Goal: Task Accomplishment & Management: Manage account settings

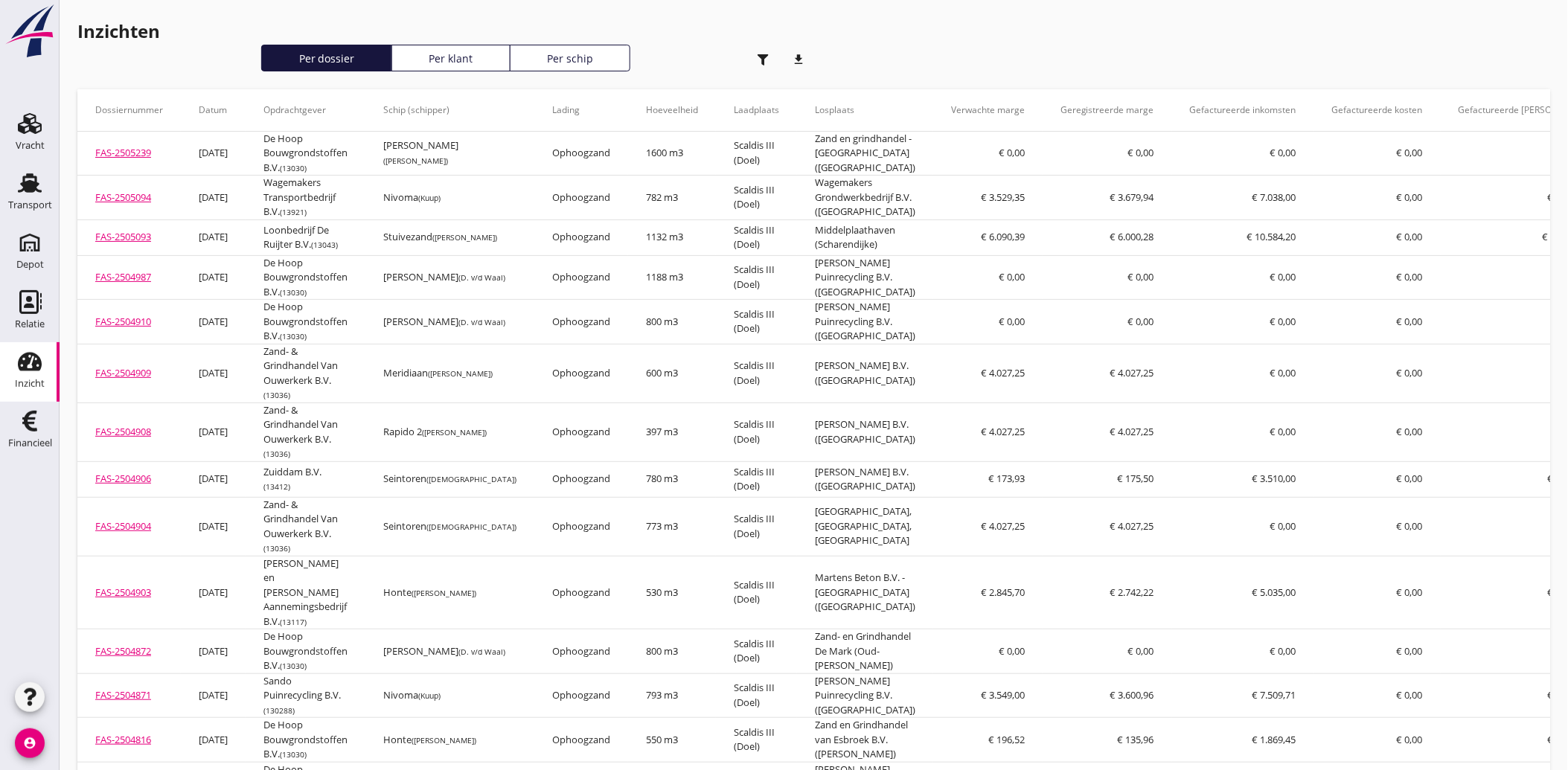
click at [24, 350] on icon "Inzicht" at bounding box center [30, 361] width 23 height 23
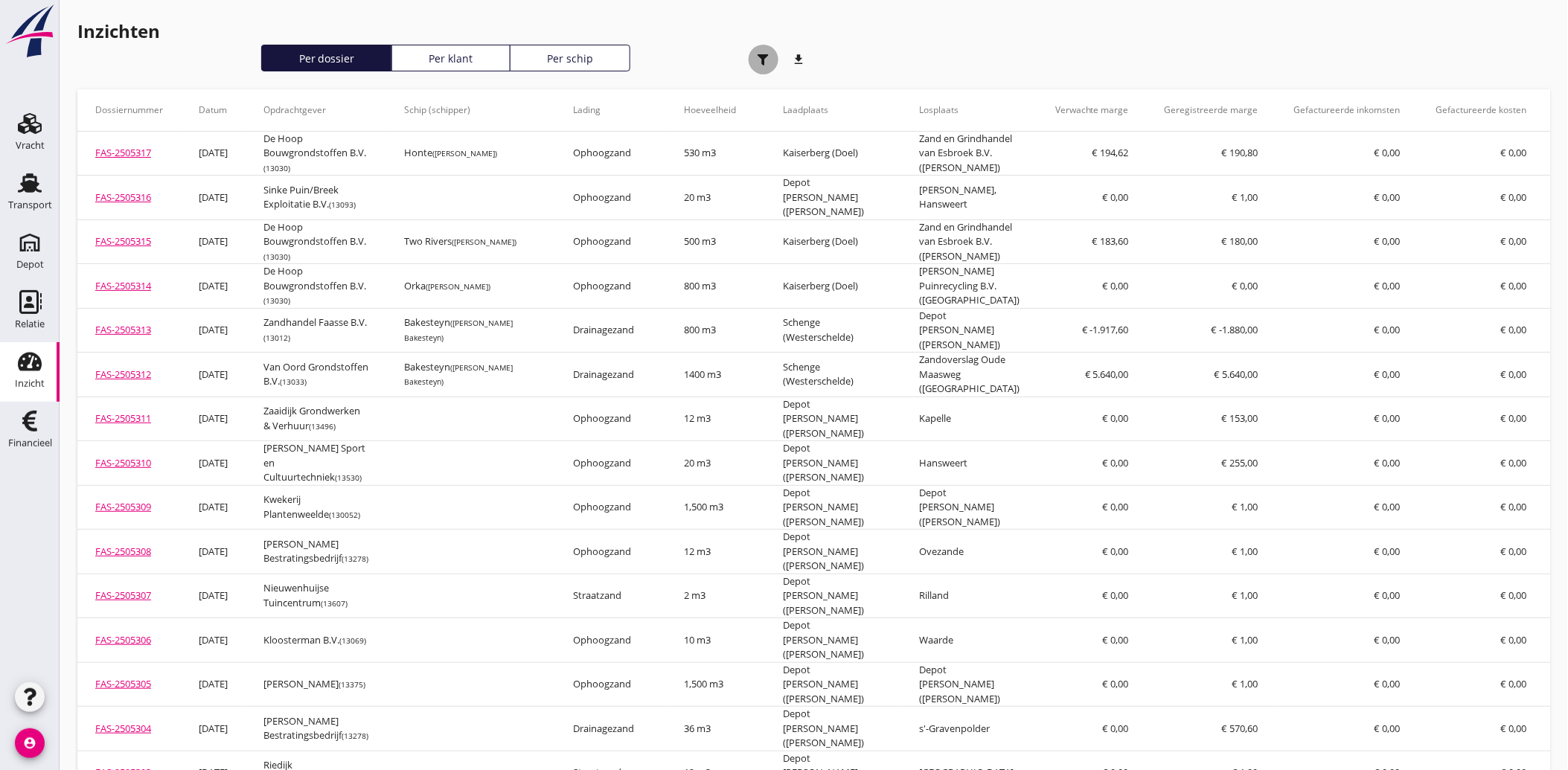
click at [761, 58] on icon "button" at bounding box center [763, 60] width 11 height 11
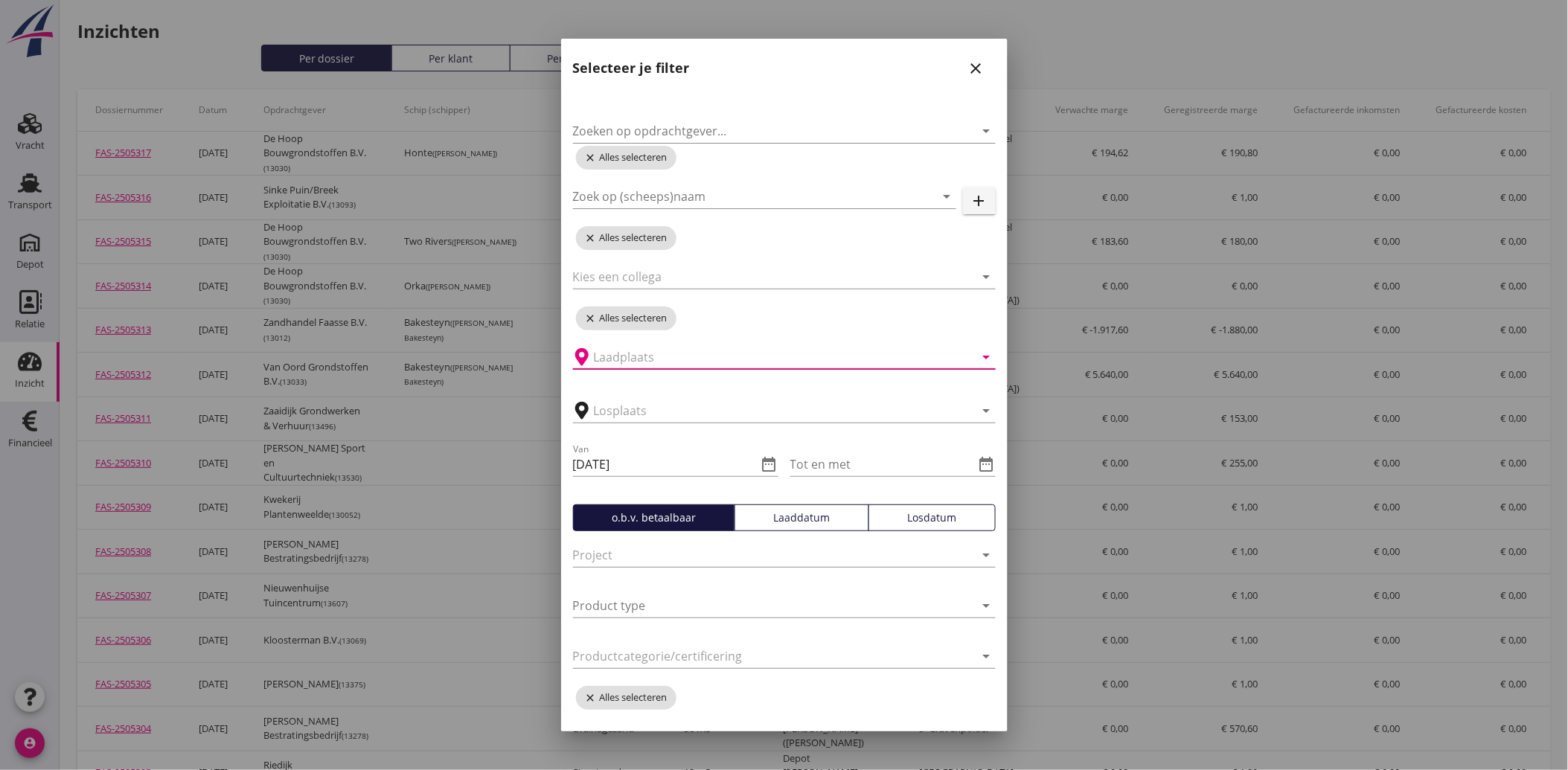
click at [649, 351] on input "text" at bounding box center [774, 357] width 360 height 23
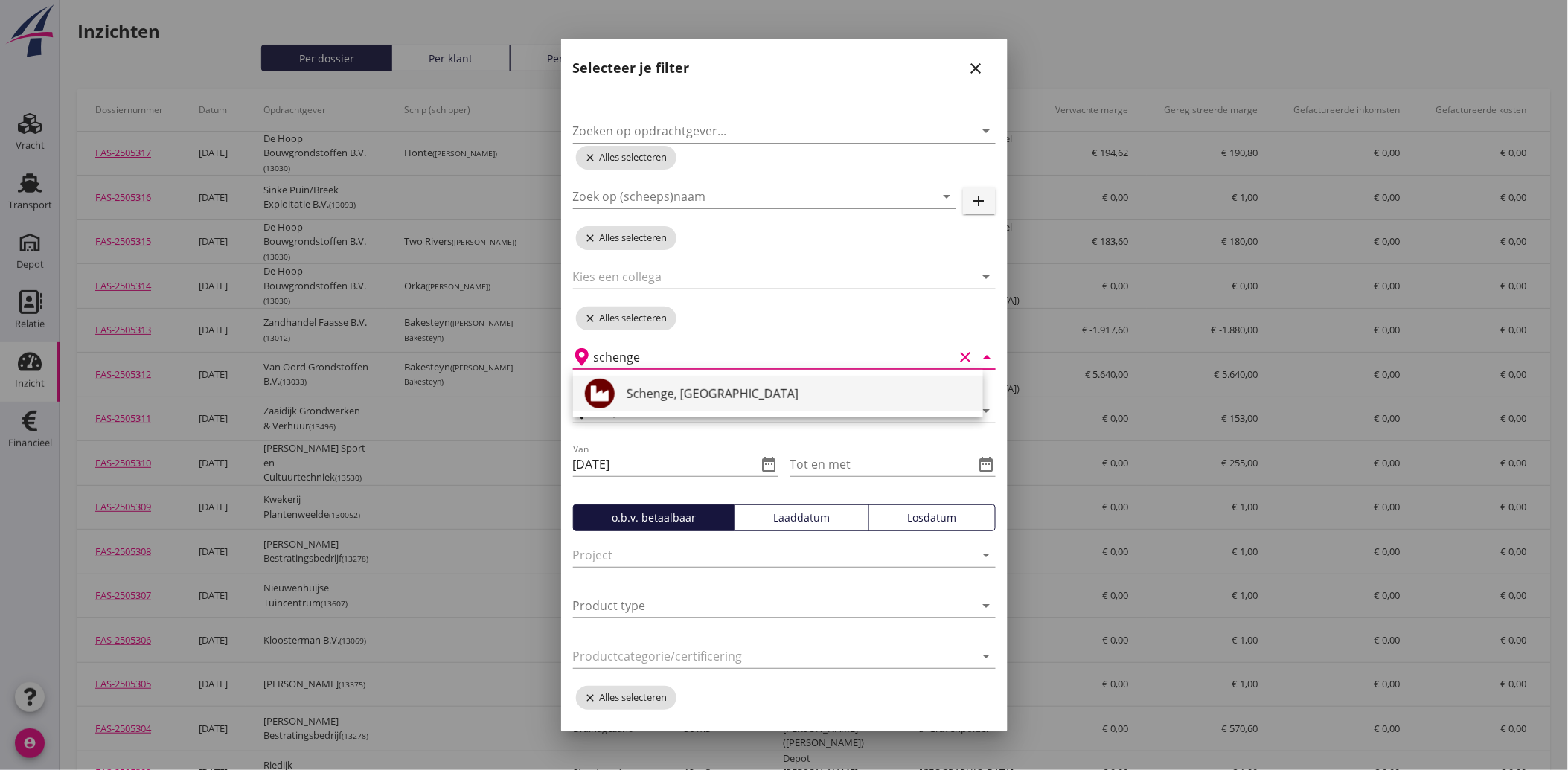
click at [656, 385] on div "Schenge, [GEOGRAPHIC_DATA]" at bounding box center [799, 393] width 345 height 18
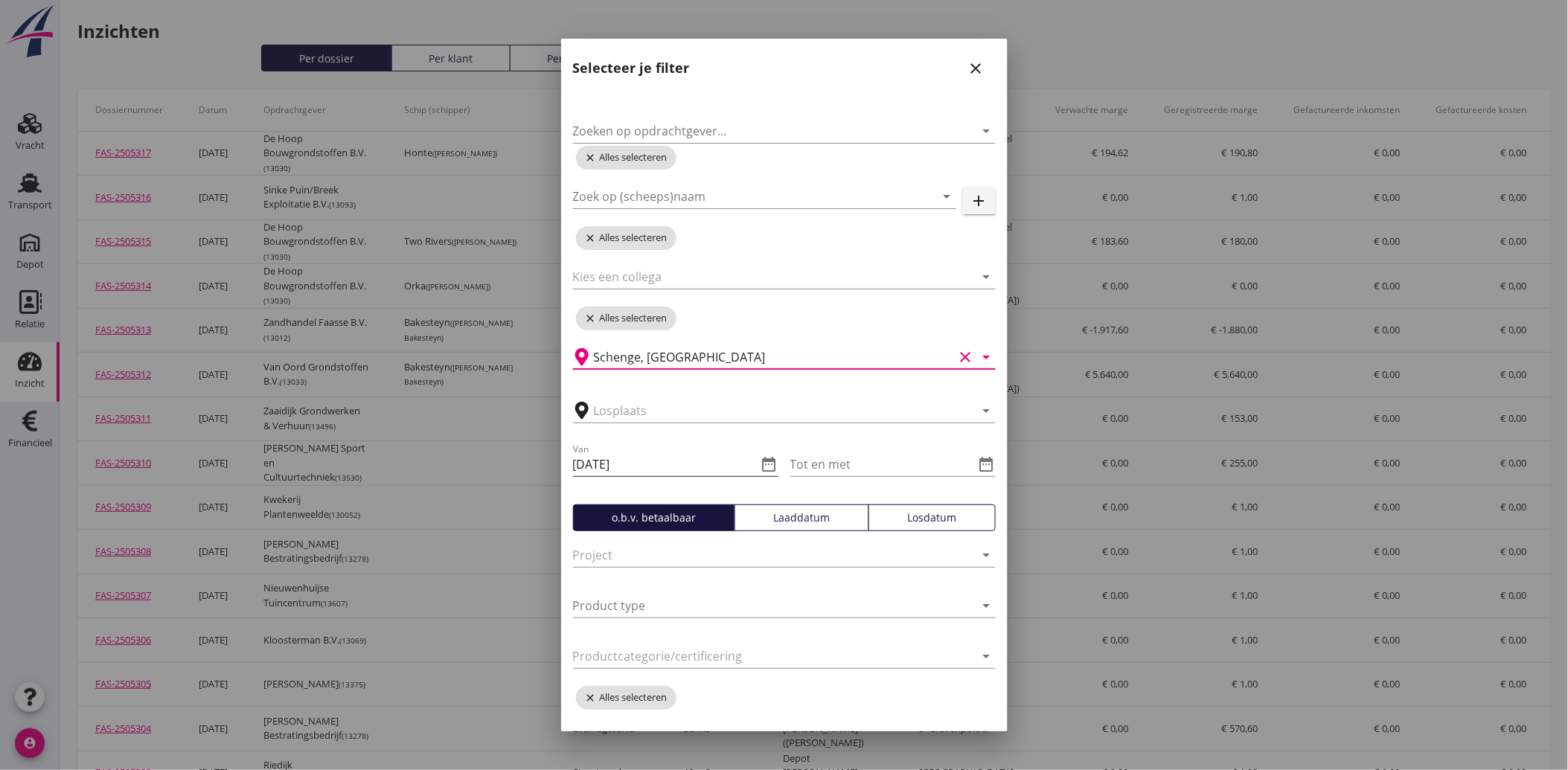
click at [762, 462] on icon "date_range" at bounding box center [769, 464] width 18 height 18
type input "Schenge, [GEOGRAPHIC_DATA]"
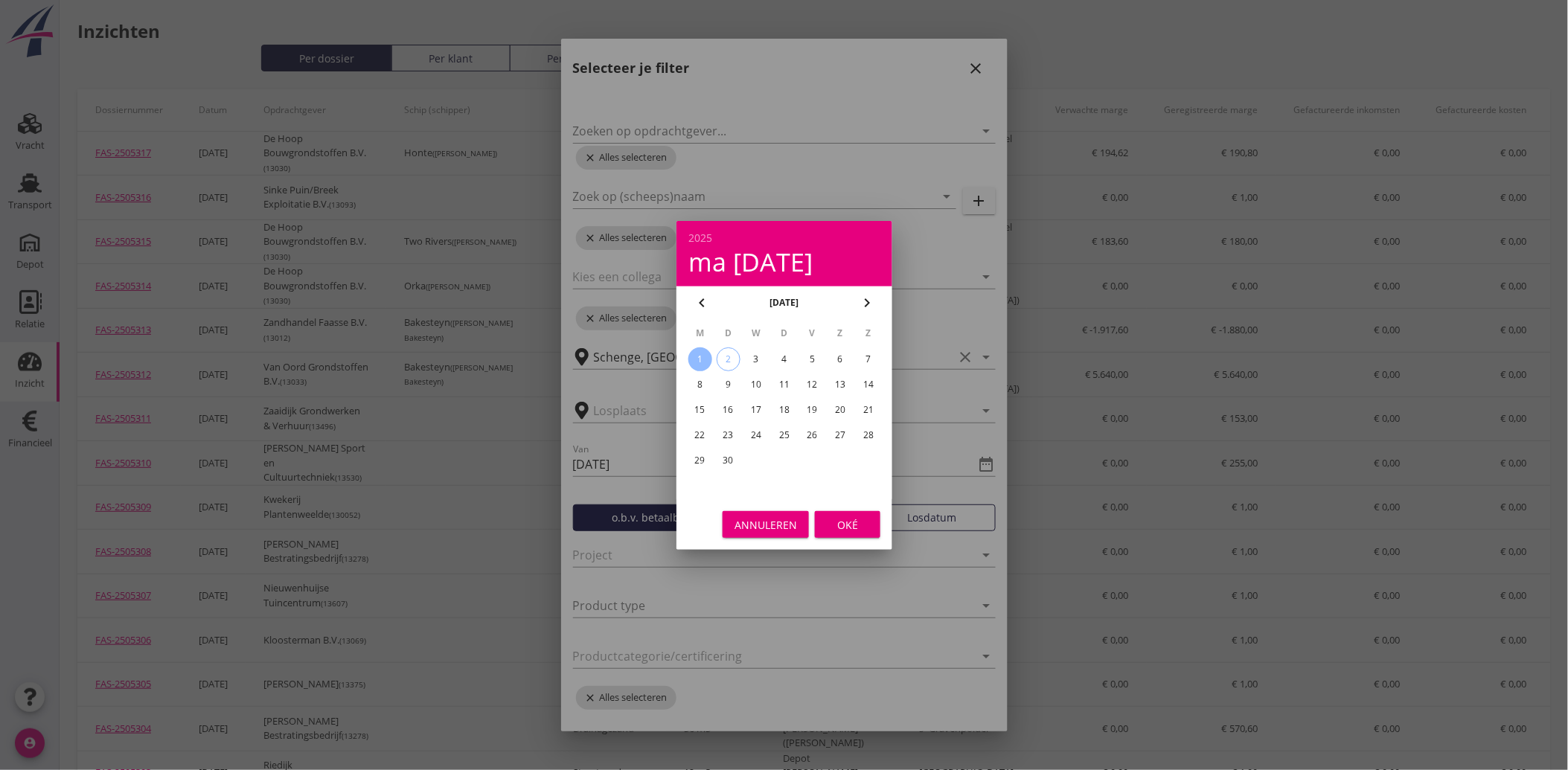
click at [703, 302] on icon "chevron_left" at bounding box center [702, 303] width 18 height 18
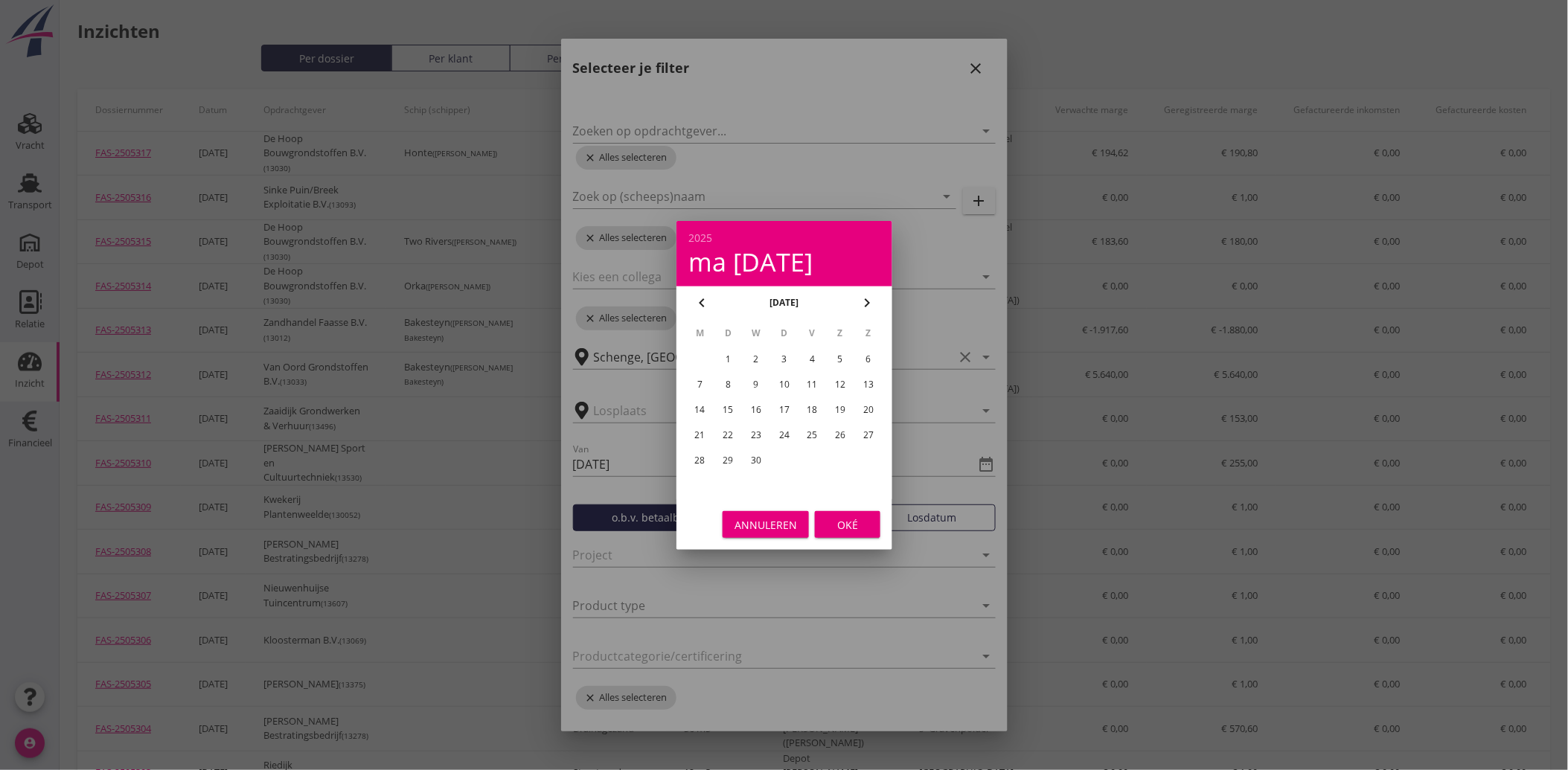
click at [778, 430] on div "24" at bounding box center [783, 435] width 23 height 23
type input "[DATE]"
click at [849, 523] on div "Oké" at bounding box center [847, 524] width 42 height 16
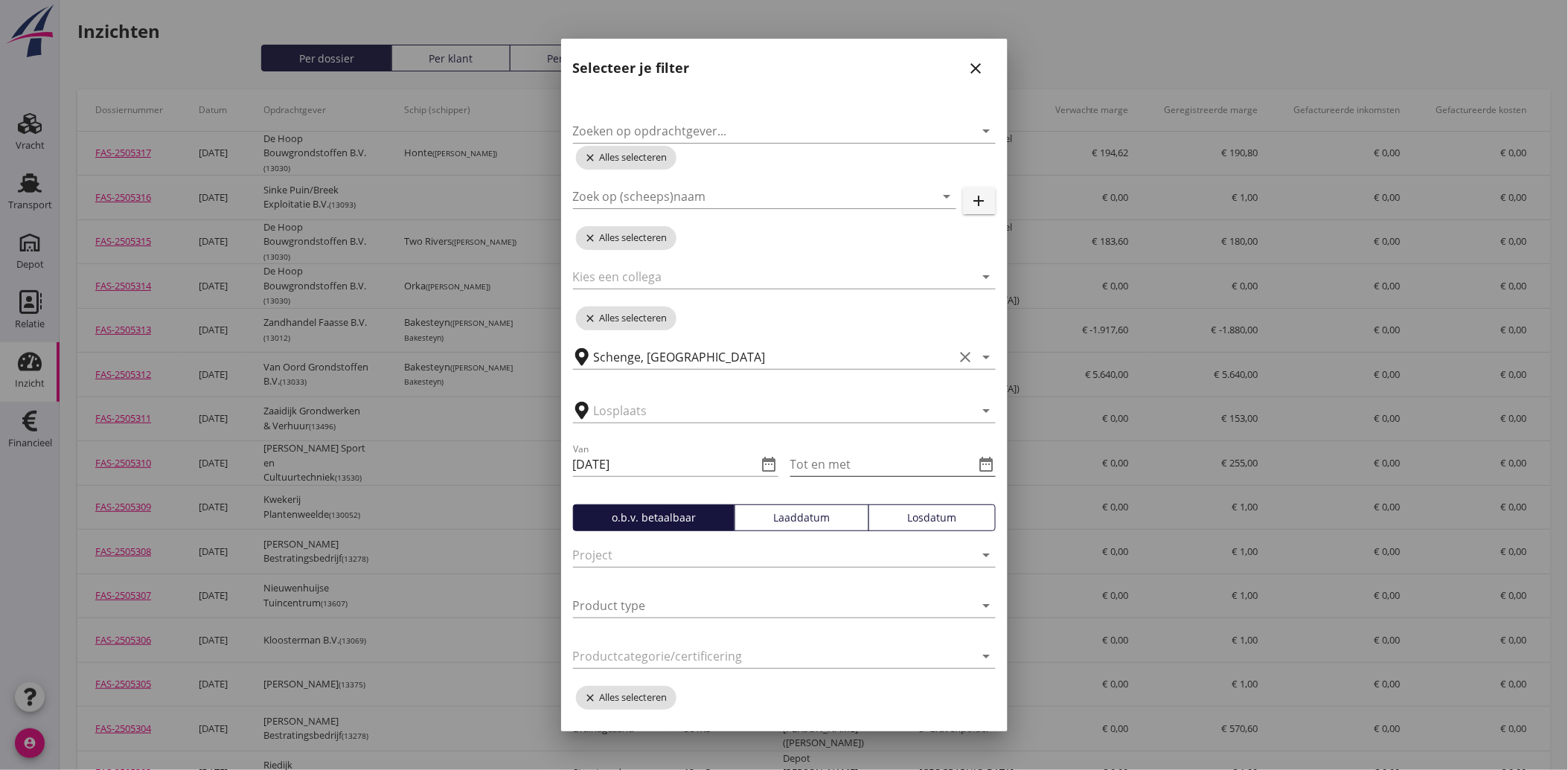
click at [978, 457] on icon "date_range" at bounding box center [986, 464] width 18 height 18
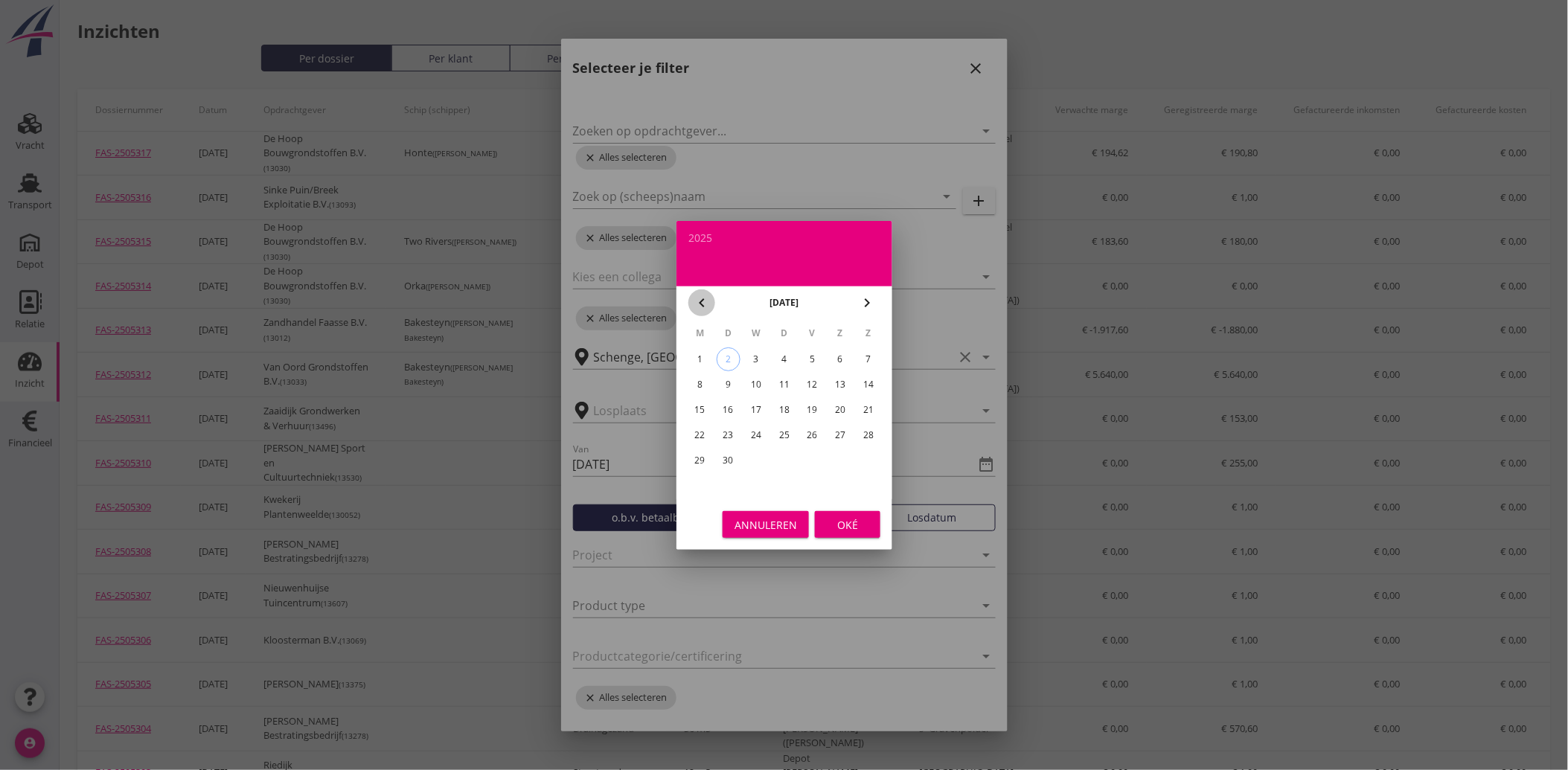
click at [709, 296] on icon "chevron_left" at bounding box center [702, 303] width 18 height 18
click at [872, 457] on div "31" at bounding box center [868, 460] width 23 height 23
type input "[DATE]"
click at [851, 523] on div "Oké" at bounding box center [847, 524] width 42 height 16
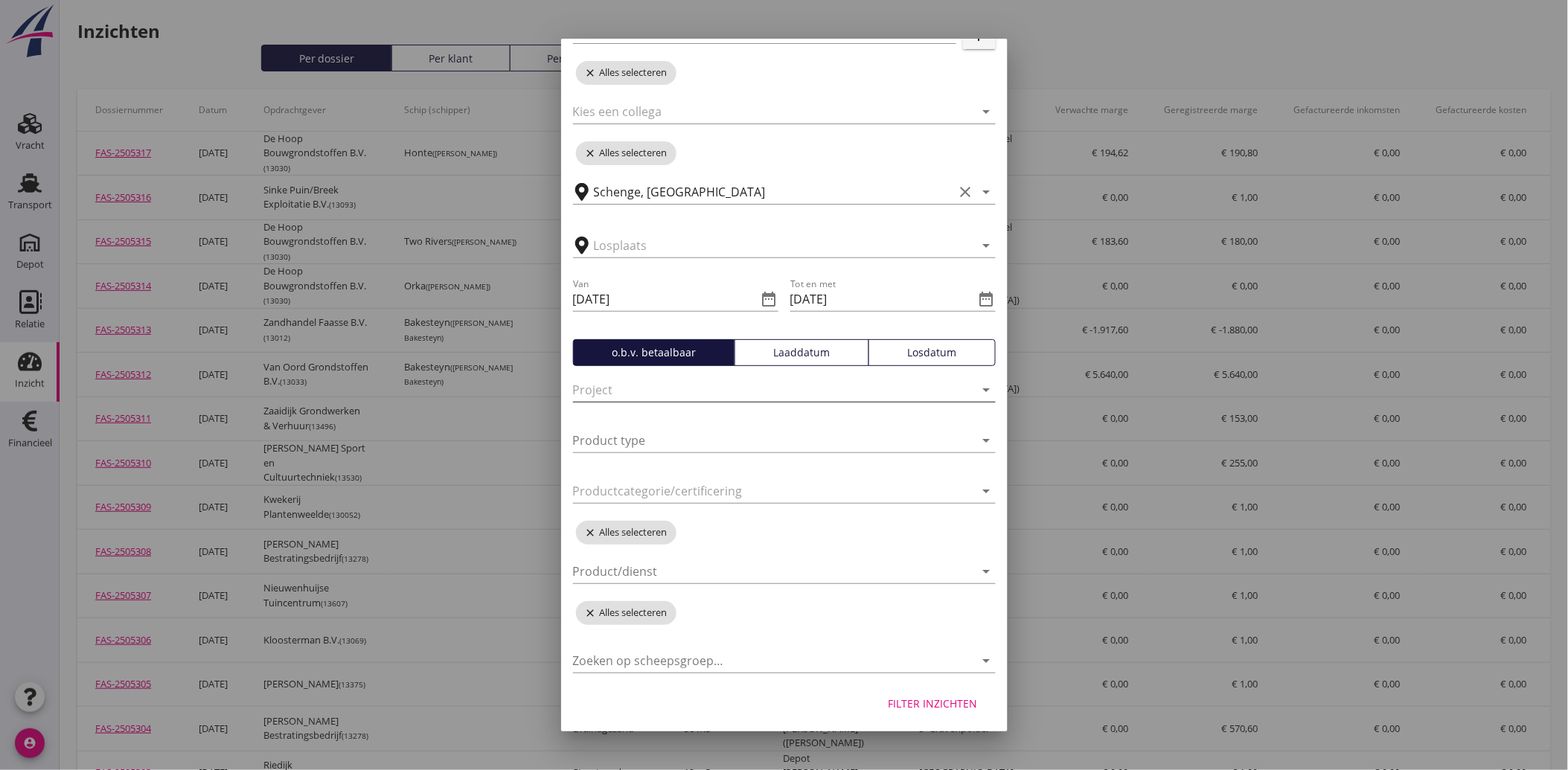
scroll to position [168, 0]
click at [926, 346] on div "Losdatum" at bounding box center [932, 350] width 114 height 16
click at [951, 690] on button "Filter inzichten" at bounding box center [933, 701] width 113 height 27
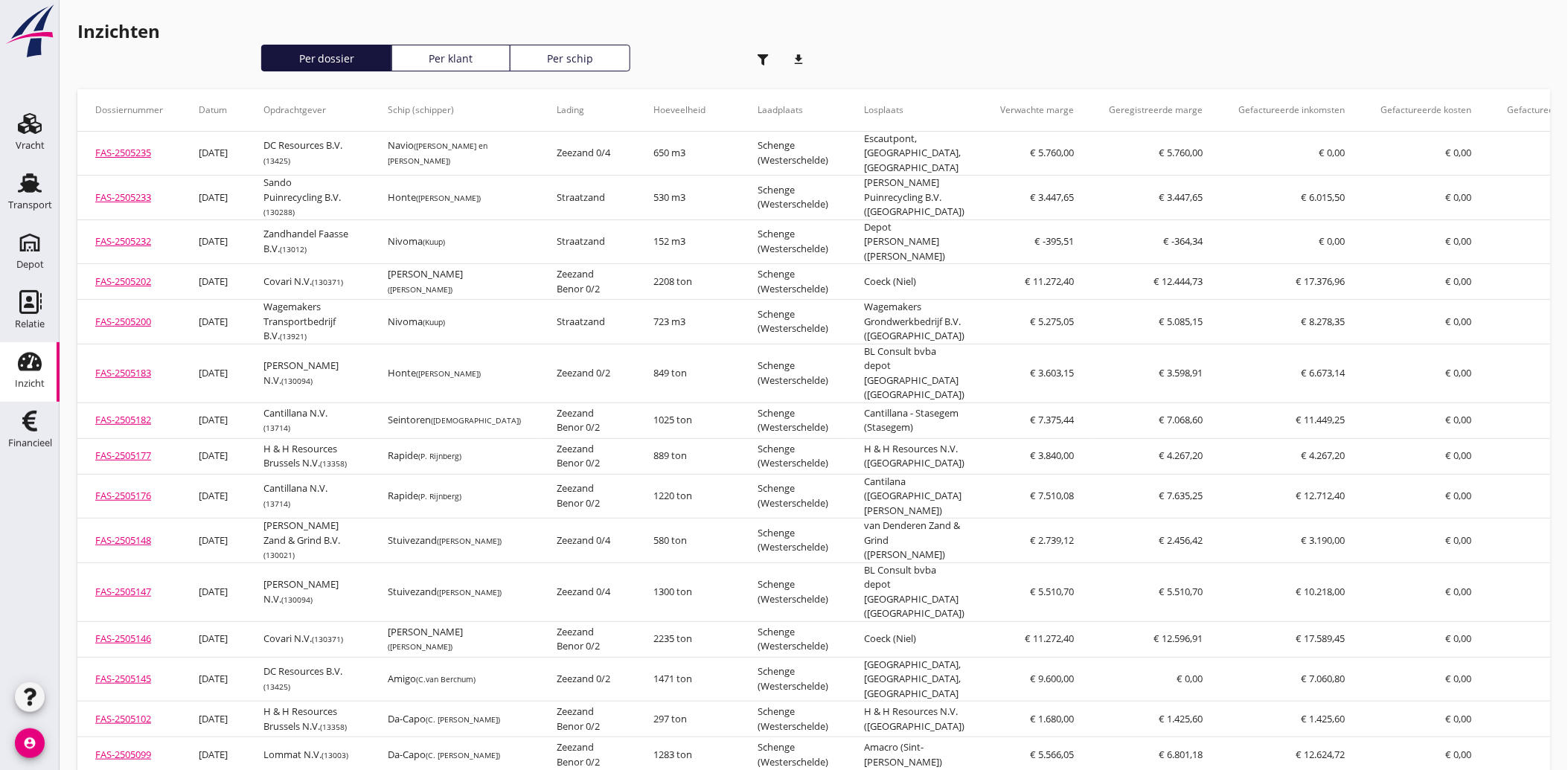
click at [798, 58] on icon "download" at bounding box center [799, 59] width 30 height 30
click at [23, 418] on icon "Financieel" at bounding box center [30, 420] width 23 height 23
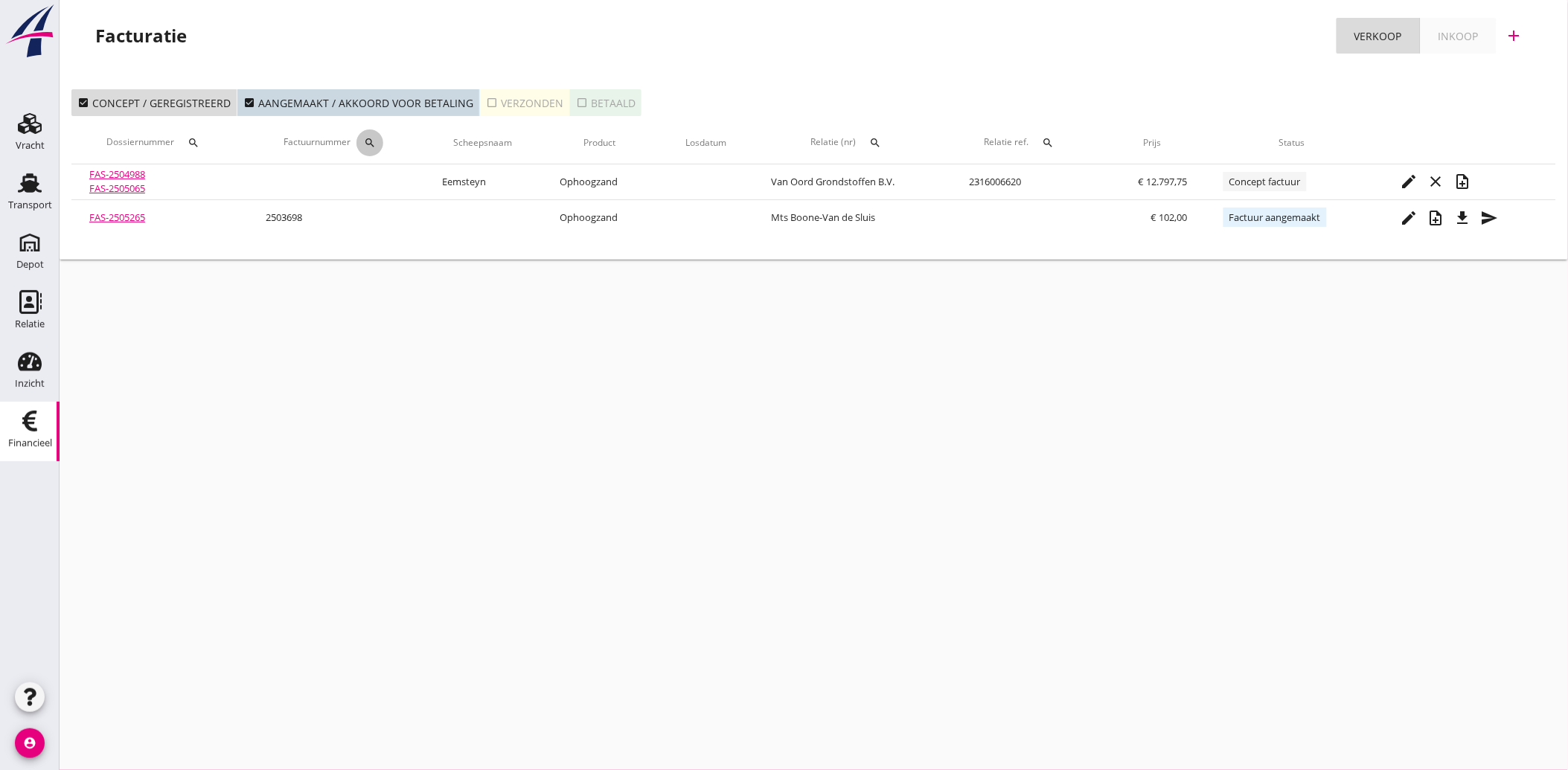
click at [367, 139] on icon "search" at bounding box center [370, 143] width 12 height 12
click at [404, 189] on input "Zoeken op factuurnummer..." at bounding box center [442, 186] width 155 height 23
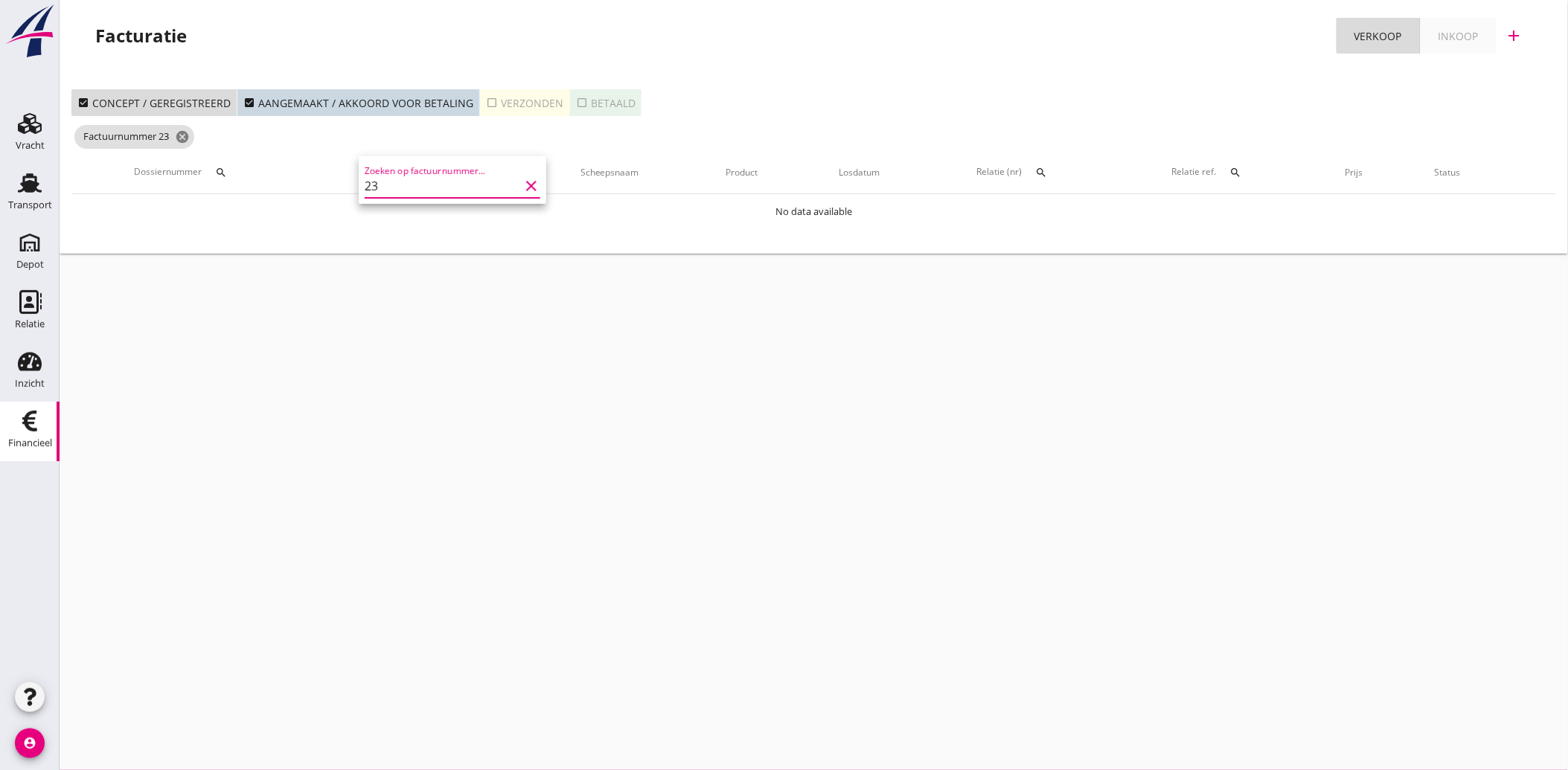
type input "2"
type input "2503492"
click at [487, 102] on icon "check_box_outline_blank" at bounding box center [492, 102] width 12 height 12
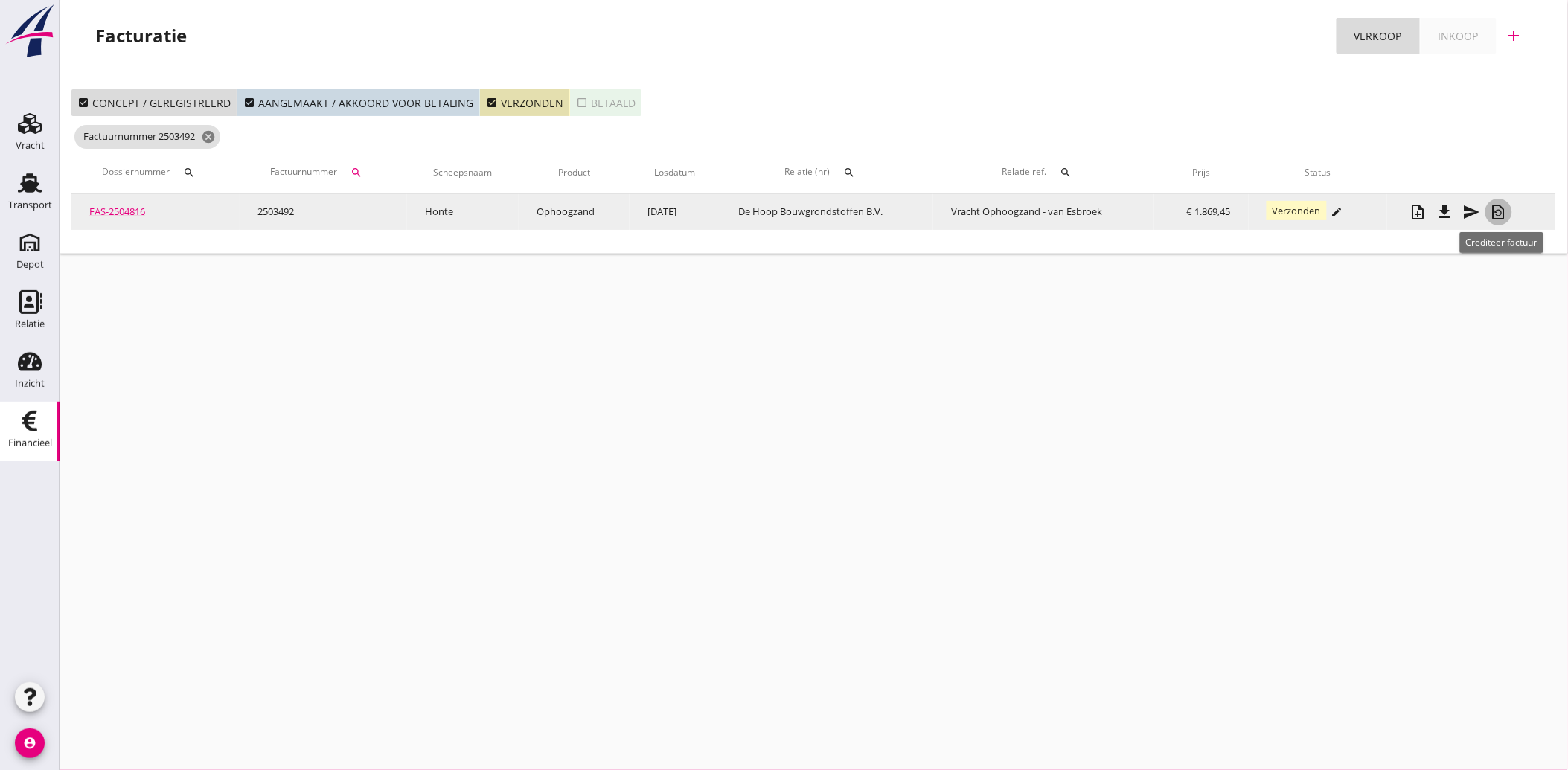
click at [1503, 208] on icon "restore_page" at bounding box center [1499, 212] width 18 height 18
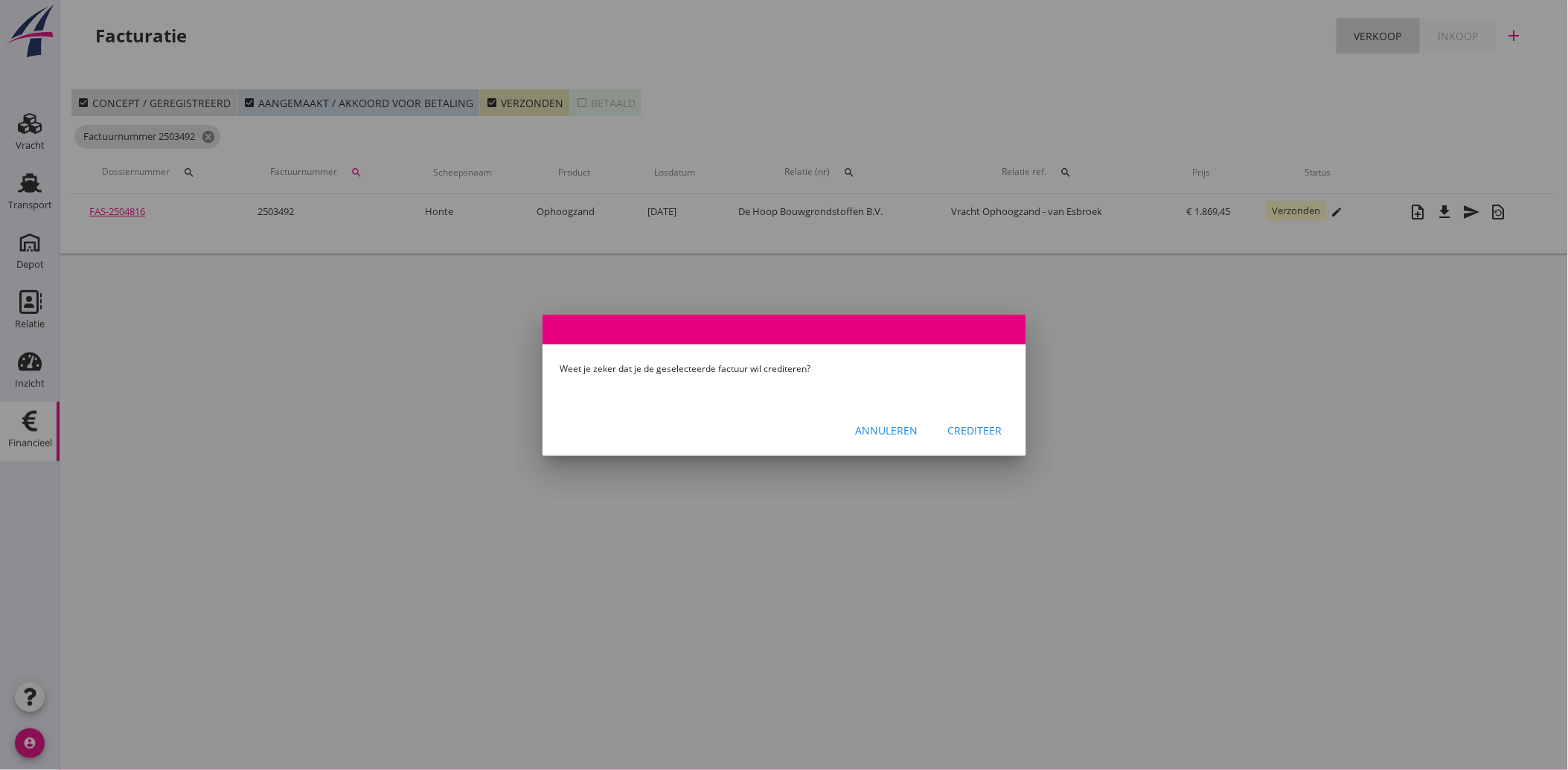
click at [982, 429] on div "Crediteer" at bounding box center [975, 431] width 55 height 16
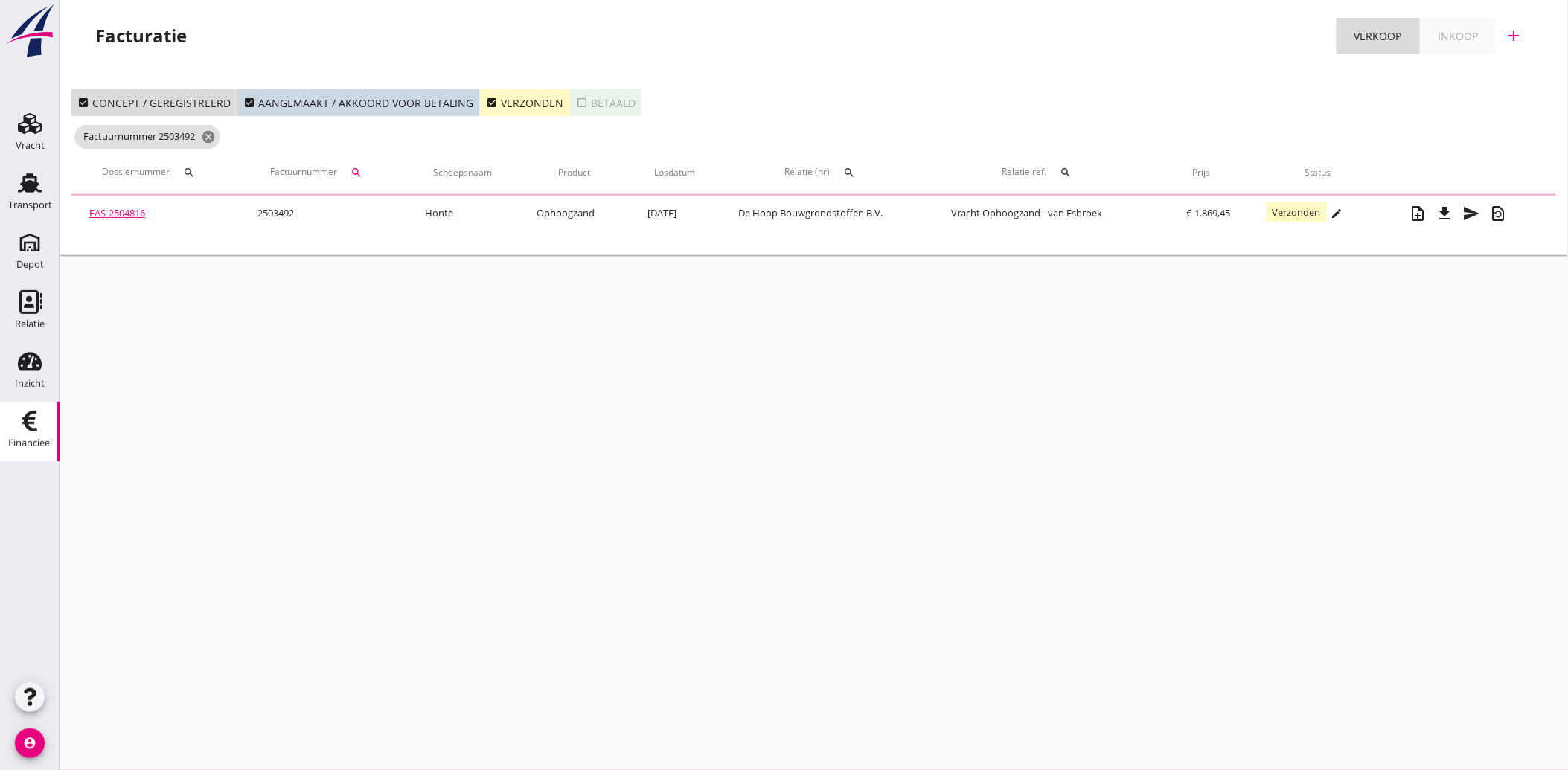
click at [486, 100] on icon "check_box" at bounding box center [492, 102] width 12 height 12
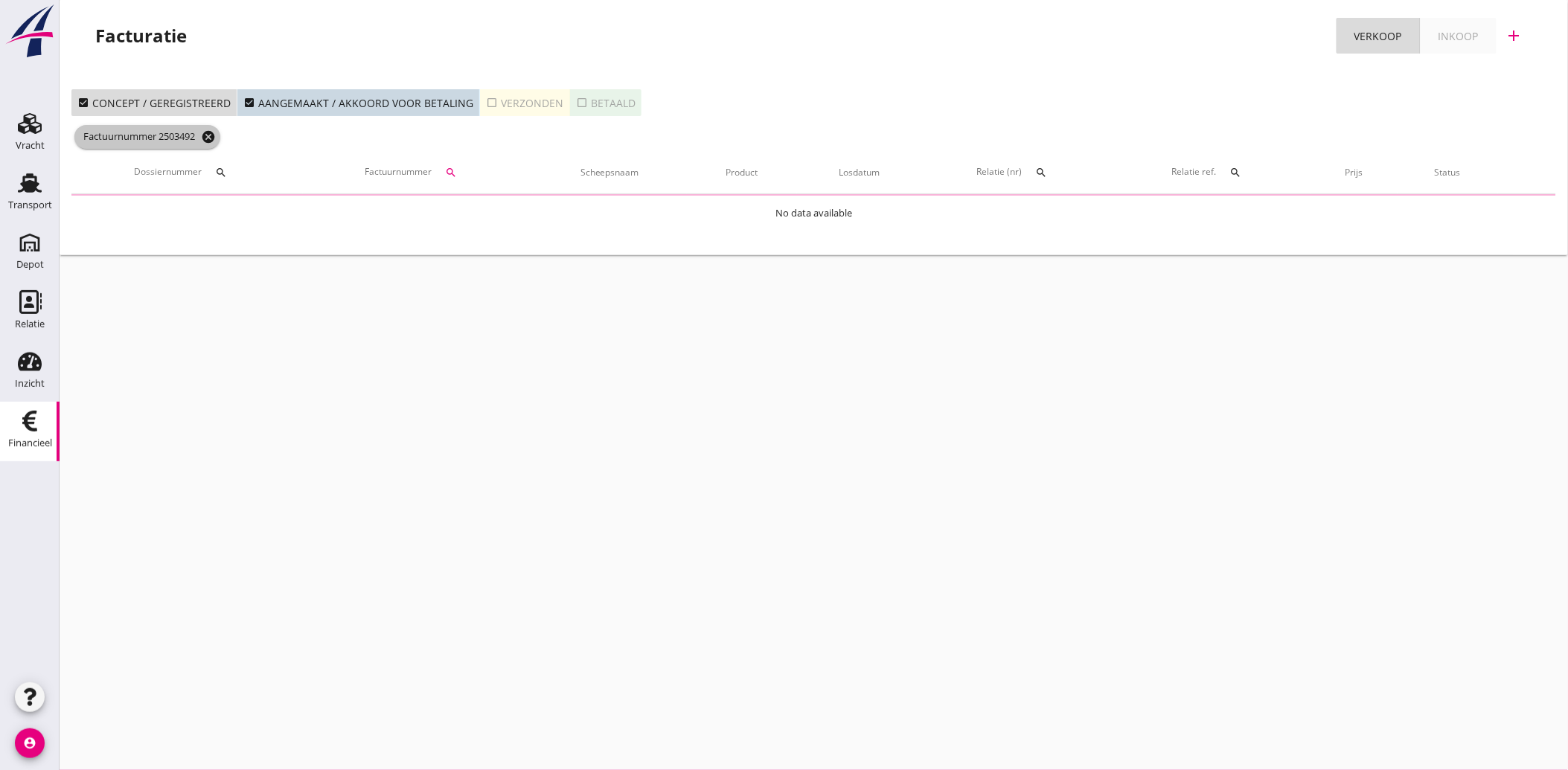
click at [214, 135] on icon "cancel" at bounding box center [208, 136] width 15 height 15
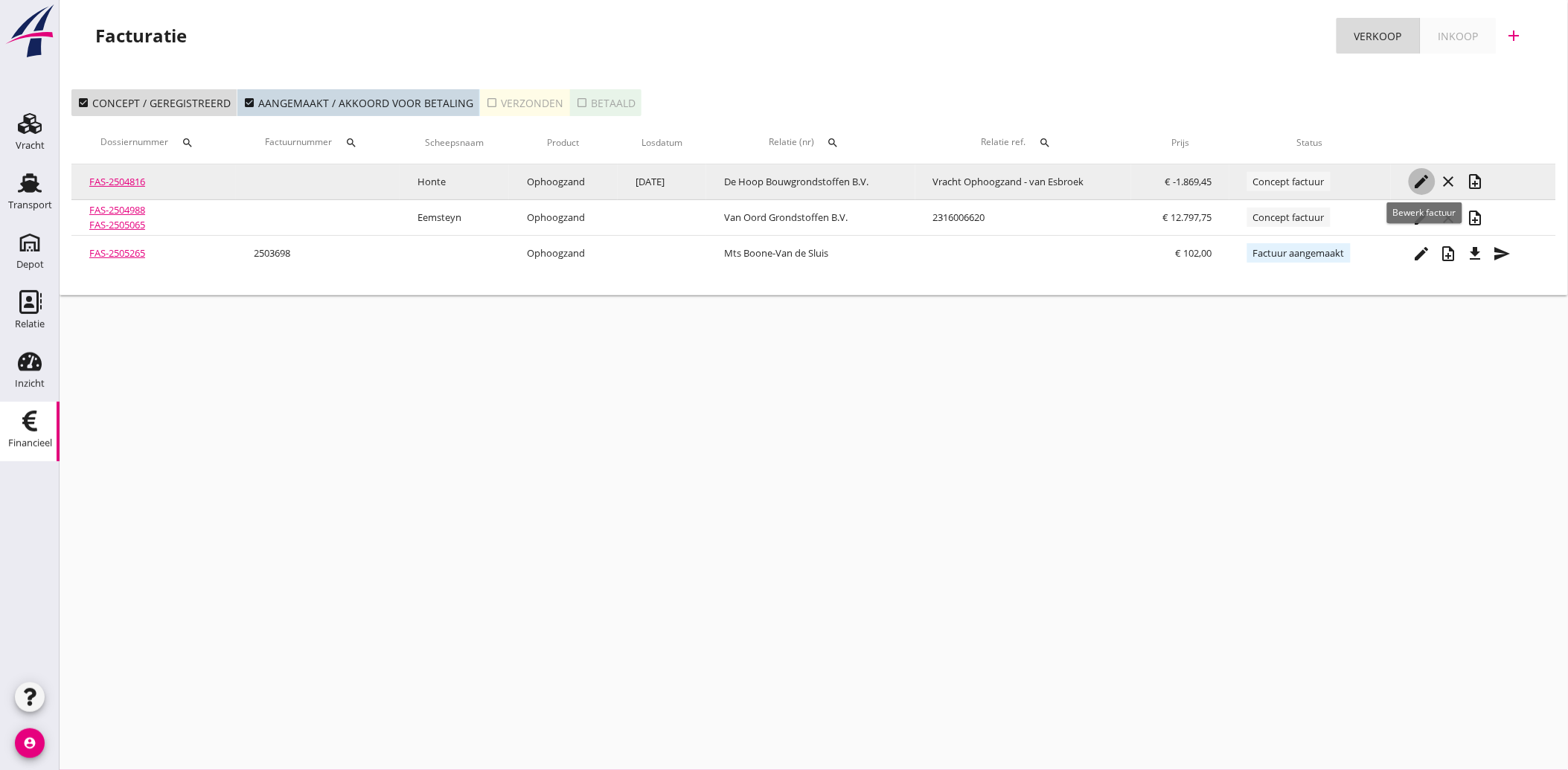
click at [1424, 180] on icon "edit" at bounding box center [1422, 181] width 18 height 18
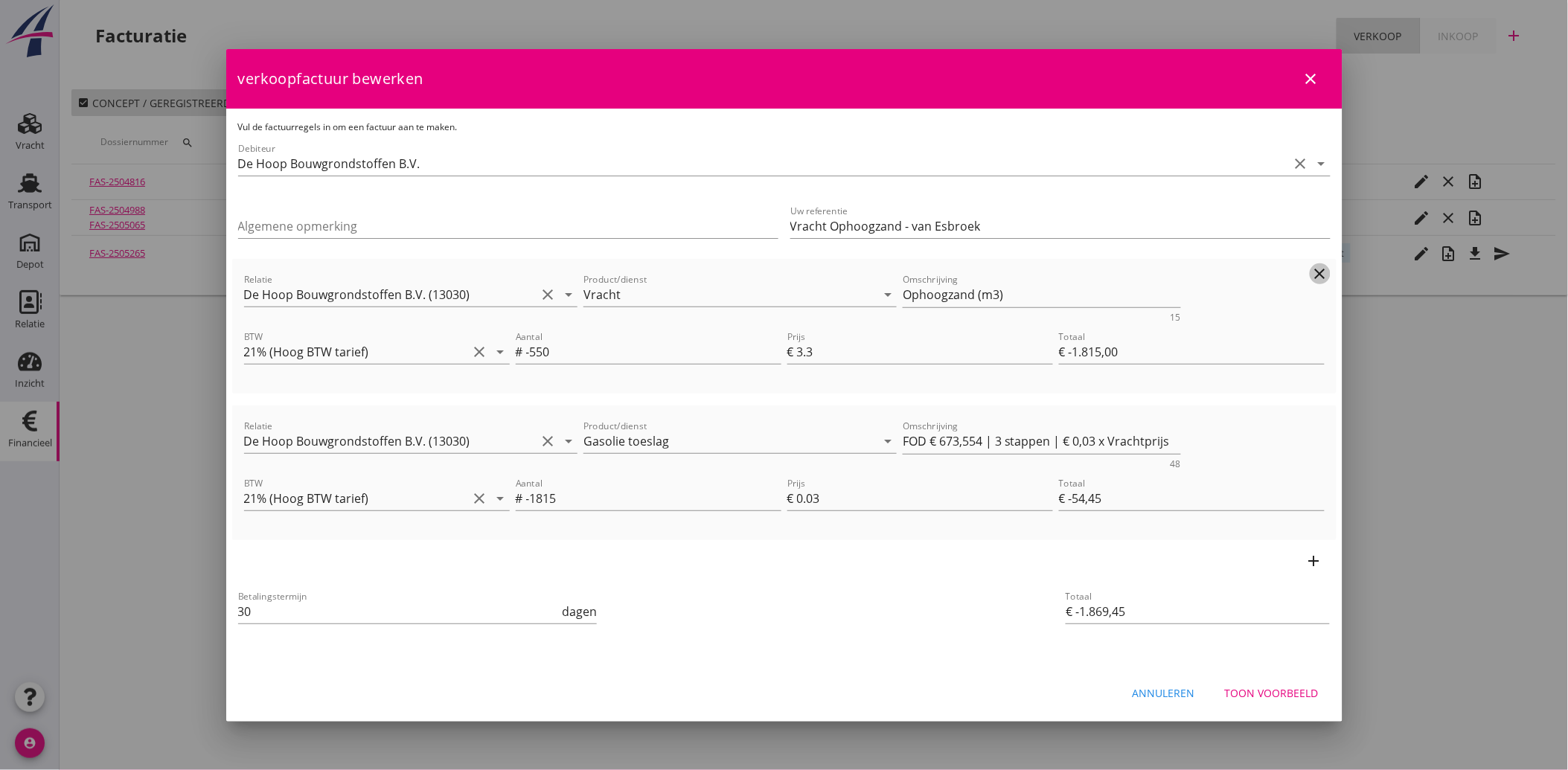
click at [1312, 271] on icon "clear" at bounding box center [1320, 273] width 18 height 18
type input "€ -54,45"
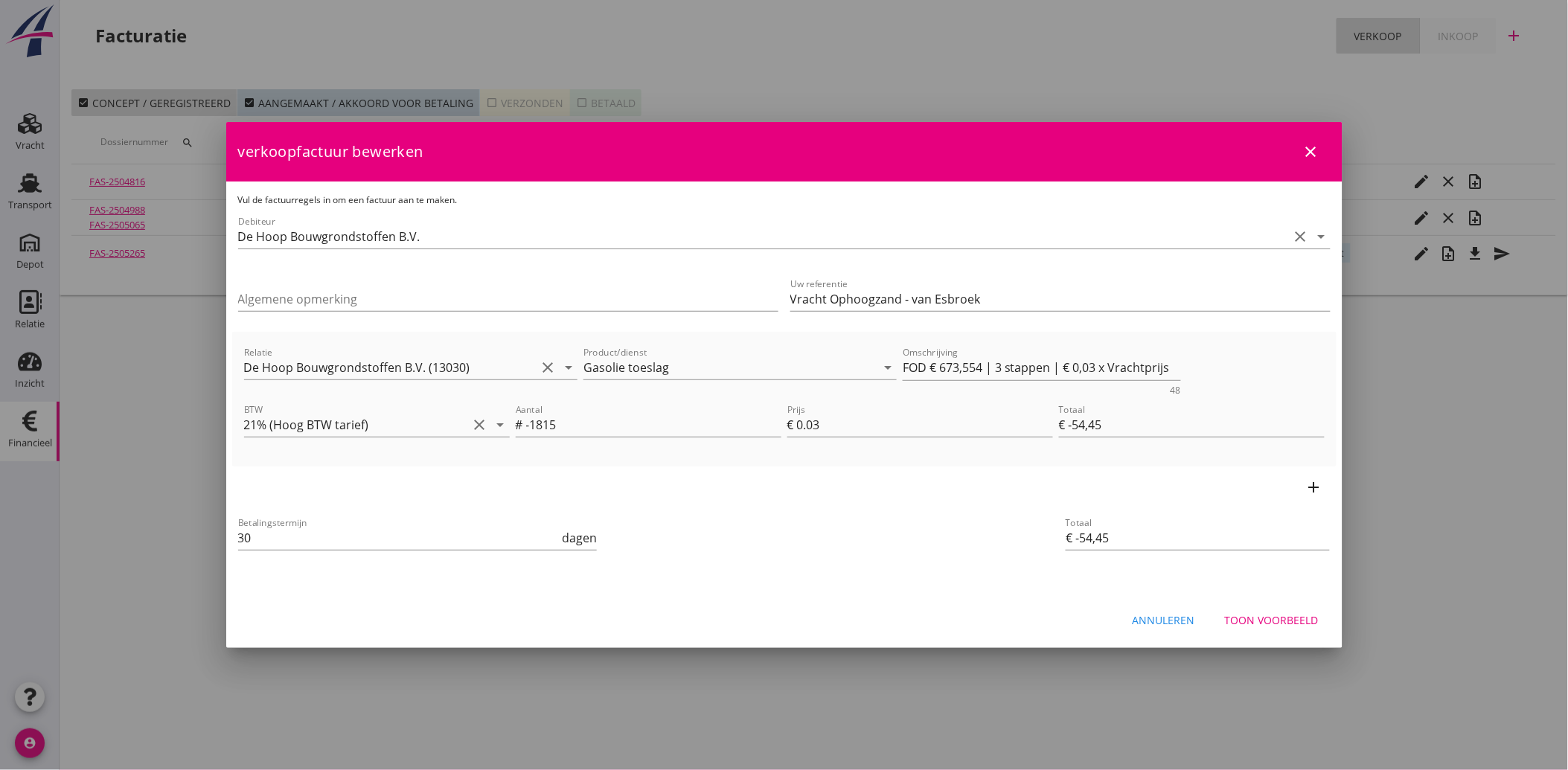
click at [1268, 612] on div "Toon voorbeeld" at bounding box center [1272, 620] width 94 height 16
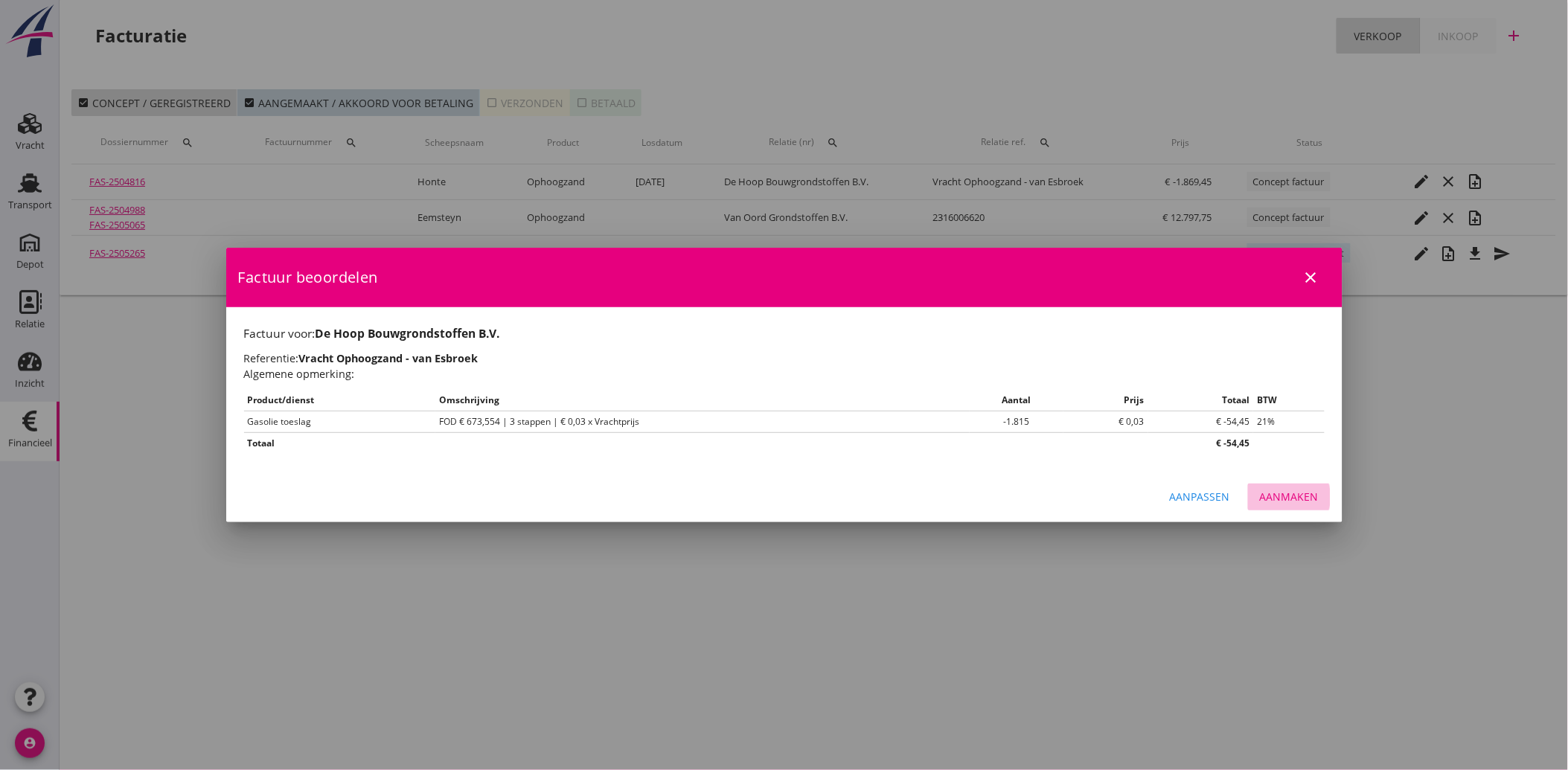
click at [1293, 503] on div "Aanmaken" at bounding box center [1289, 497] width 59 height 16
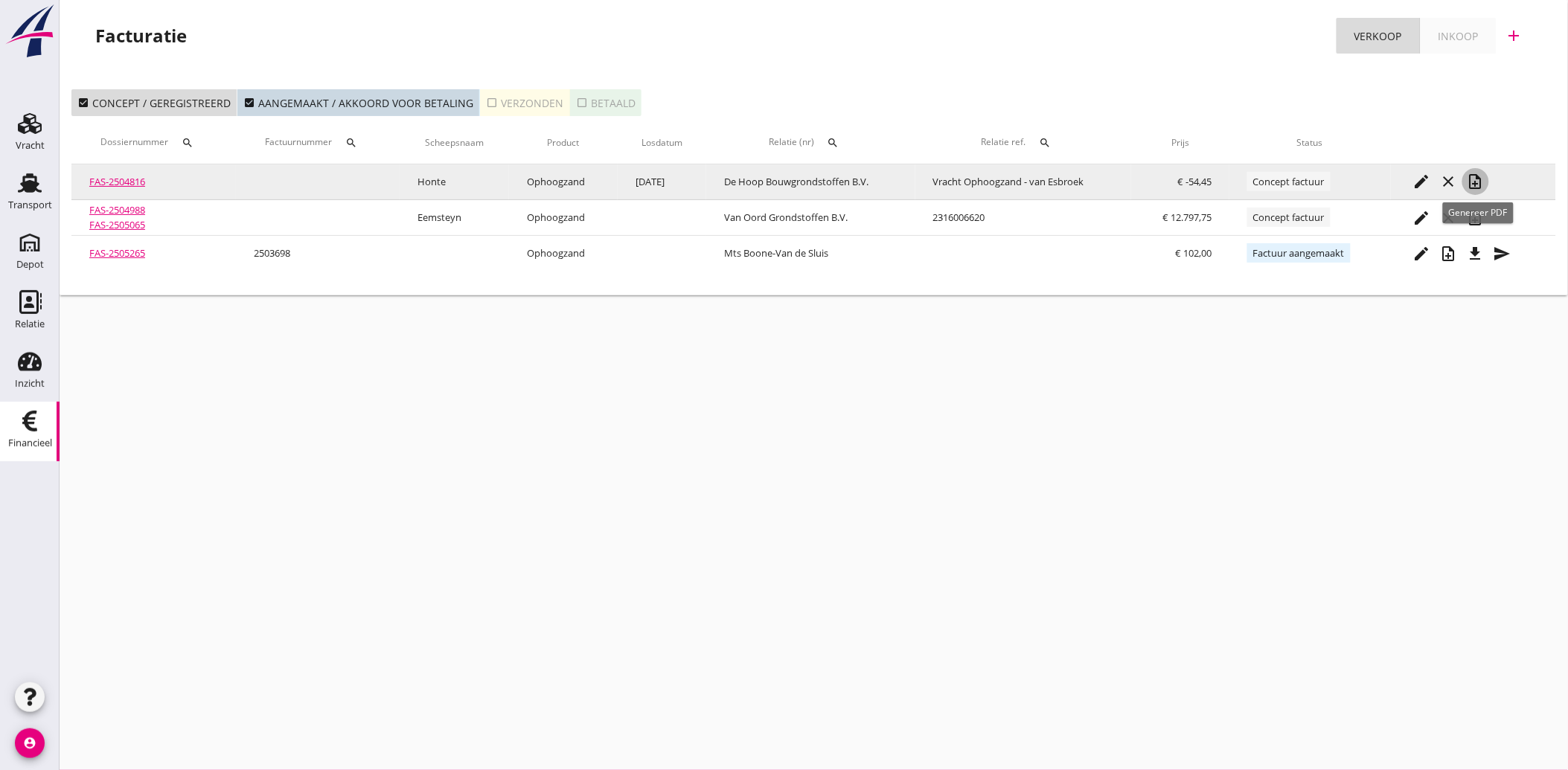
click at [1477, 175] on icon "note_add" at bounding box center [1475, 181] width 18 height 18
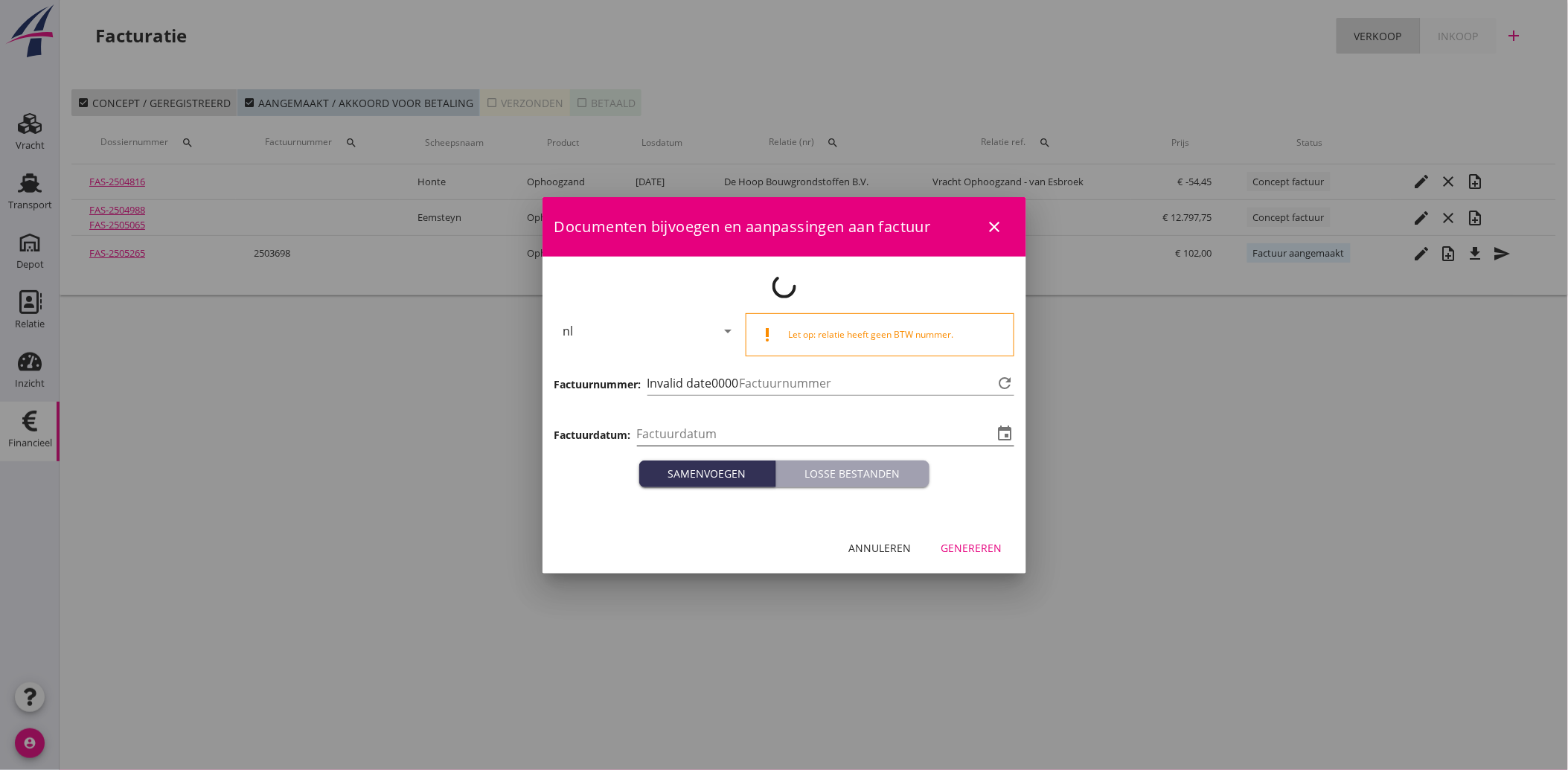
type input "[DATE]"
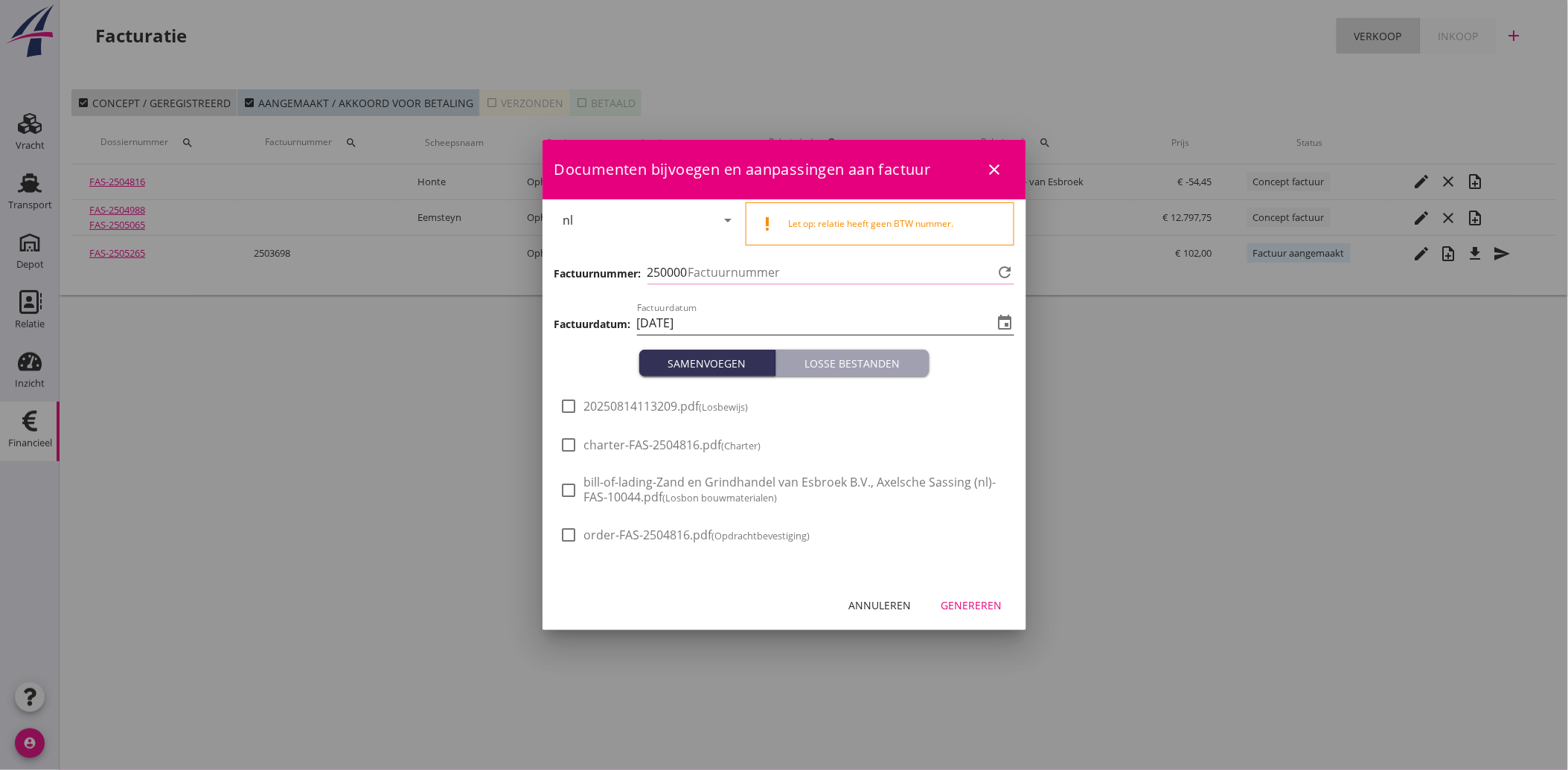
type input "3706"
click at [964, 611] on div "Genereren" at bounding box center [972, 605] width 61 height 16
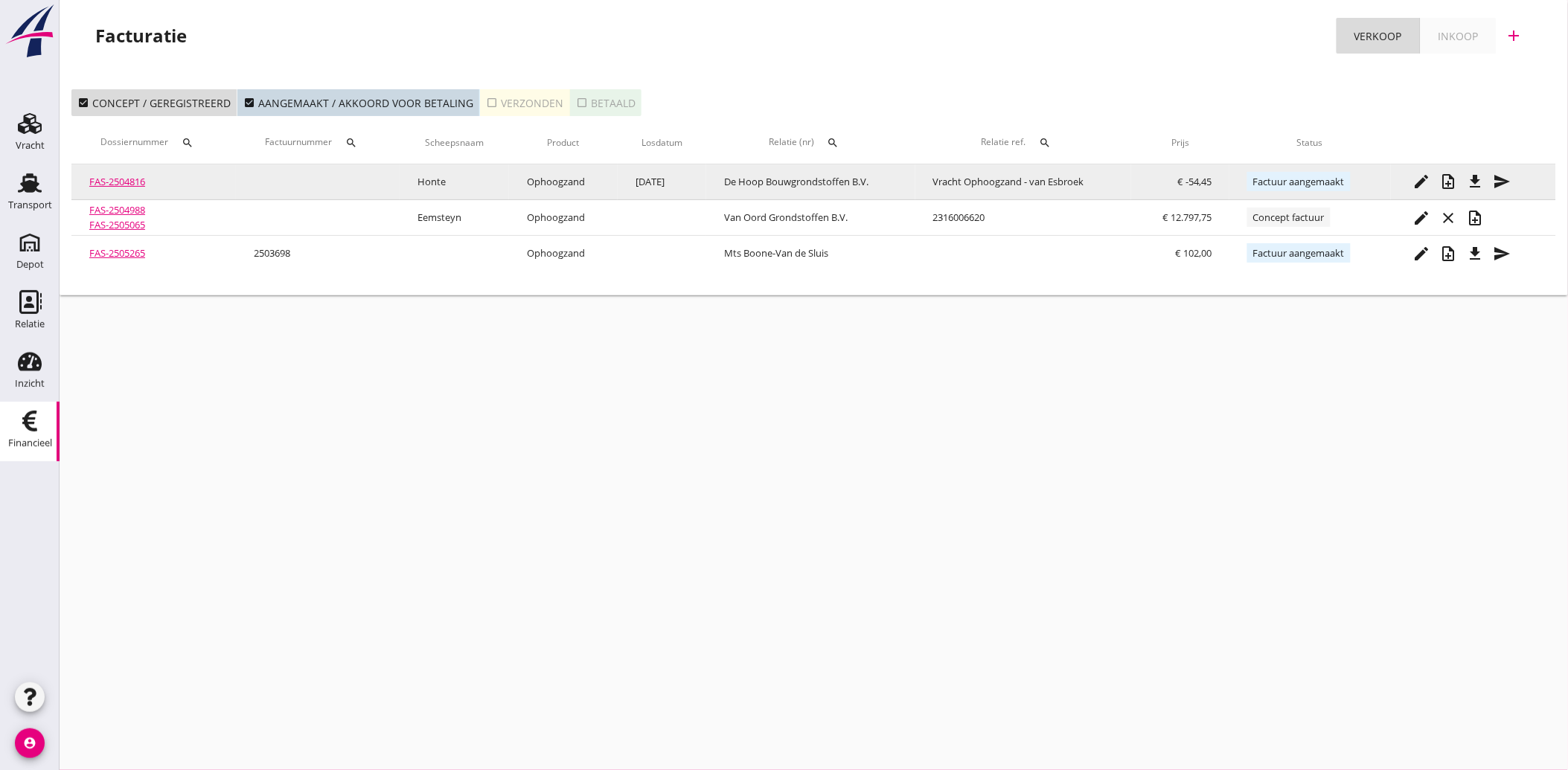
click at [1479, 177] on icon "file_download" at bounding box center [1475, 181] width 18 height 18
click at [1497, 180] on icon "send" at bounding box center [1502, 181] width 18 height 18
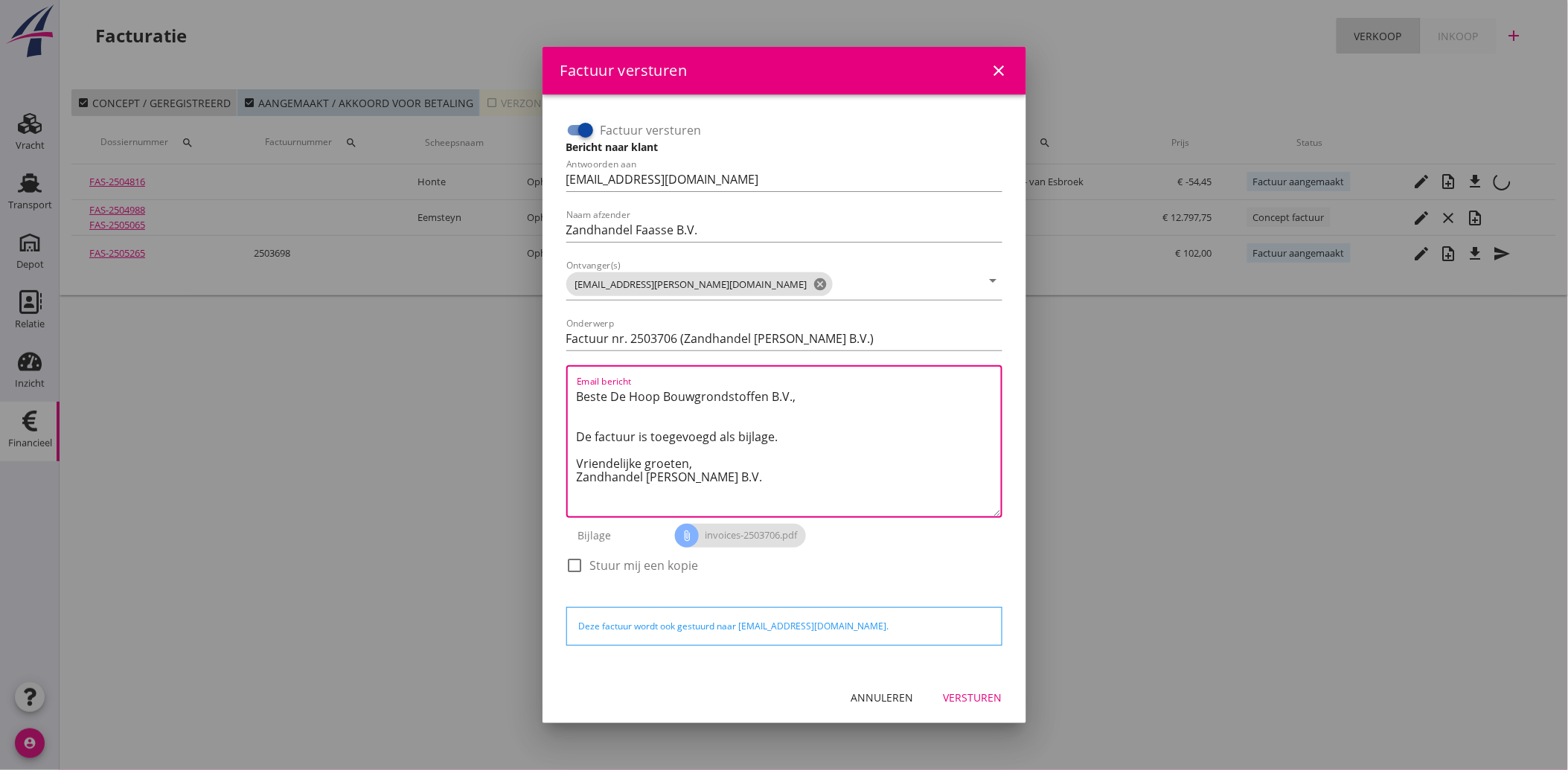
drag, startPoint x: 719, startPoint y: 482, endPoint x: 557, endPoint y: 397, distance: 182.9
click at [557, 397] on div "Factuur versturen Bericht naar klant Antwoorden aan [EMAIL_ADDRESS][DOMAIN_NAME…" at bounding box center [785, 384] width 460 height 554
paste textarea "Geachte heer/mevrouw, Hierbij zenden wij u onze factuur i.v.m. de door ons aan …"
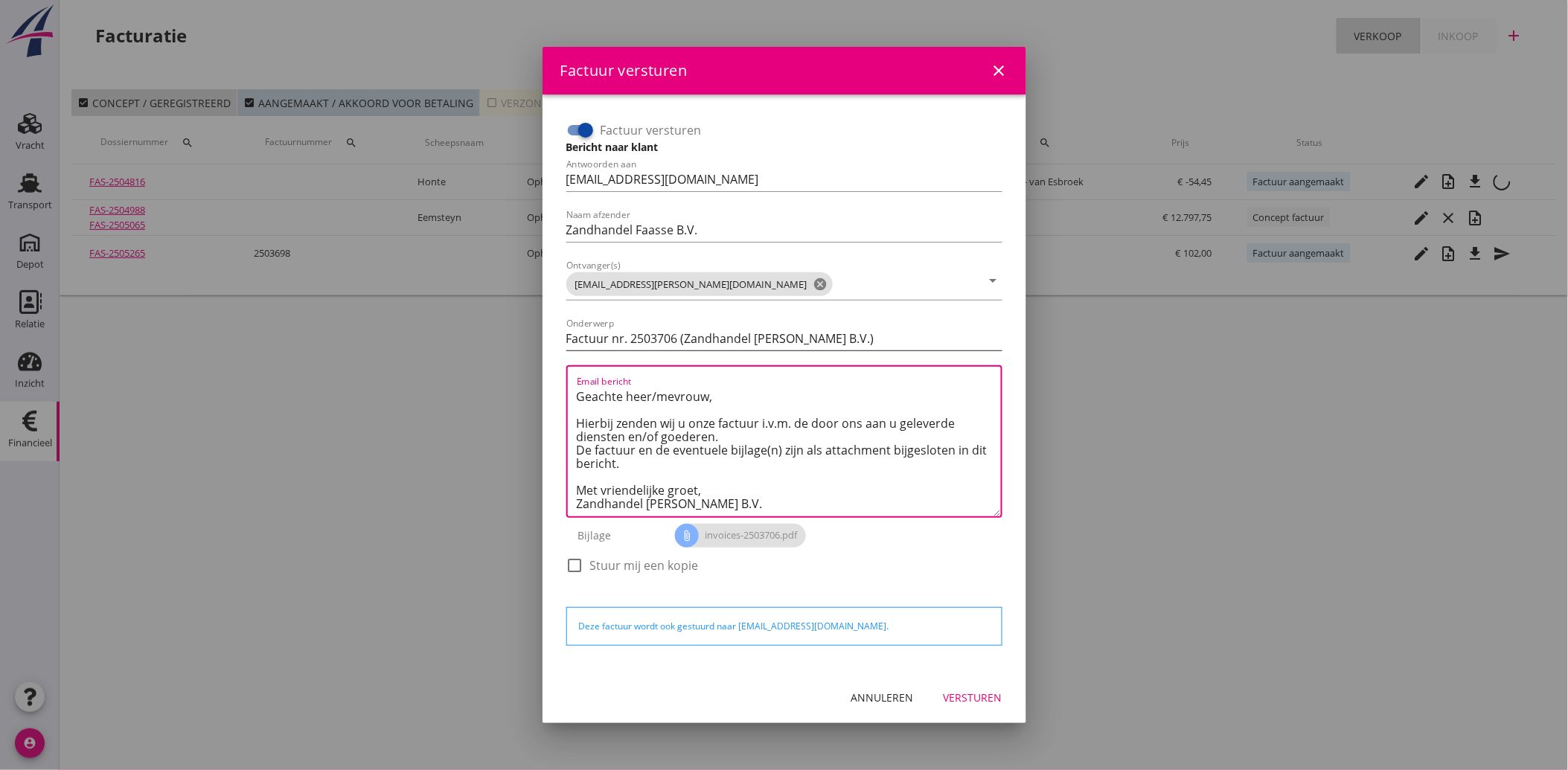
type textarea "Geachte heer/mevrouw, Hierbij zenden wij u onze factuur i.v.m. de door ons aan …"
click at [575, 336] on input "Factuur nr. 2503706 (Zandhandel [PERSON_NAME] B.V.)" at bounding box center [784, 338] width 436 height 23
type input "Creditfactuur nr. 2503706 (Zandhandel [PERSON_NAME] B.V.)"
click at [971, 701] on div "Versturen" at bounding box center [973, 698] width 59 height 16
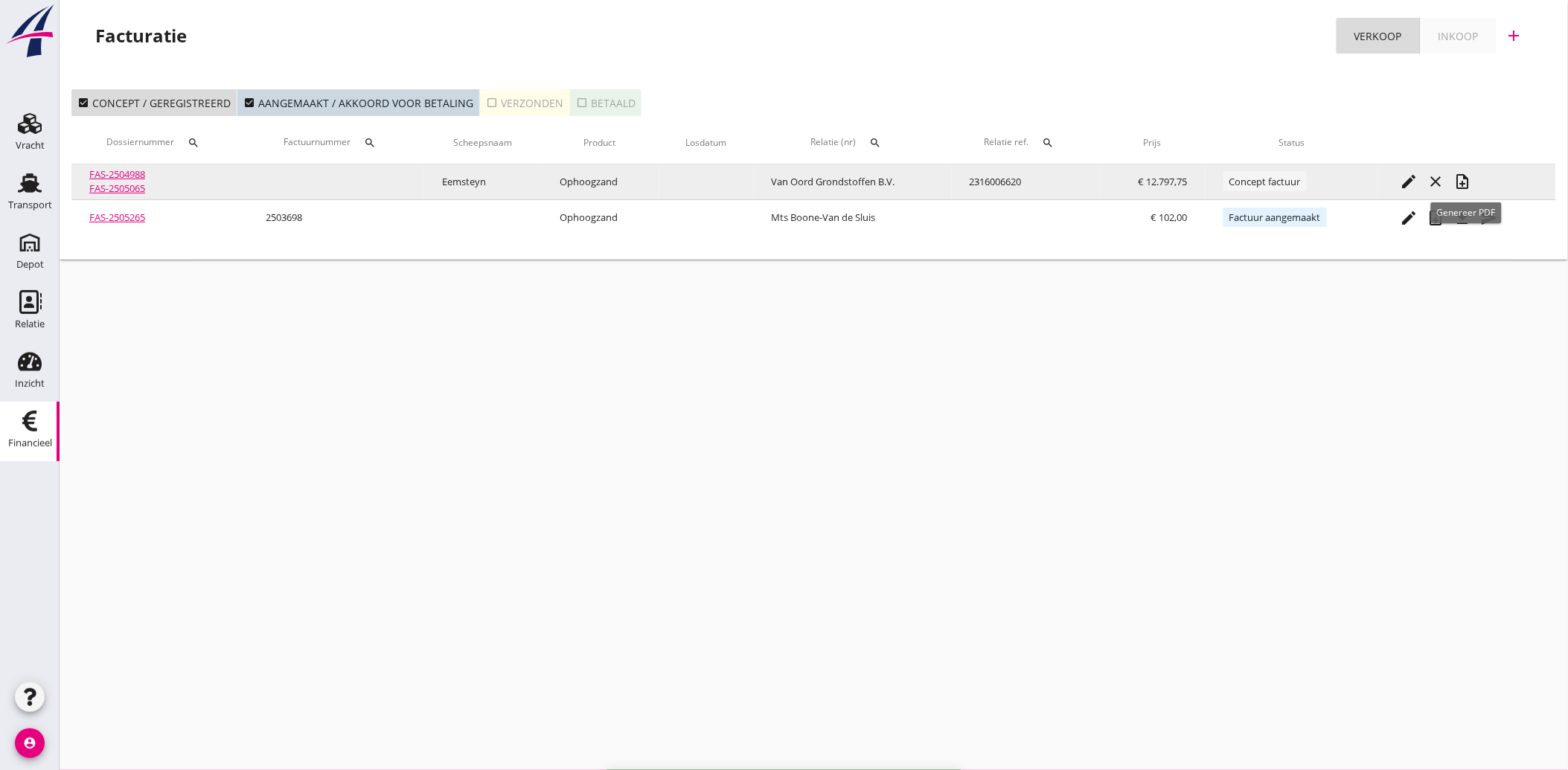
click at [1470, 186] on icon "note_add" at bounding box center [1463, 181] width 18 height 18
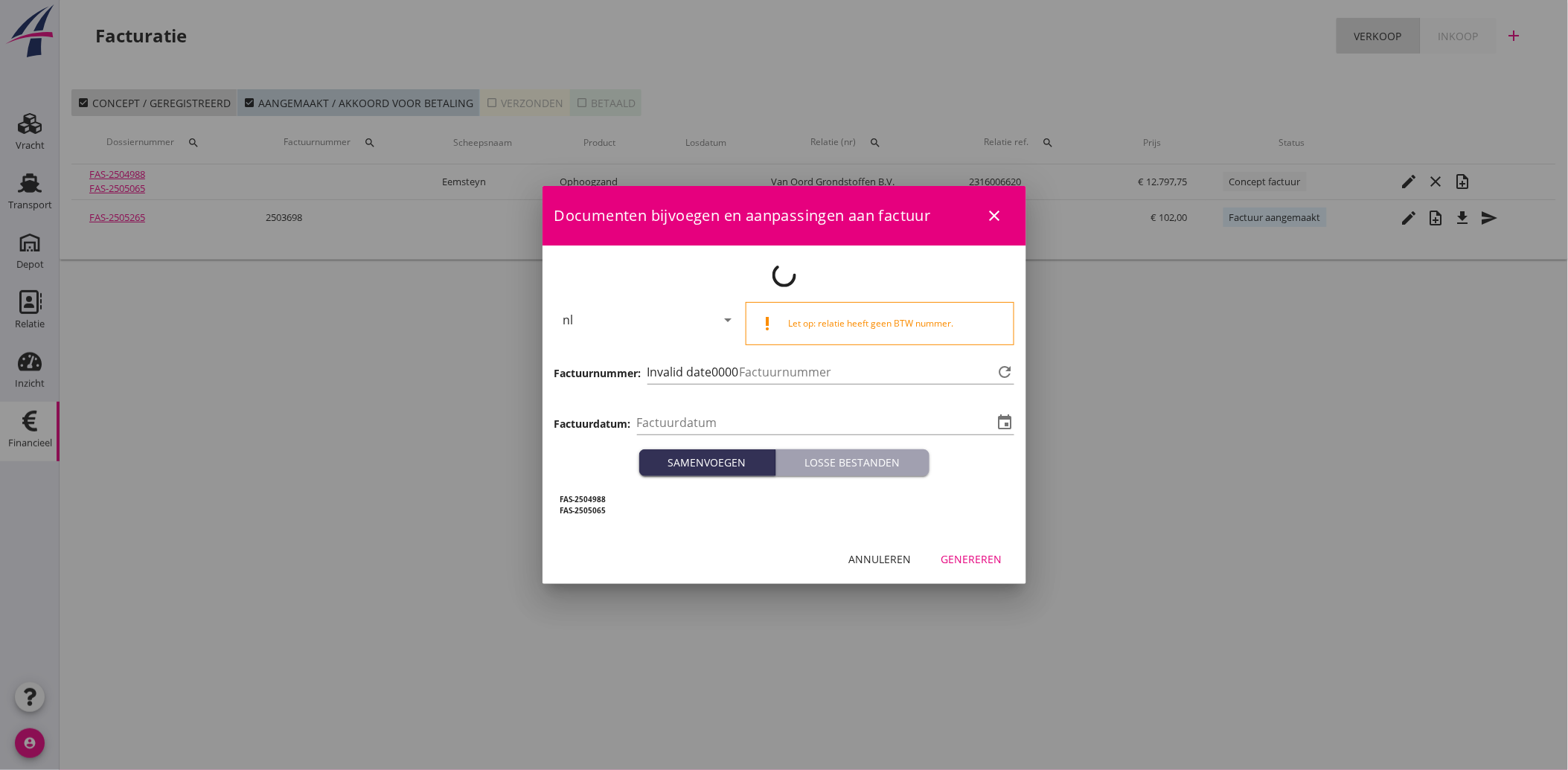
type input "[DATE]"
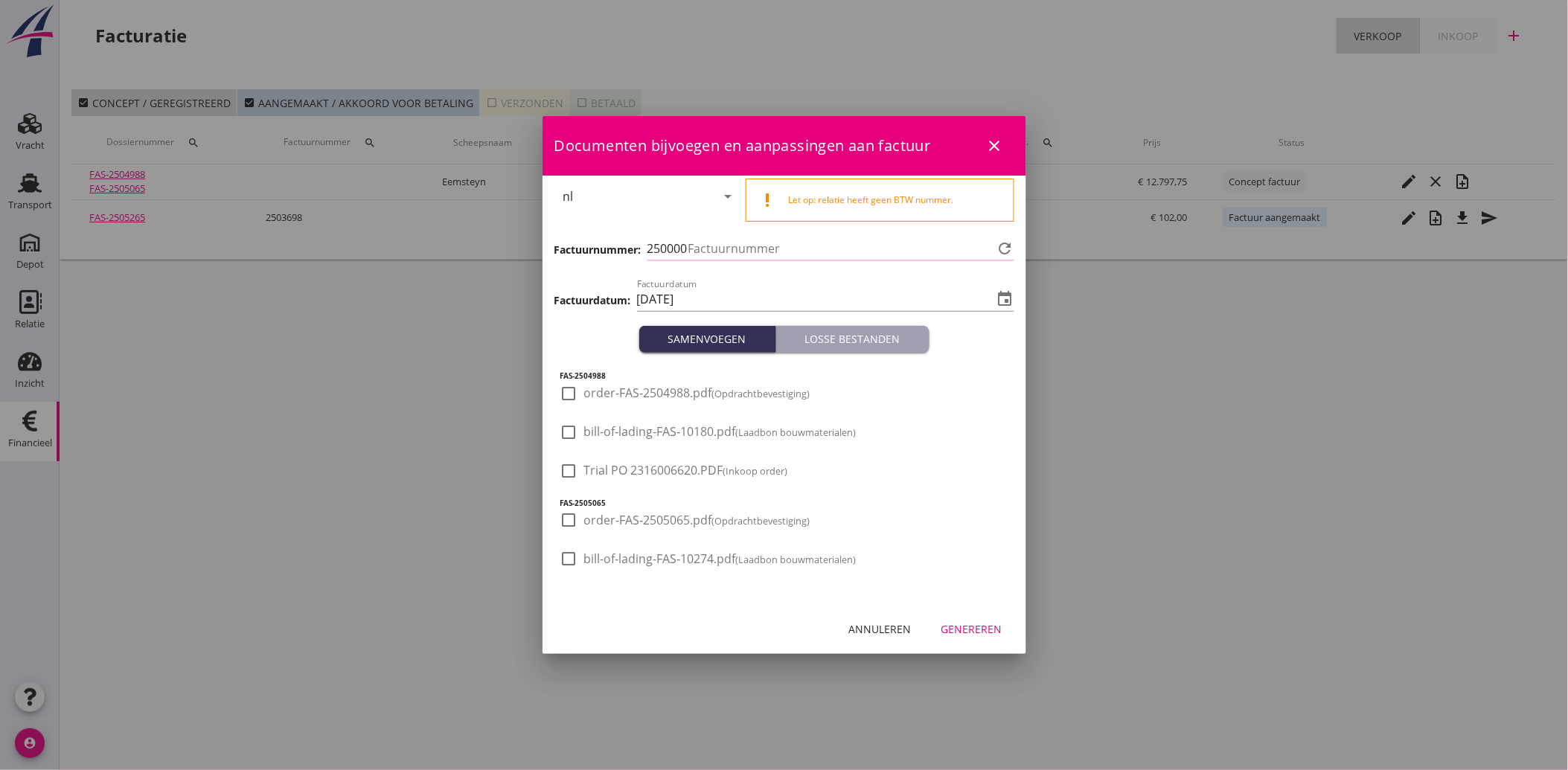
type input "3707"
click at [893, 628] on div "Annuleren" at bounding box center [880, 629] width 63 height 16
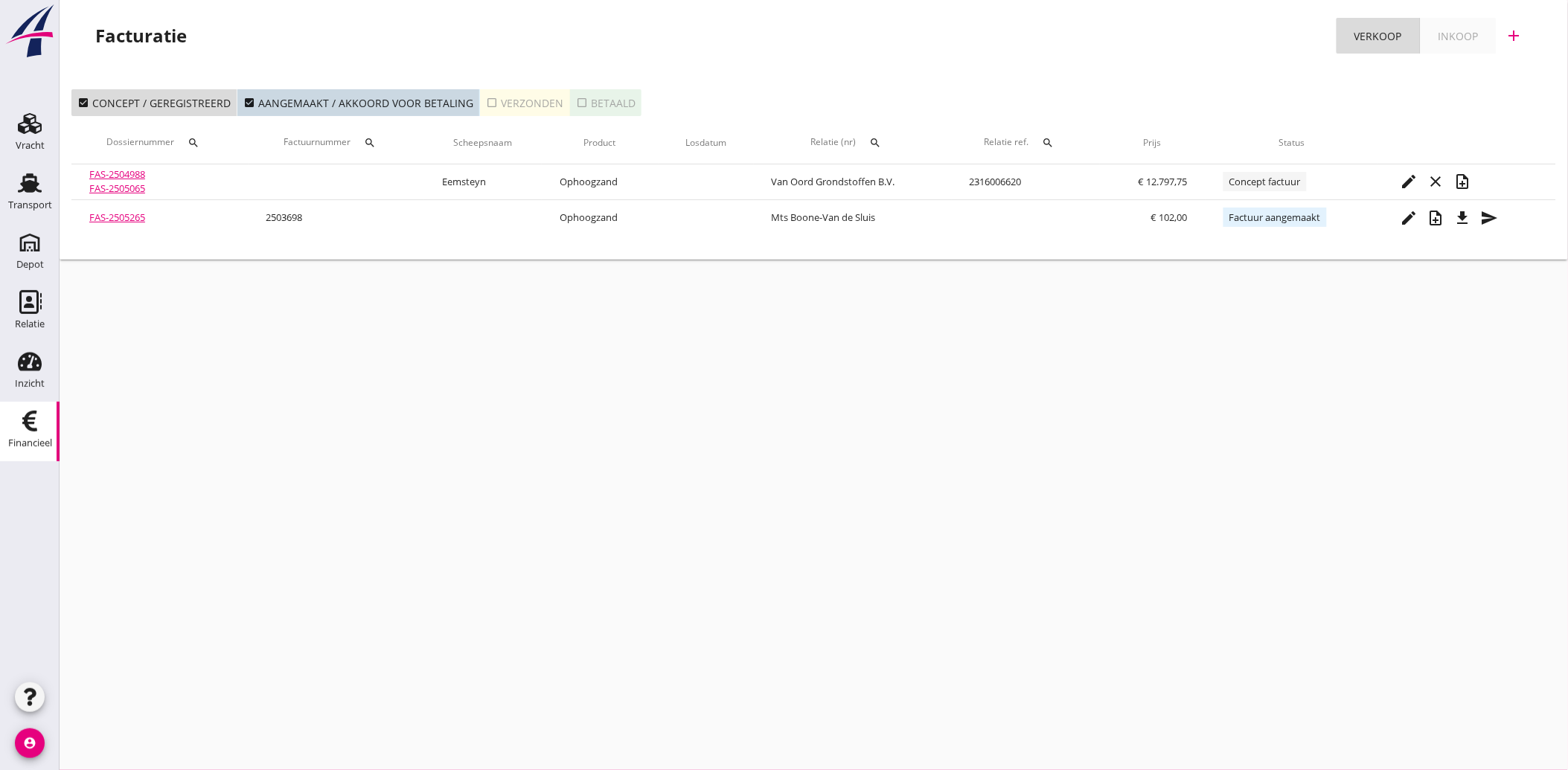
click at [140, 169] on link "FAS-2504988" at bounding box center [117, 174] width 56 height 13
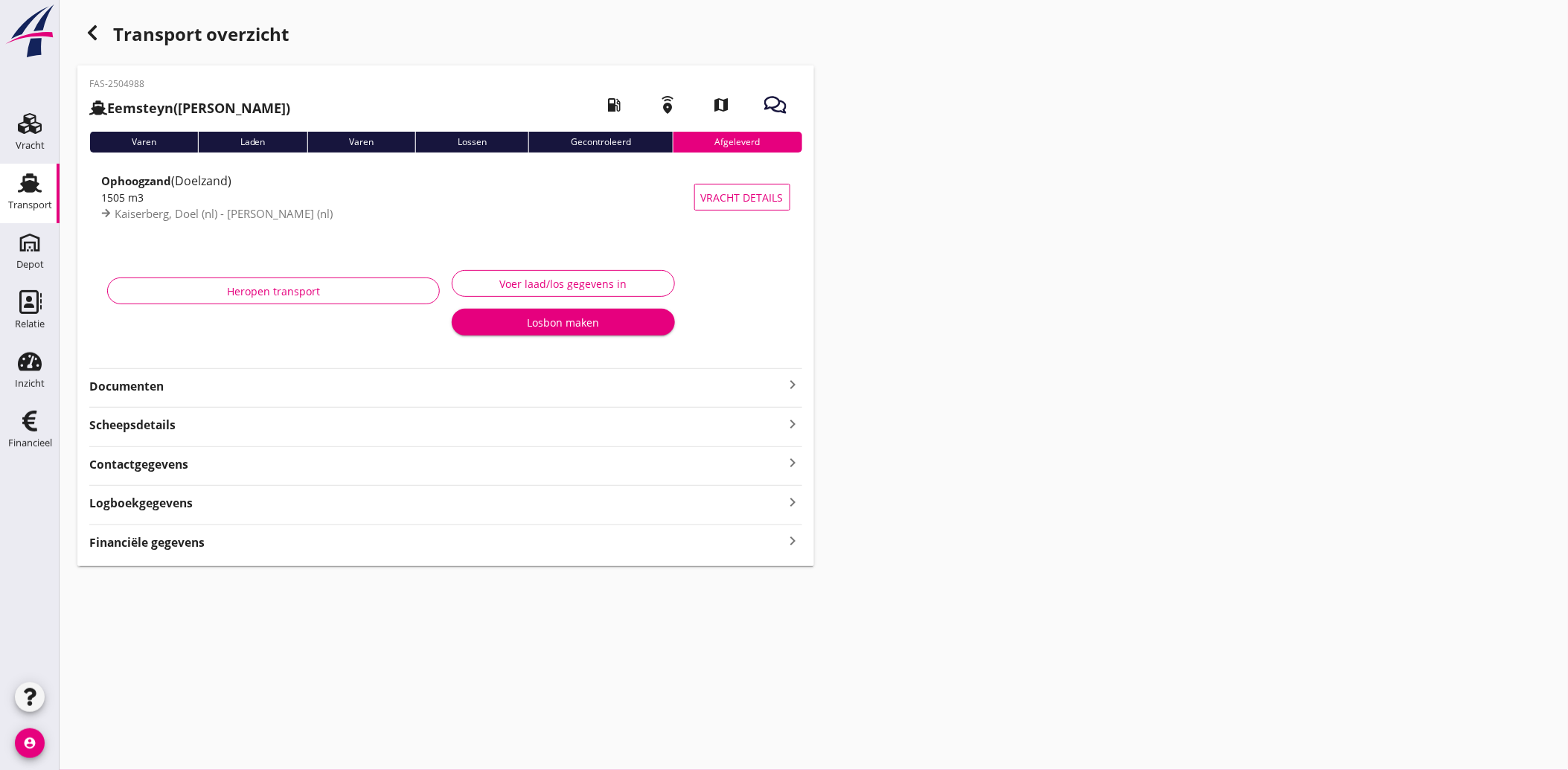
click at [164, 393] on strong "Documenten" at bounding box center [437, 386] width 695 height 17
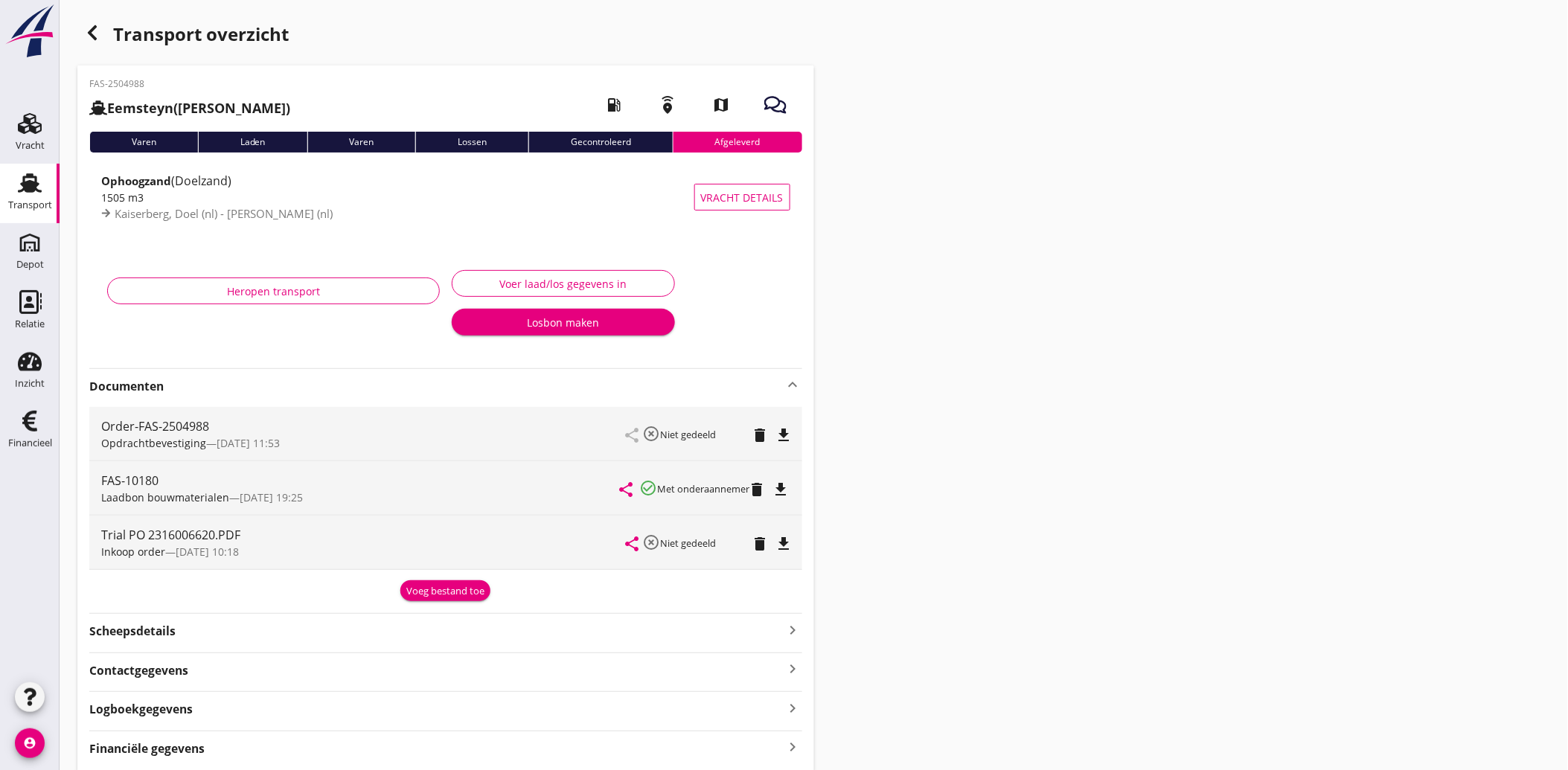
click at [790, 545] on icon "file_download" at bounding box center [784, 543] width 18 height 18
click at [23, 422] on use at bounding box center [30, 421] width 15 height 21
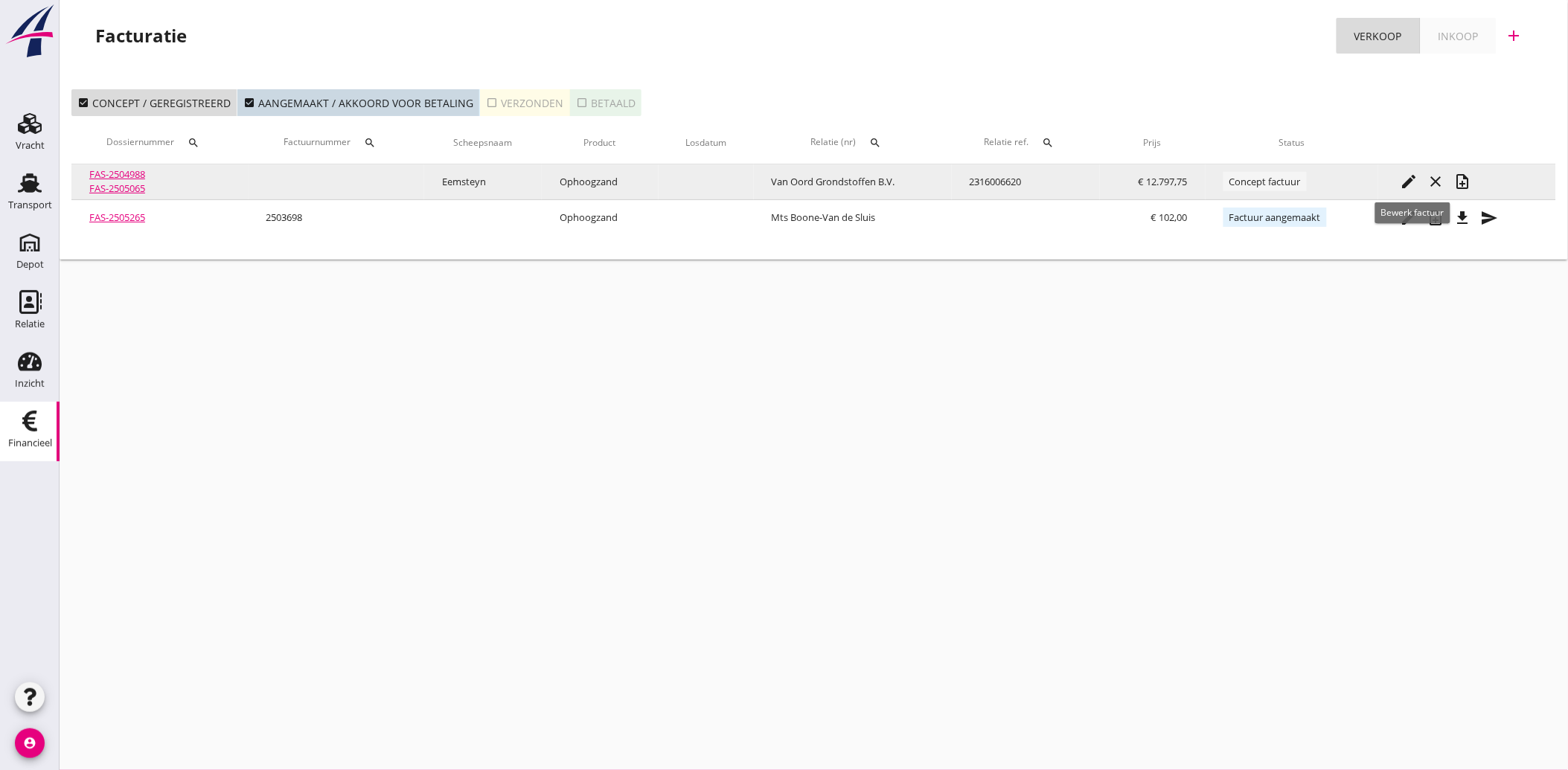
click at [1413, 175] on icon "edit" at bounding box center [1409, 181] width 18 height 18
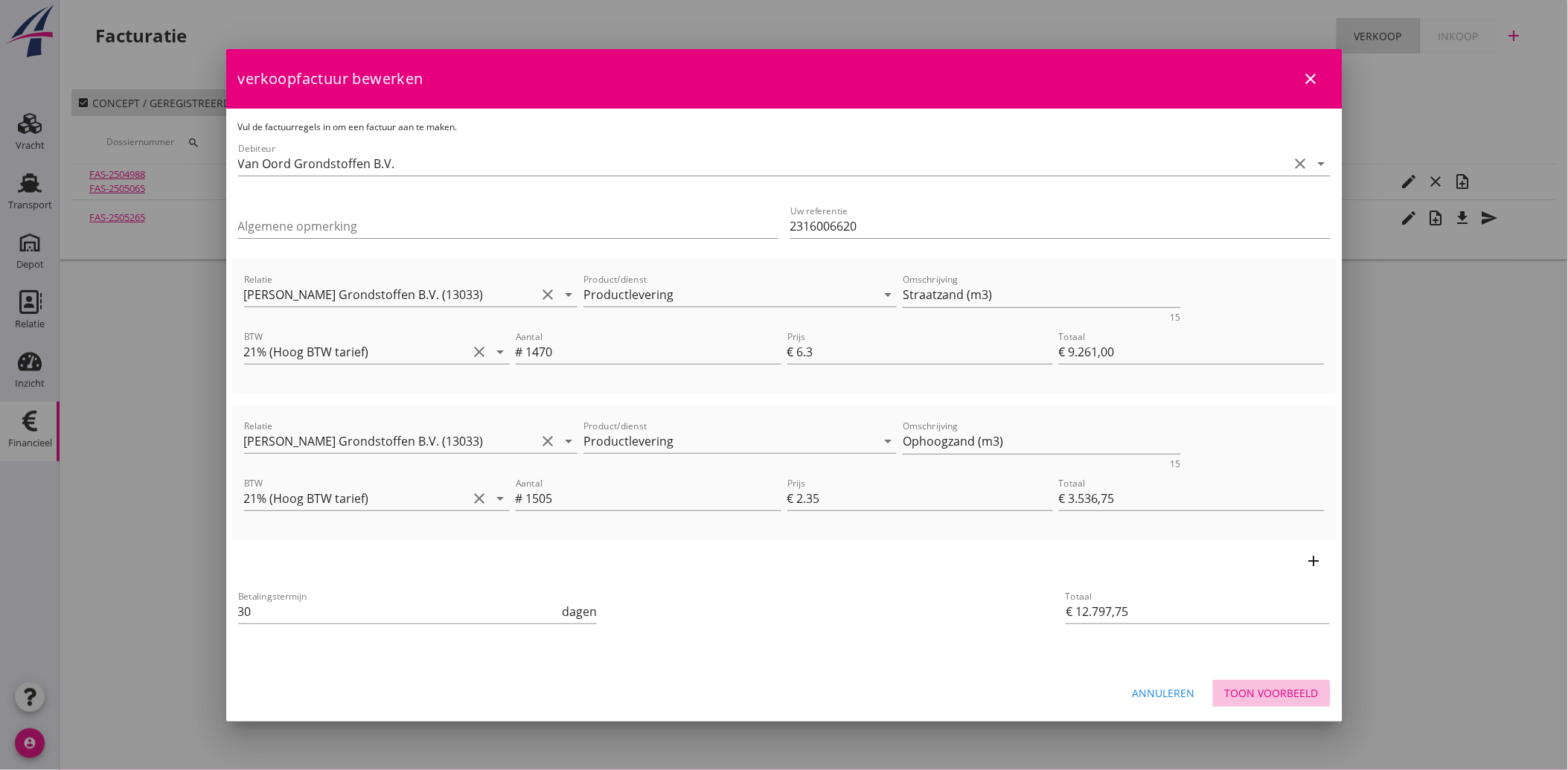
click at [1251, 682] on button "Toon voorbeeld" at bounding box center [1271, 693] width 117 height 27
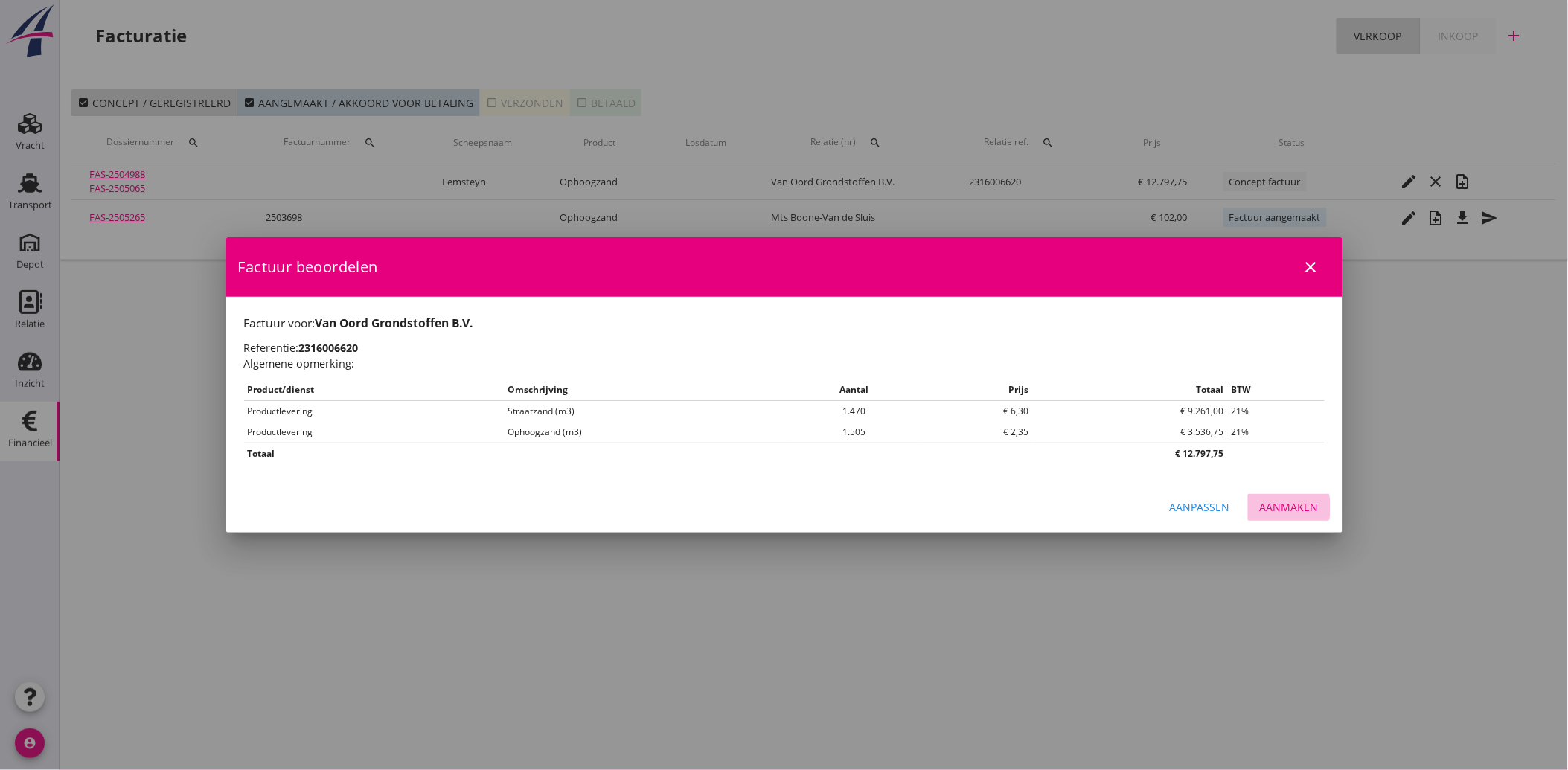
click at [1293, 503] on div "Aanmaken" at bounding box center [1289, 507] width 59 height 16
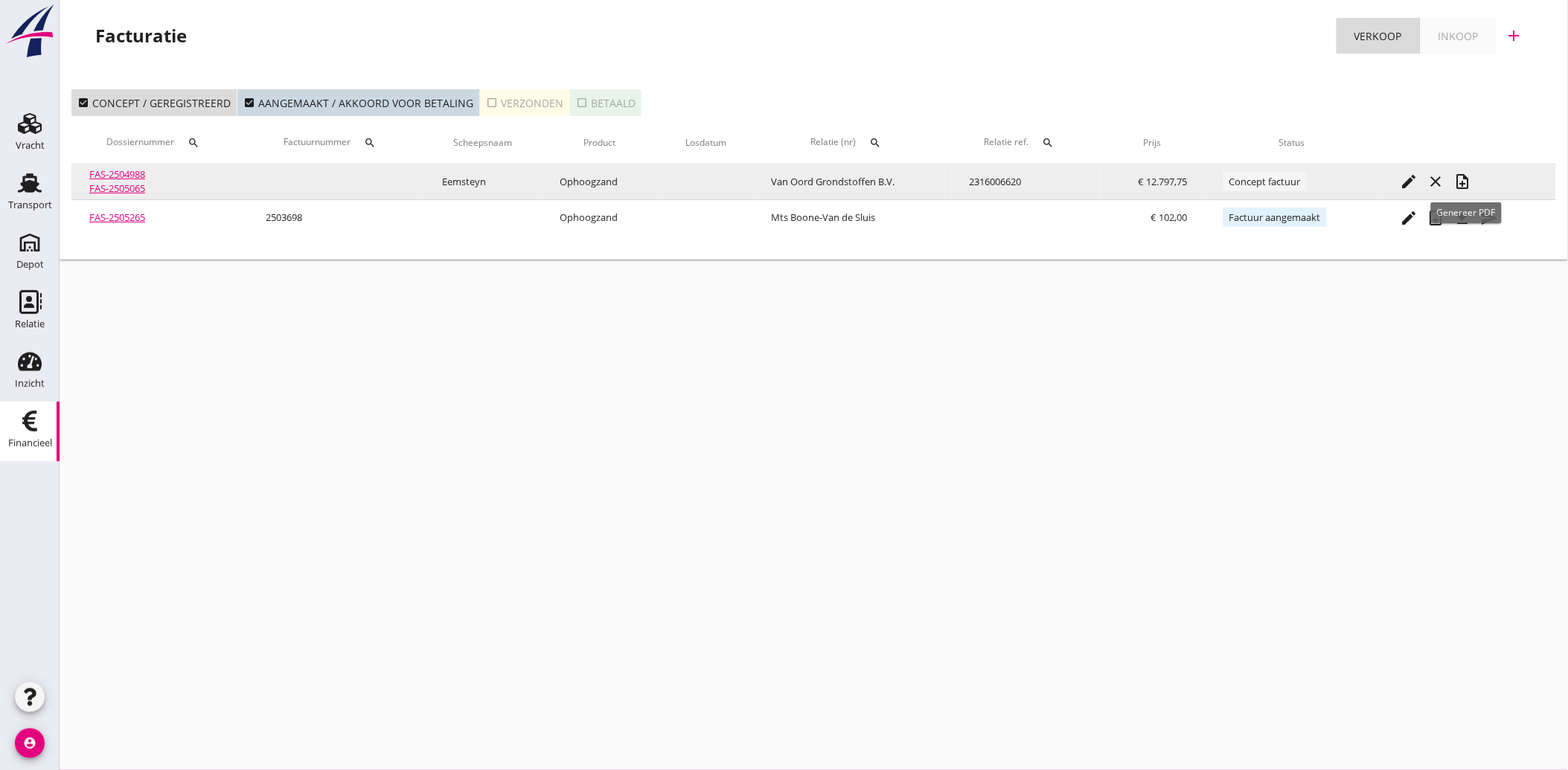
click at [1466, 174] on icon "note_add" at bounding box center [1463, 181] width 18 height 18
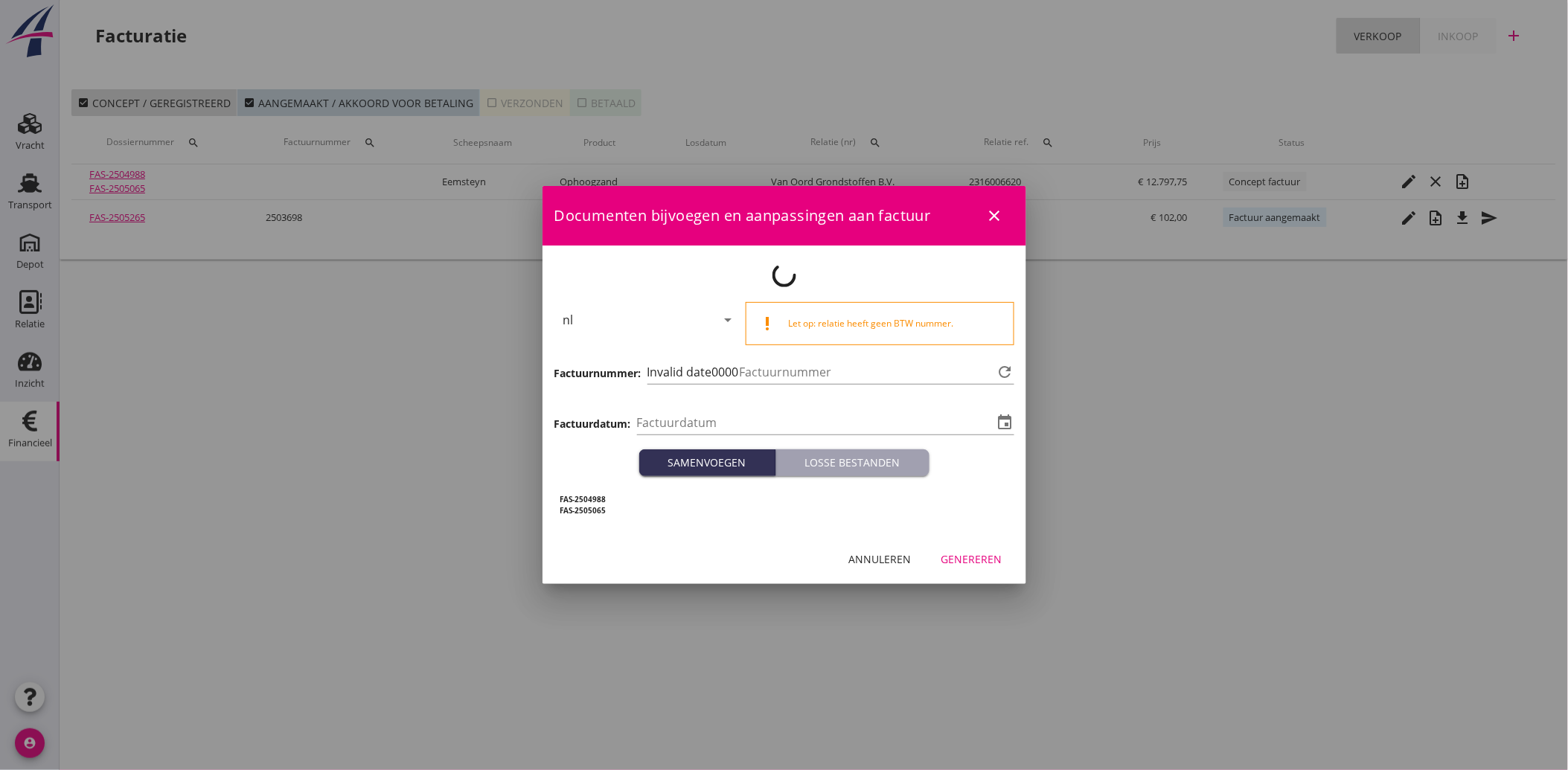
type input "[DATE]"
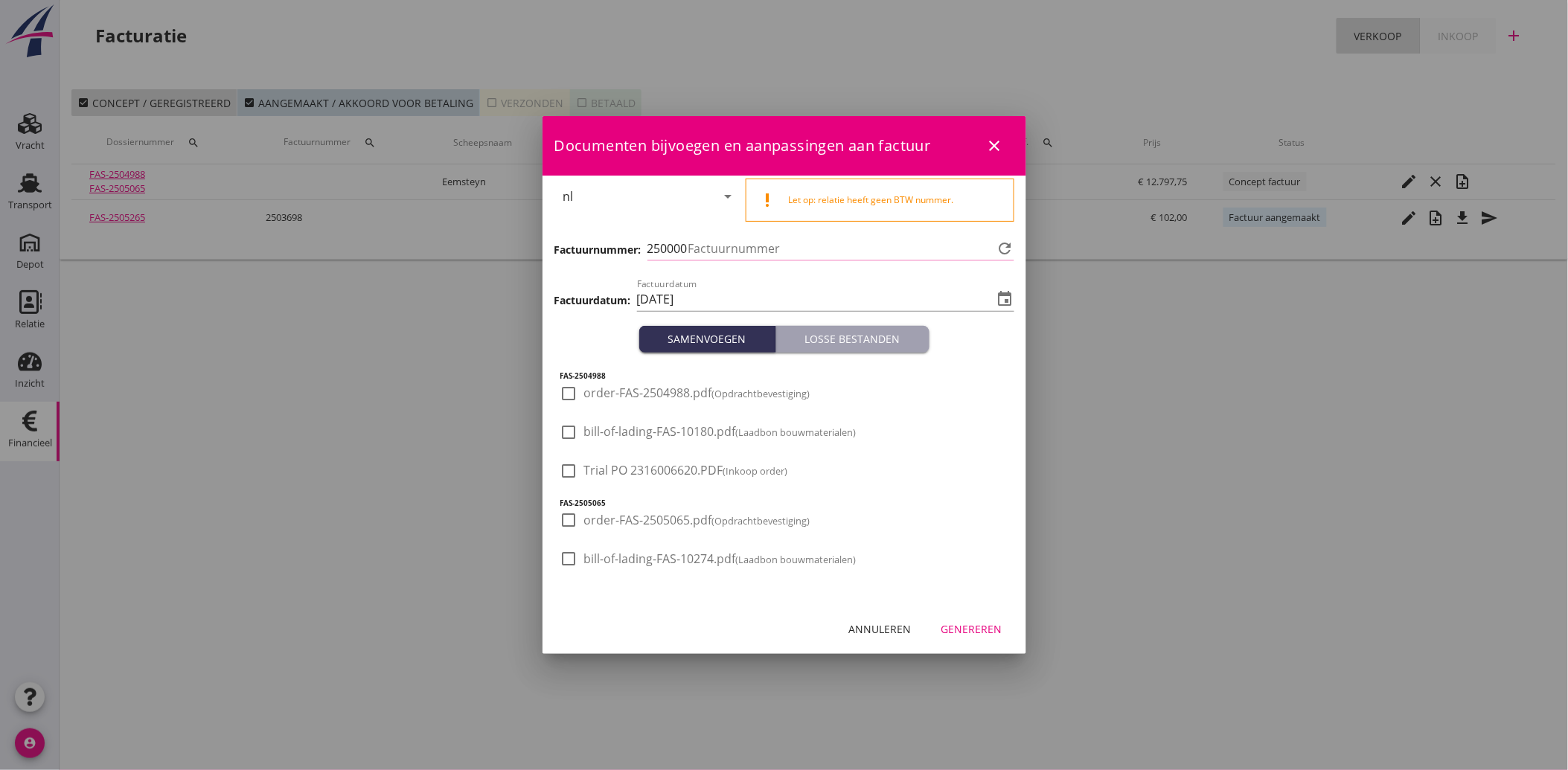
type input "3707"
click at [563, 471] on div at bounding box center [569, 471] width 25 height 25
checkbox input "true"
click at [977, 631] on div "Genereren" at bounding box center [972, 629] width 61 height 16
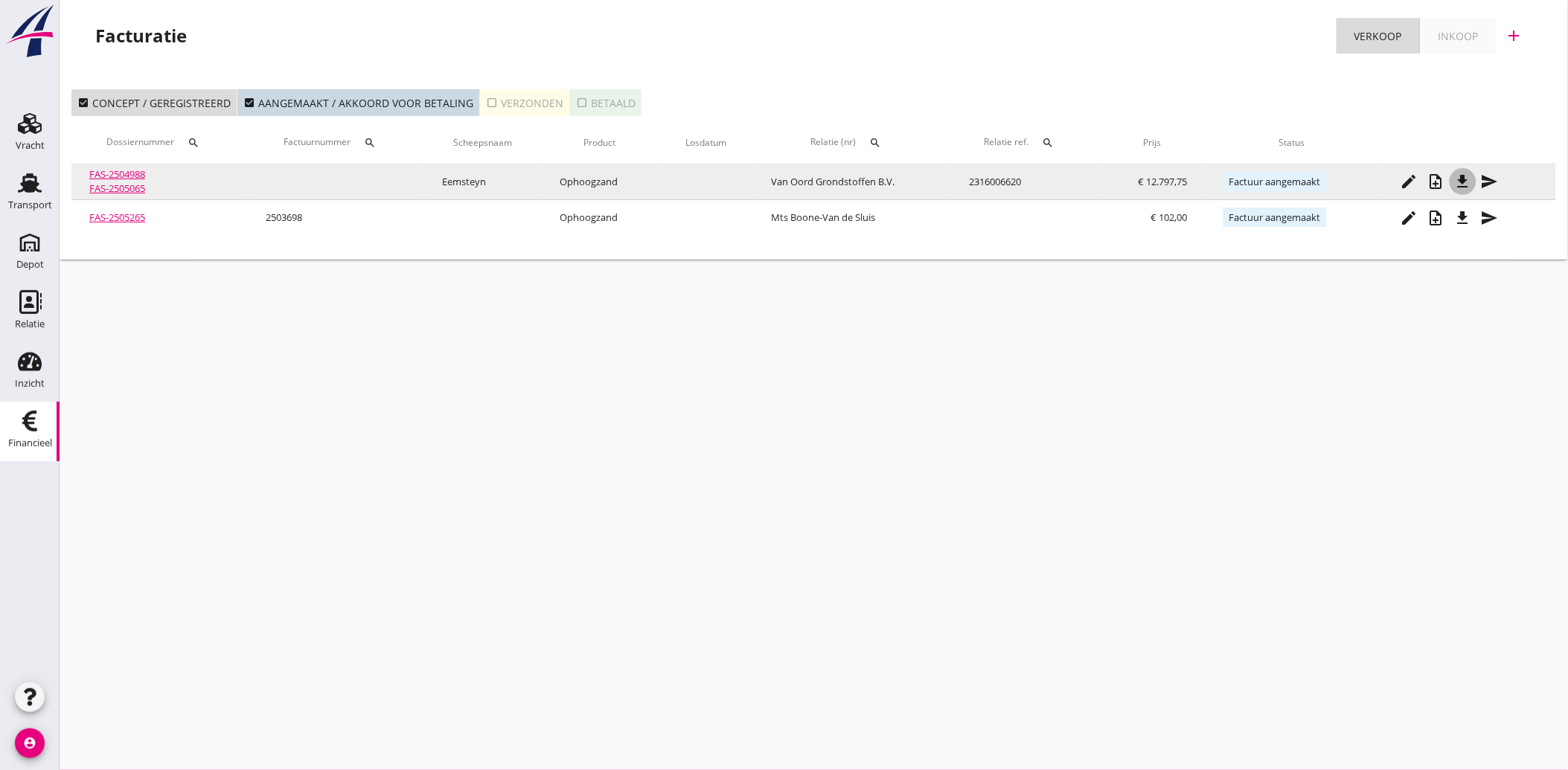
click at [1476, 182] on div "file_download" at bounding box center [1463, 181] width 27 height 18
click at [1491, 177] on icon "send" at bounding box center [1490, 181] width 18 height 18
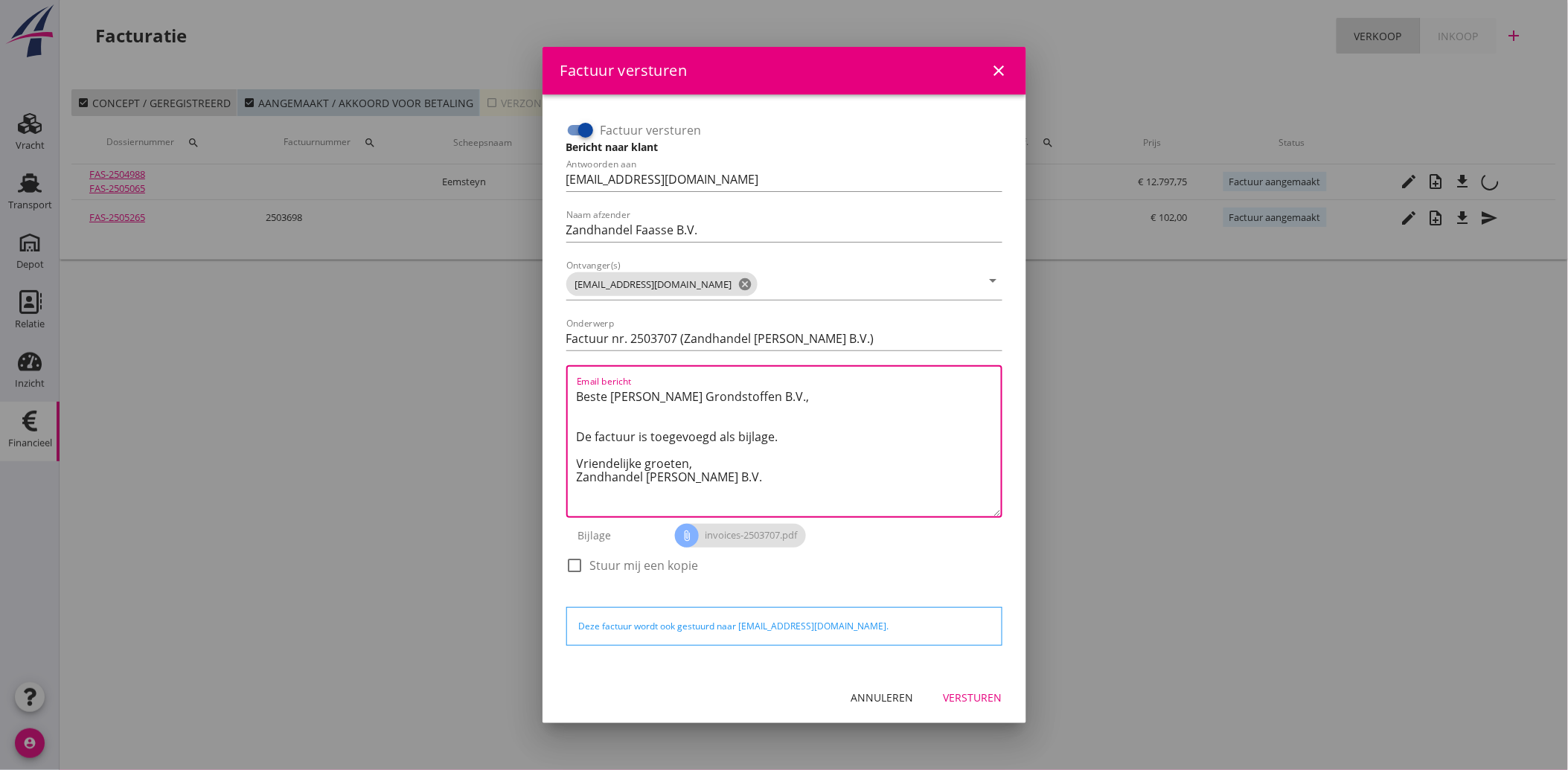
drag, startPoint x: 730, startPoint y: 491, endPoint x: 553, endPoint y: 385, distance: 206.3
click at [553, 385] on div "Factuur versturen Bericht naar klant Antwoorden aan [EMAIL_ADDRESS][DOMAIN_NAME…" at bounding box center [784, 383] width 484 height 577
paste textarea "Geachte heer/mevrouw, Hierbij zenden wij u onze factuur i.v.m. de door ons aan …"
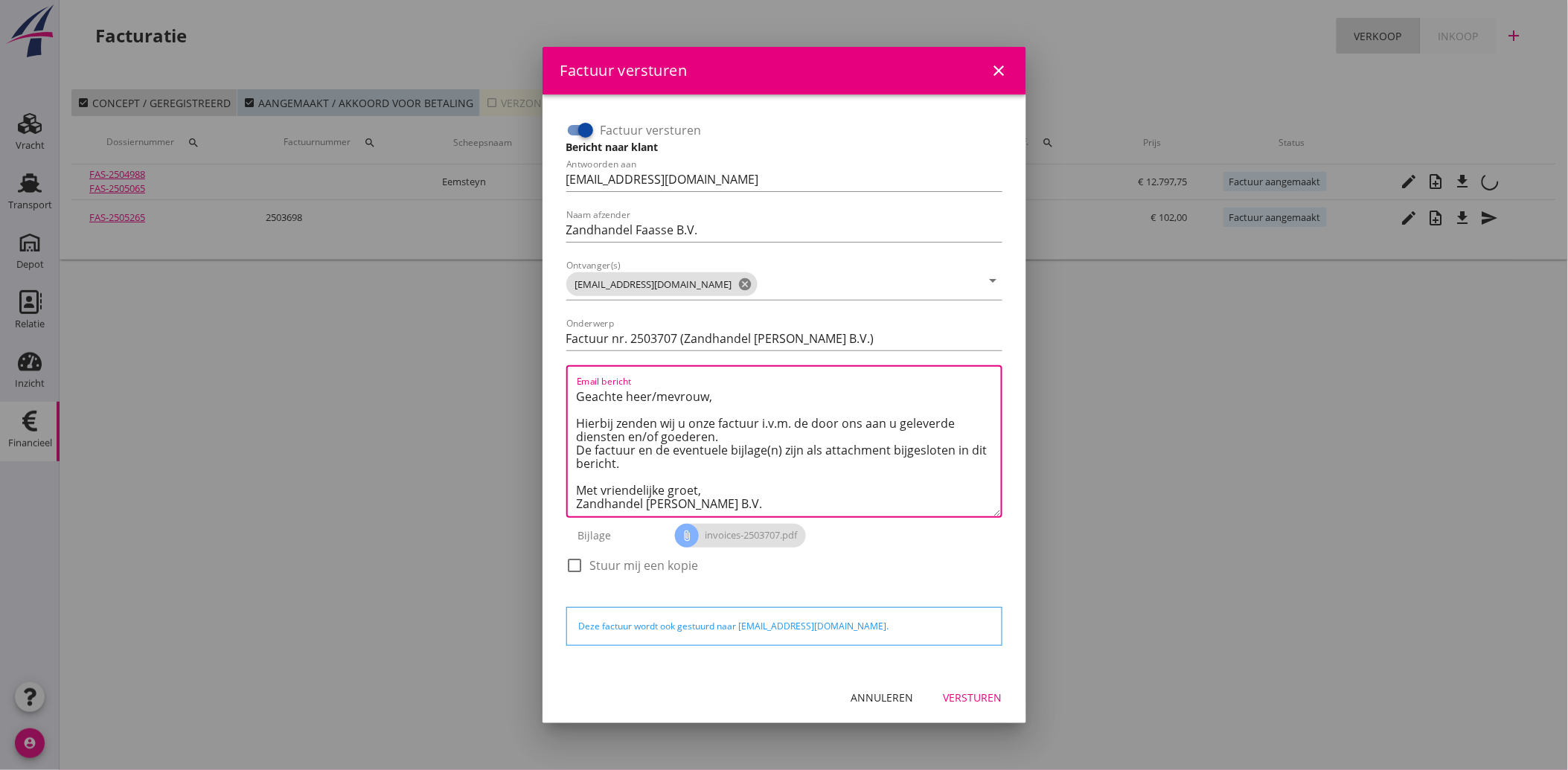
type textarea "Geachte heer/mevrouw, Hierbij zenden wij u onze factuur i.v.m. de door ons aan …"
click at [966, 693] on div "Versturen" at bounding box center [973, 698] width 59 height 16
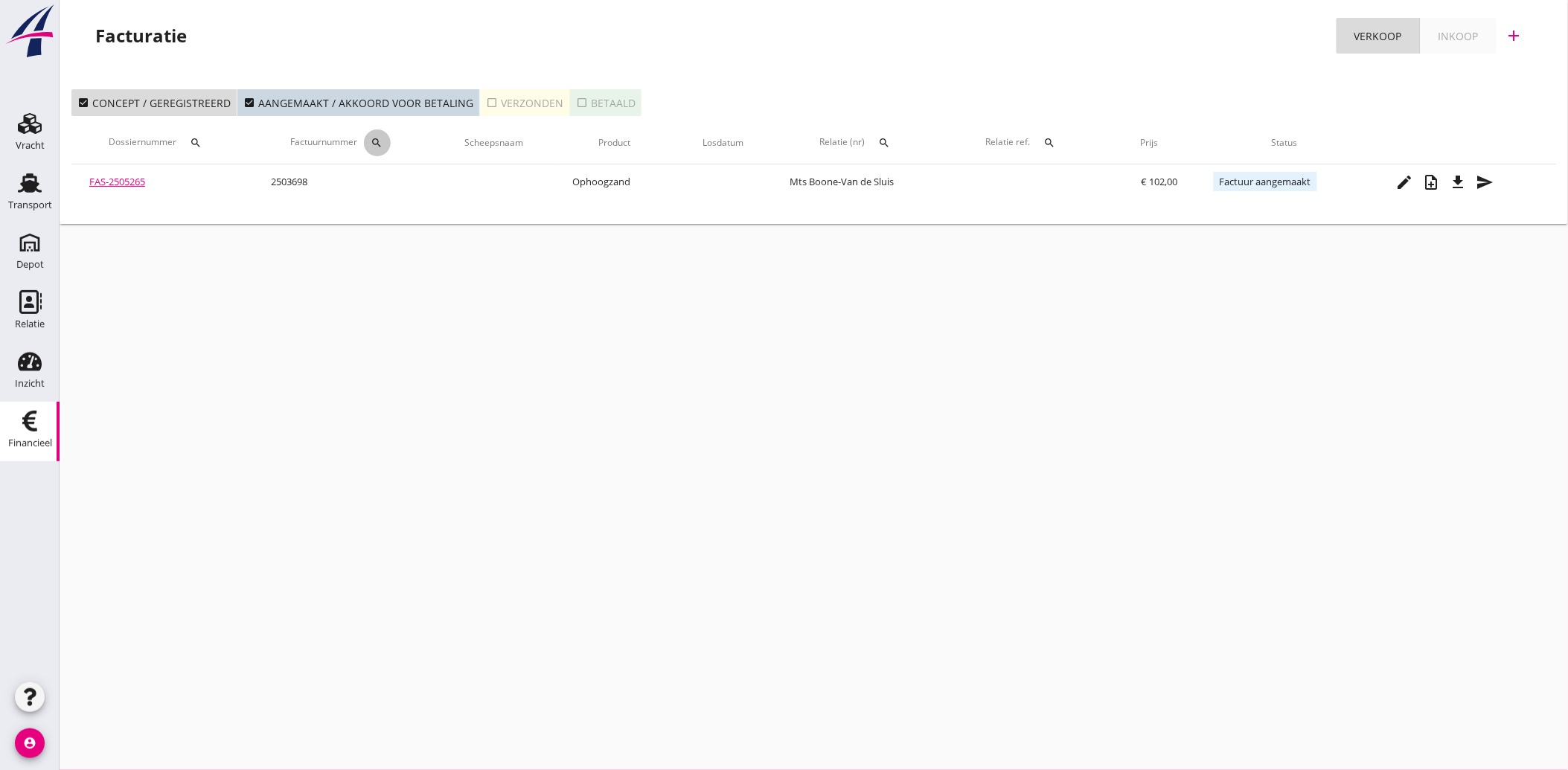
click at [378, 137] on icon "search" at bounding box center [378, 143] width 12 height 12
click at [425, 179] on input "Zoeken op factuurnummer..." at bounding box center [450, 186] width 155 height 23
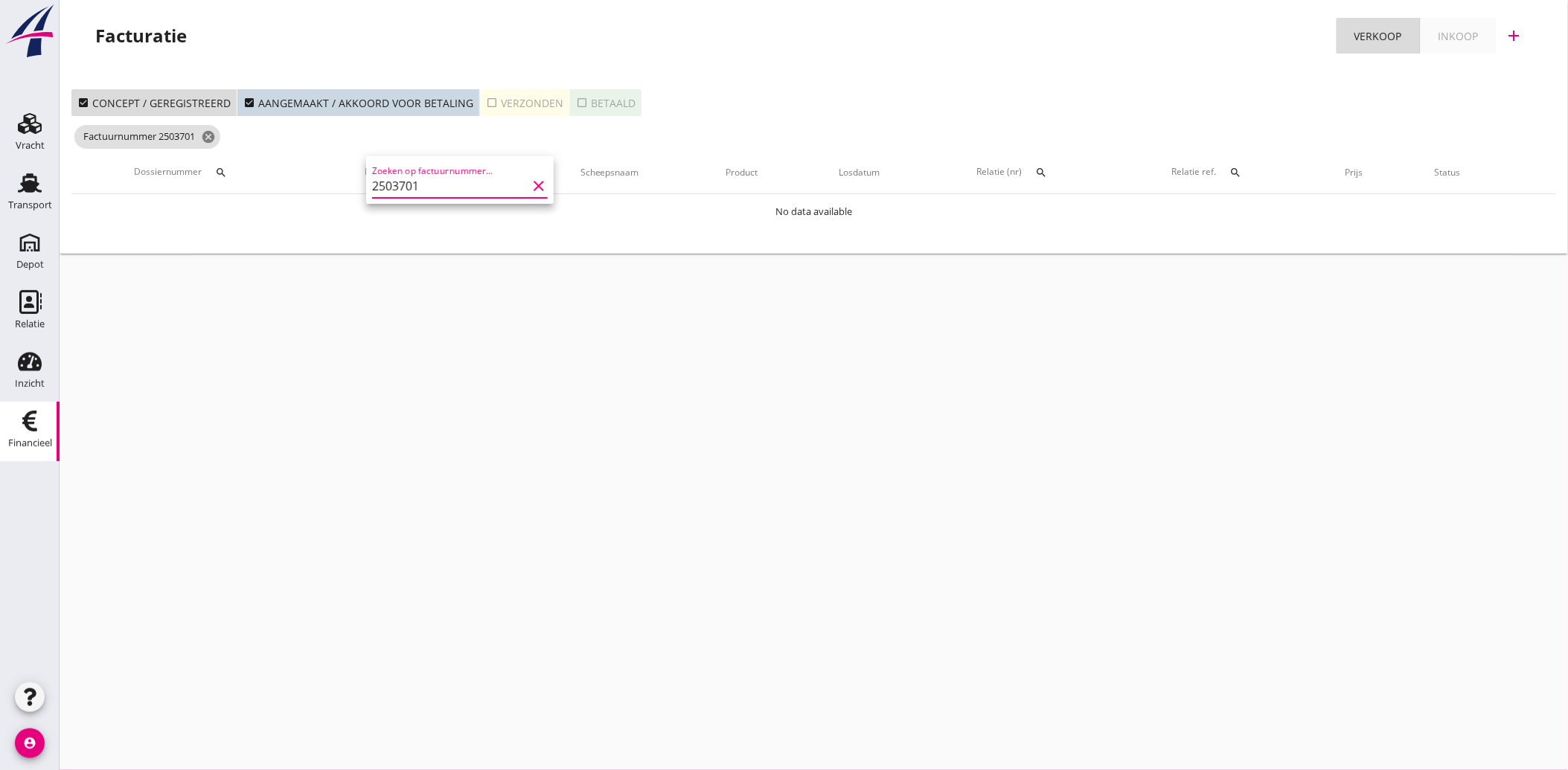
type input "2503701"
click at [487, 96] on icon "check_box_outline_blank" at bounding box center [492, 102] width 12 height 12
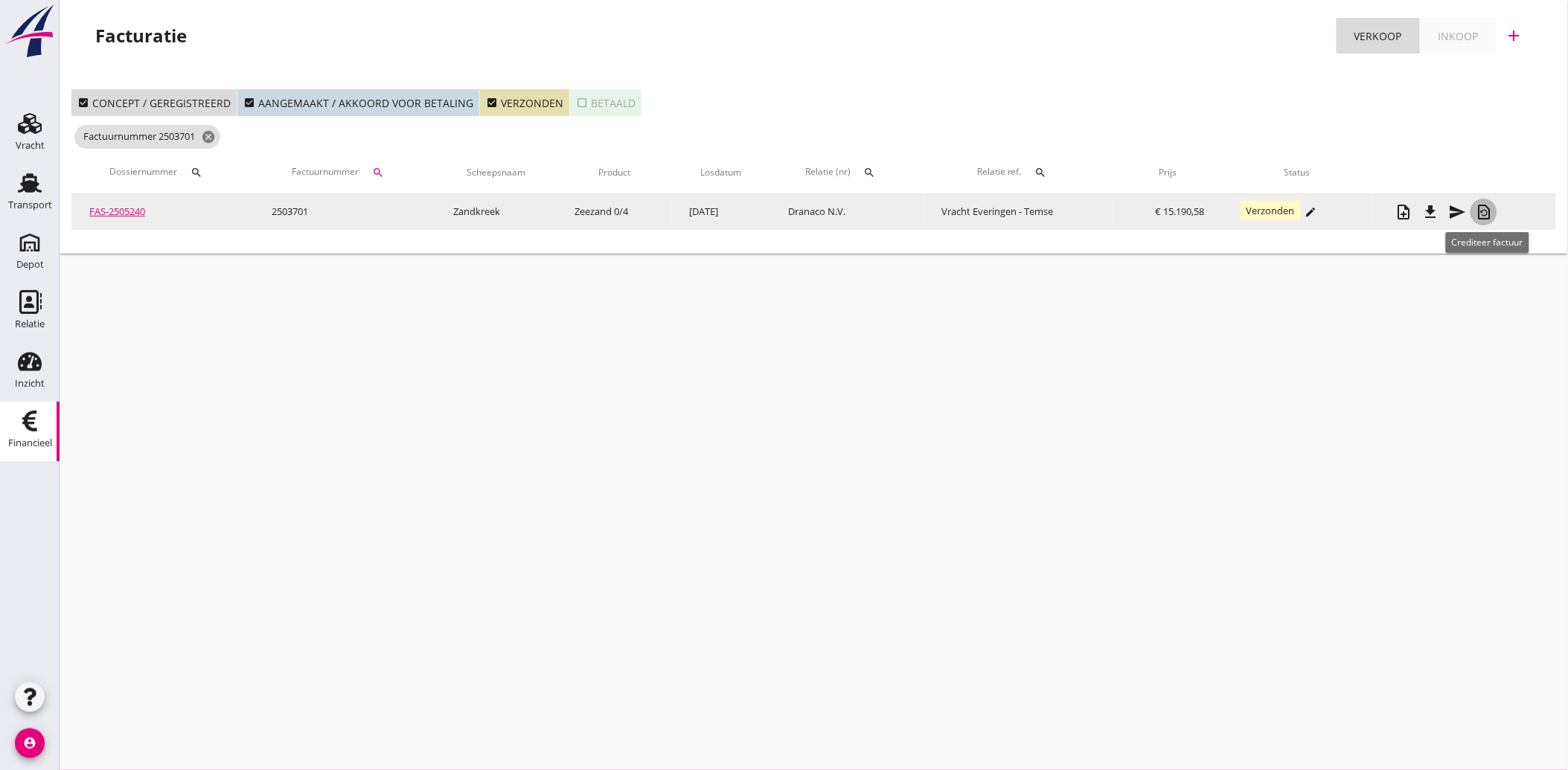
click at [1488, 209] on icon "restore_page" at bounding box center [1484, 212] width 18 height 18
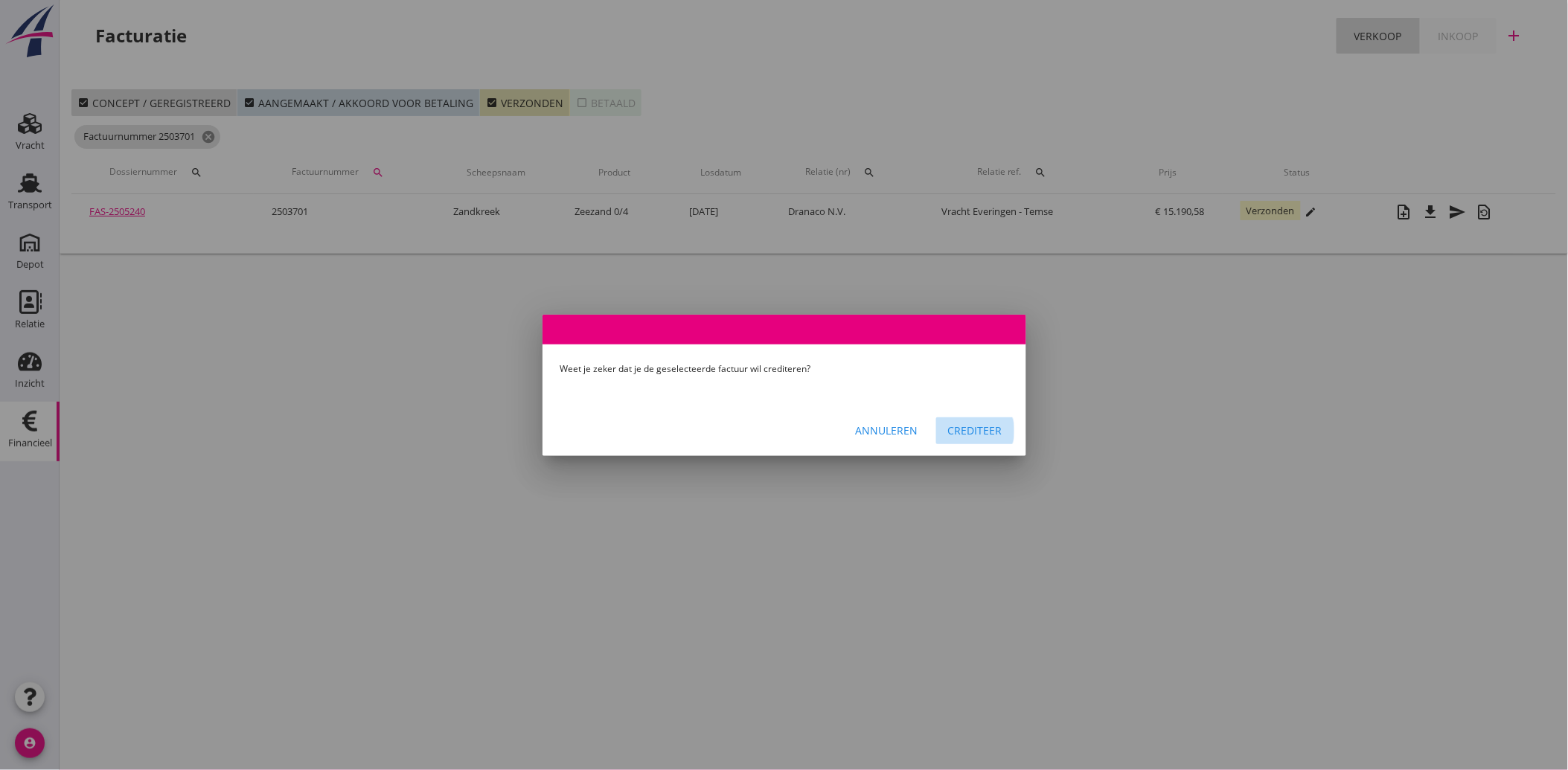
click at [972, 426] on div "Crediteer" at bounding box center [975, 431] width 55 height 16
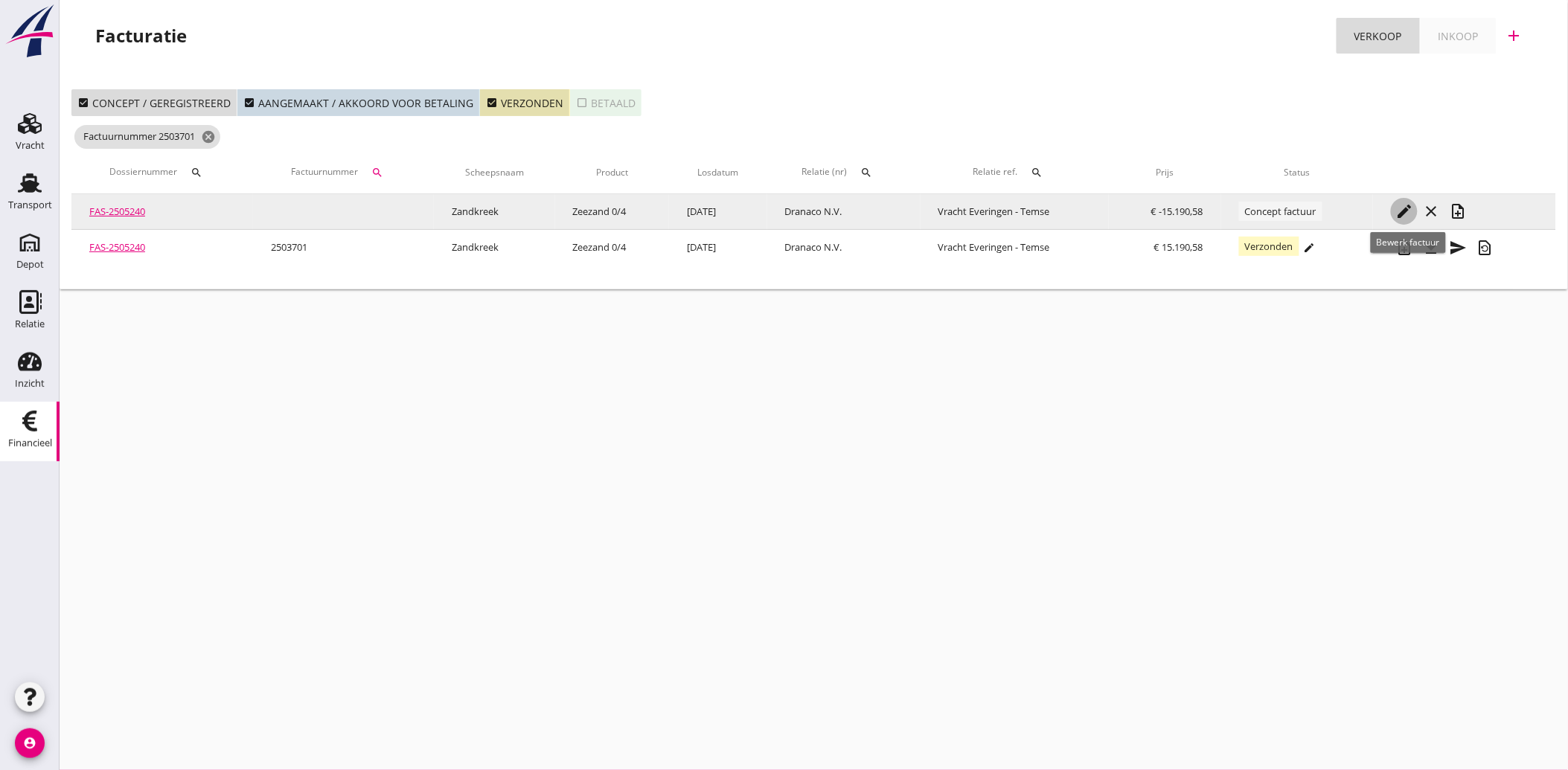
click at [1404, 206] on icon "edit" at bounding box center [1404, 211] width 18 height 18
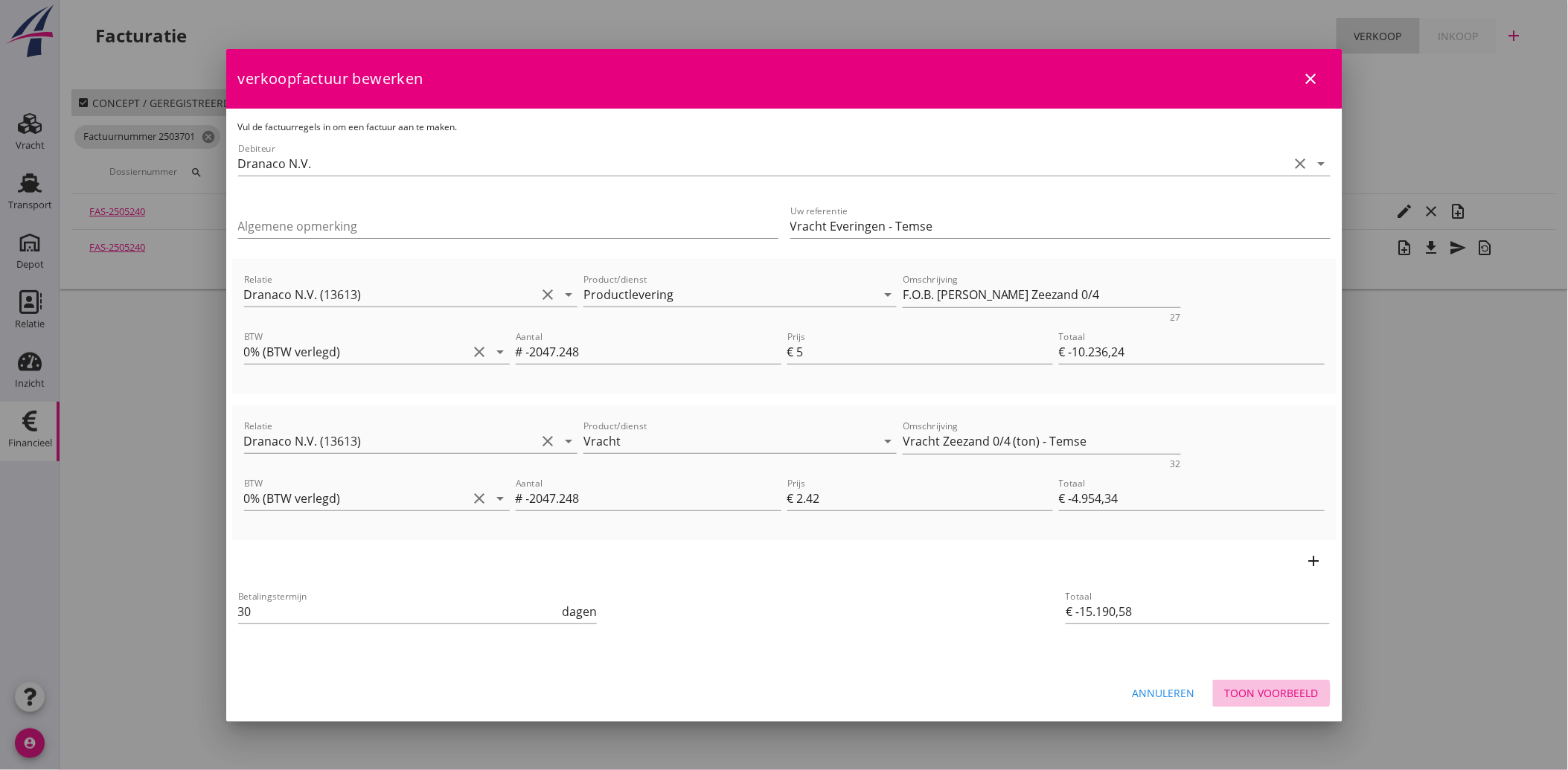
click at [1255, 686] on div "Toon voorbeeld" at bounding box center [1272, 693] width 94 height 16
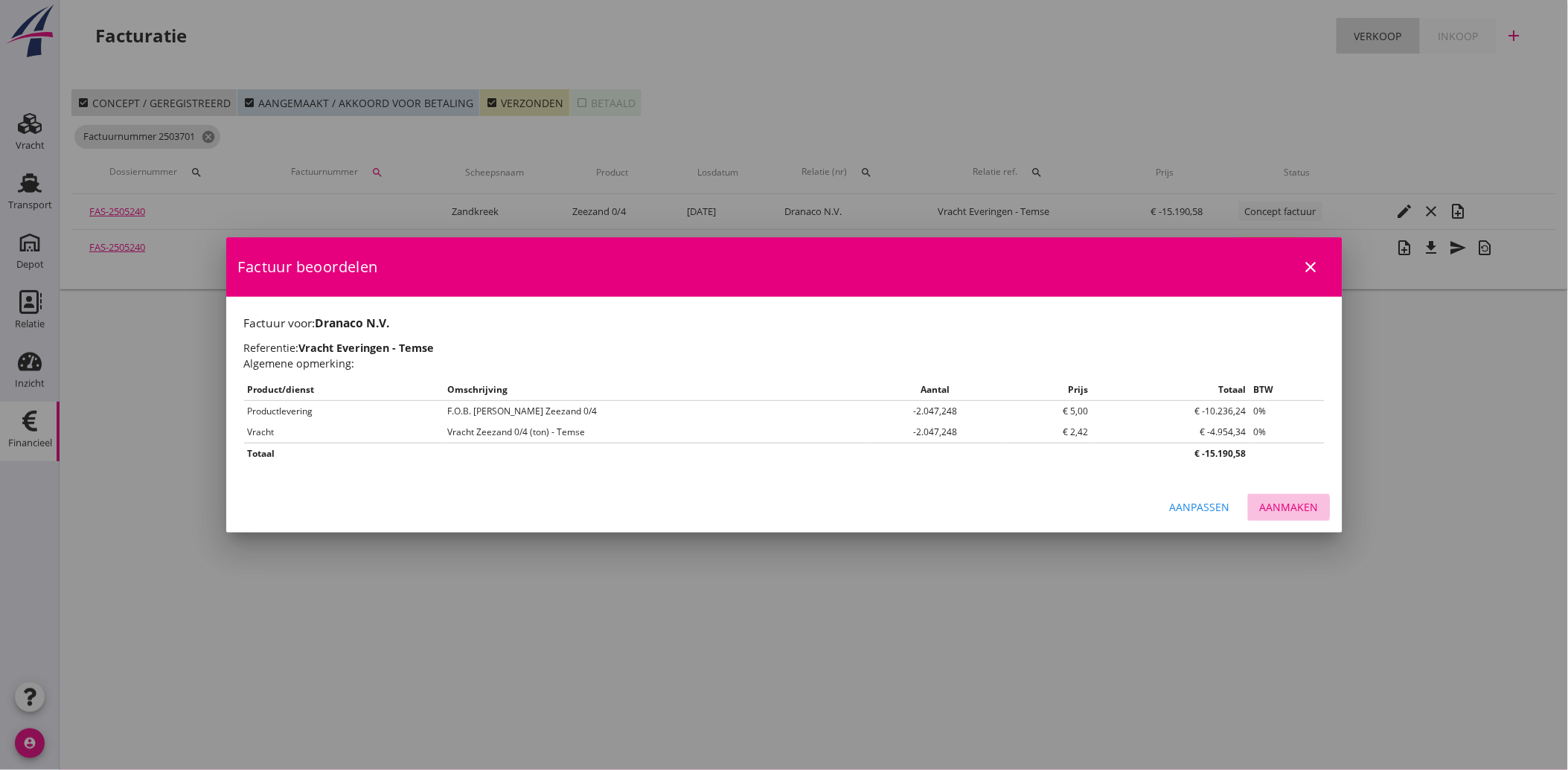
click at [1271, 499] on div "Aanmaken" at bounding box center [1289, 507] width 59 height 16
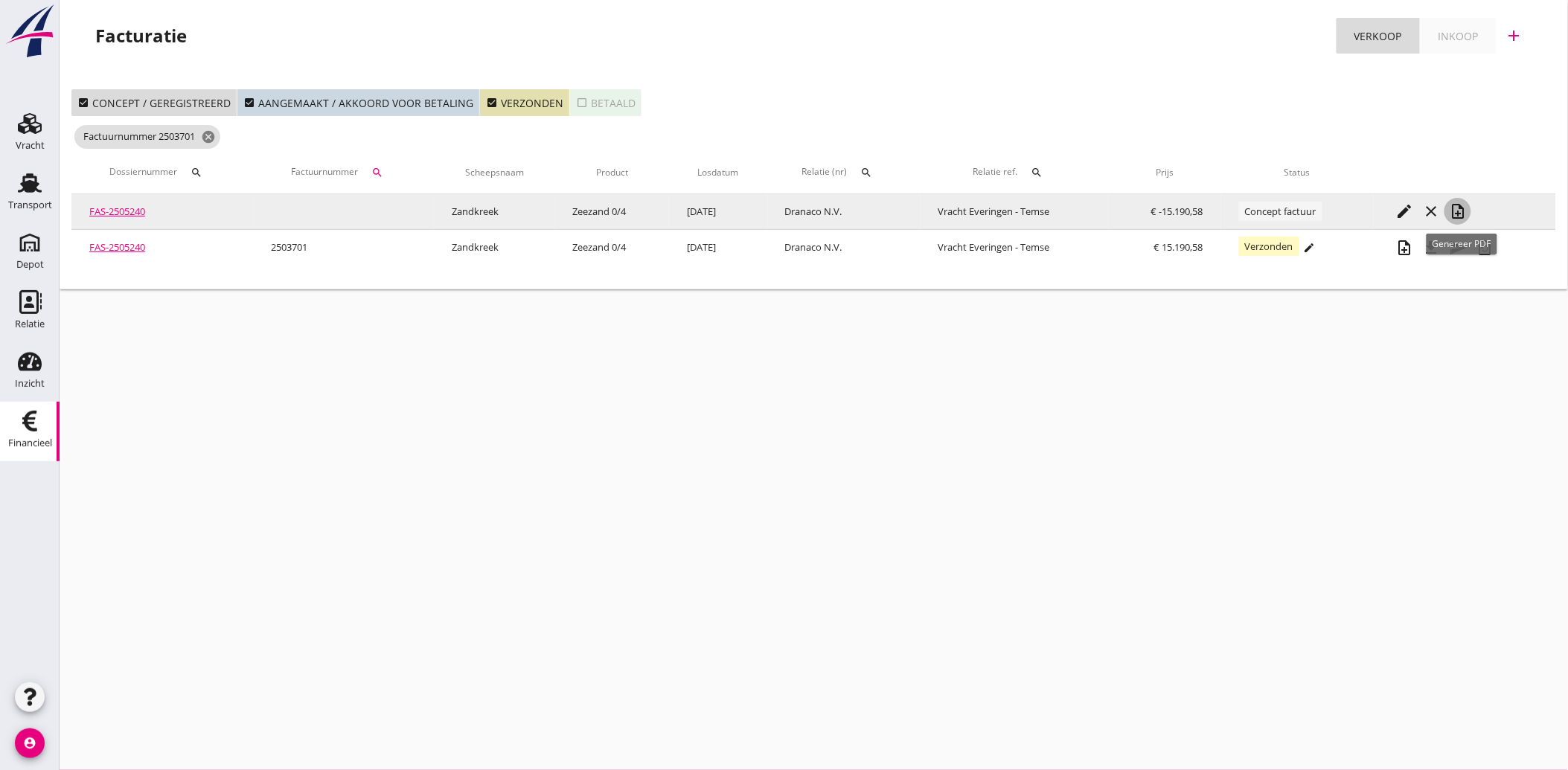
click at [1457, 209] on icon "note_add" at bounding box center [1458, 211] width 18 height 18
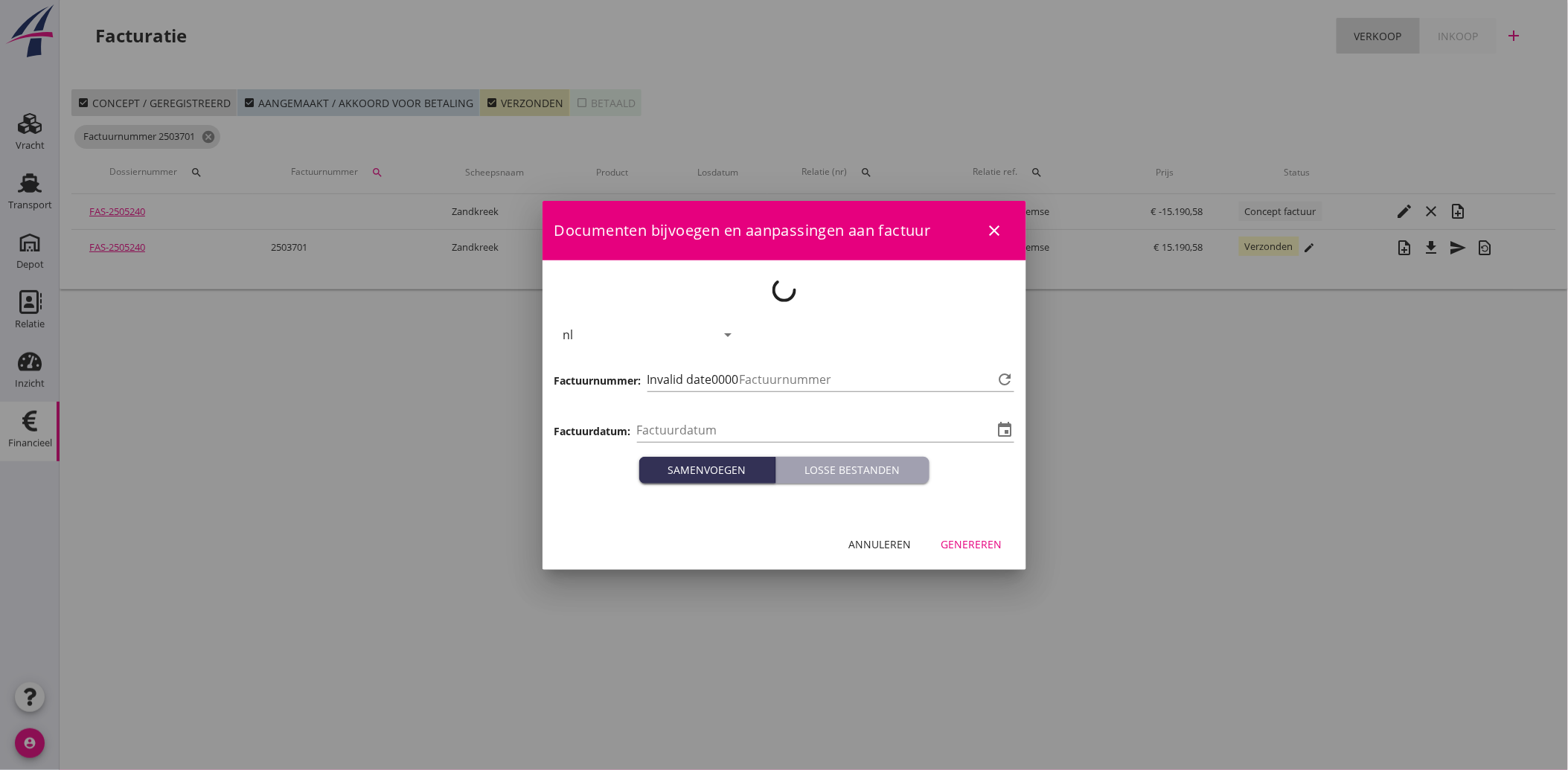
type input "[DATE]"
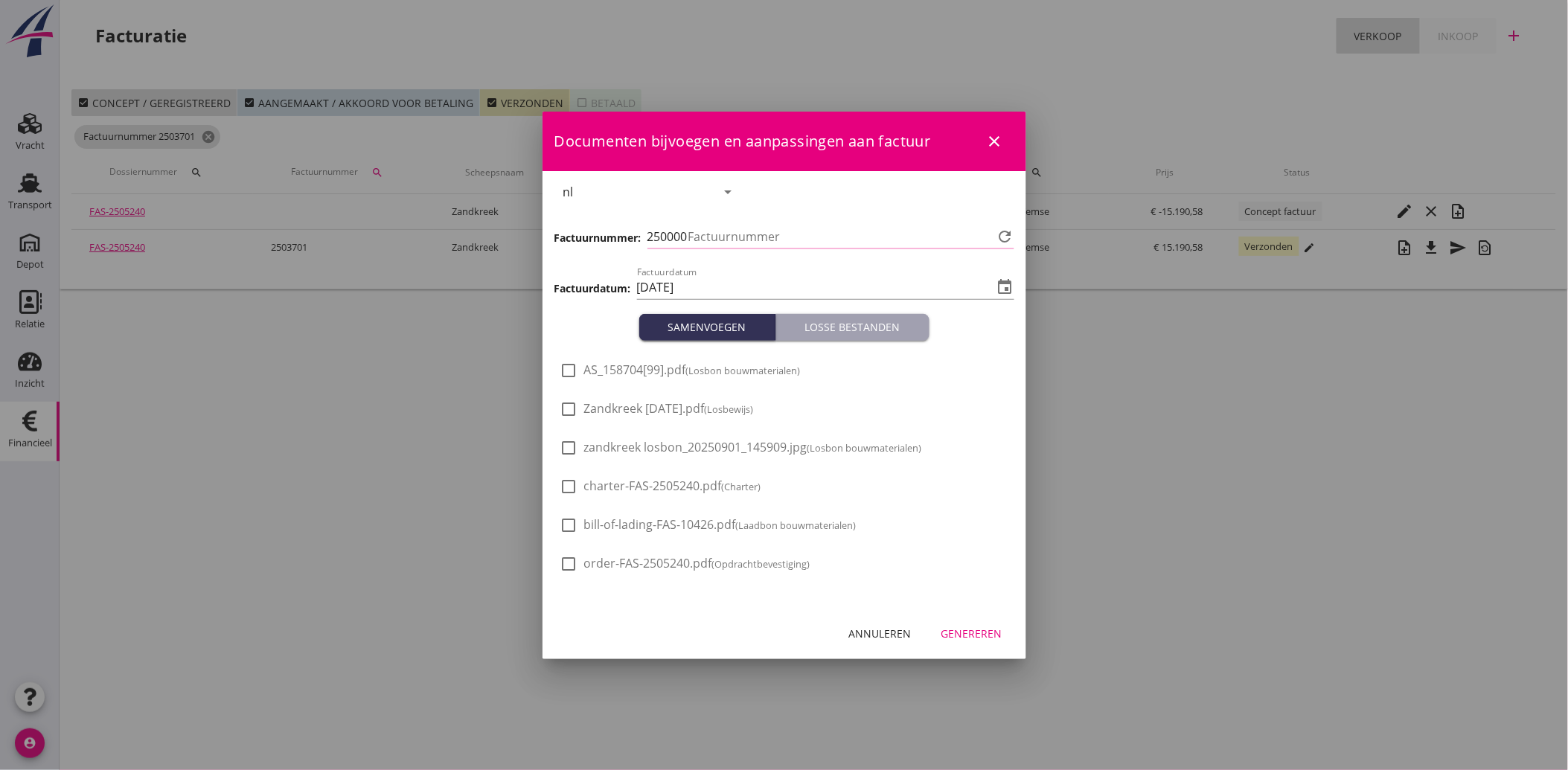
type input "3708"
click at [981, 633] on div "Genereren" at bounding box center [972, 634] width 61 height 16
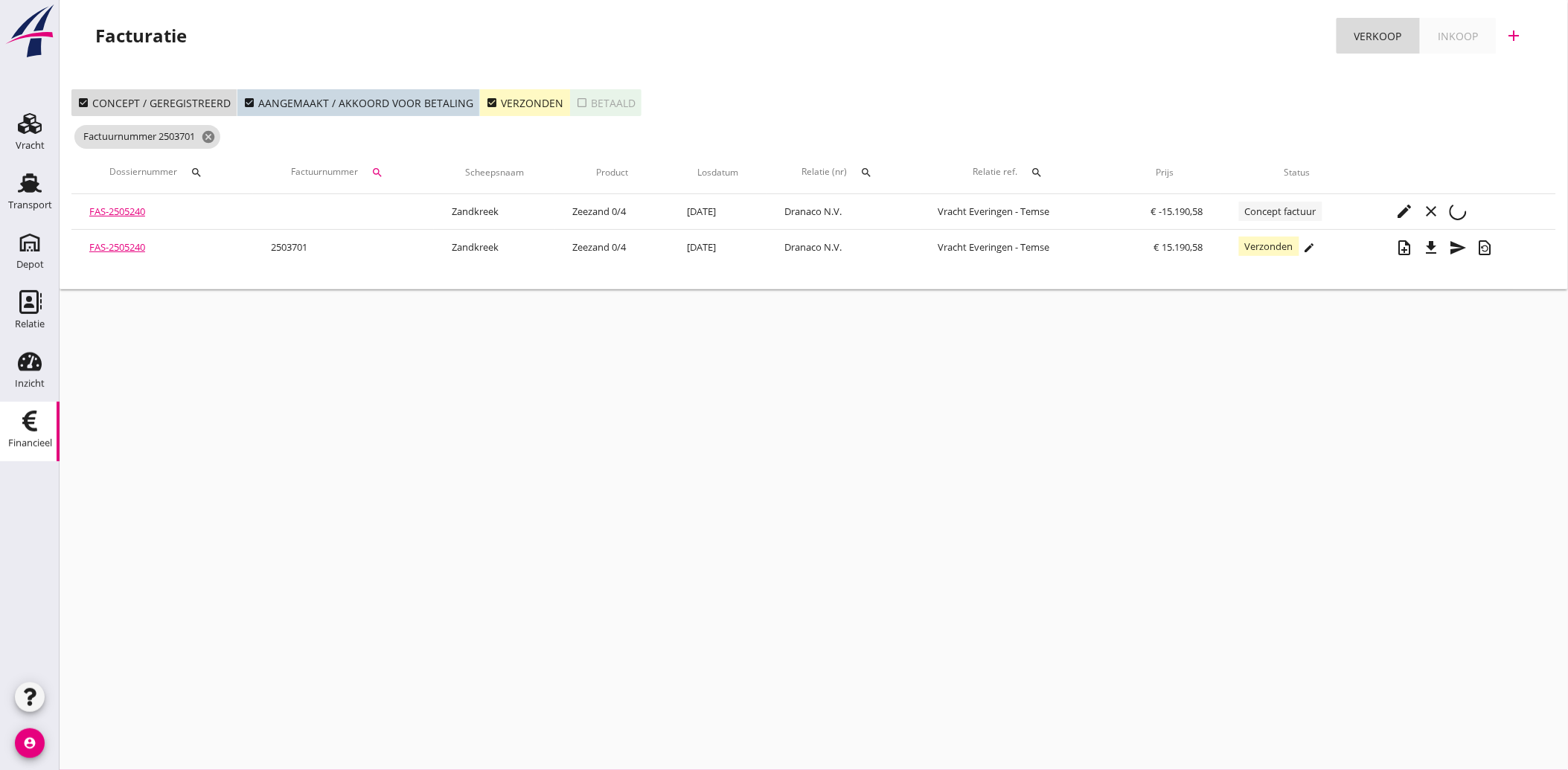
click at [487, 105] on icon "check_box" at bounding box center [492, 102] width 12 height 12
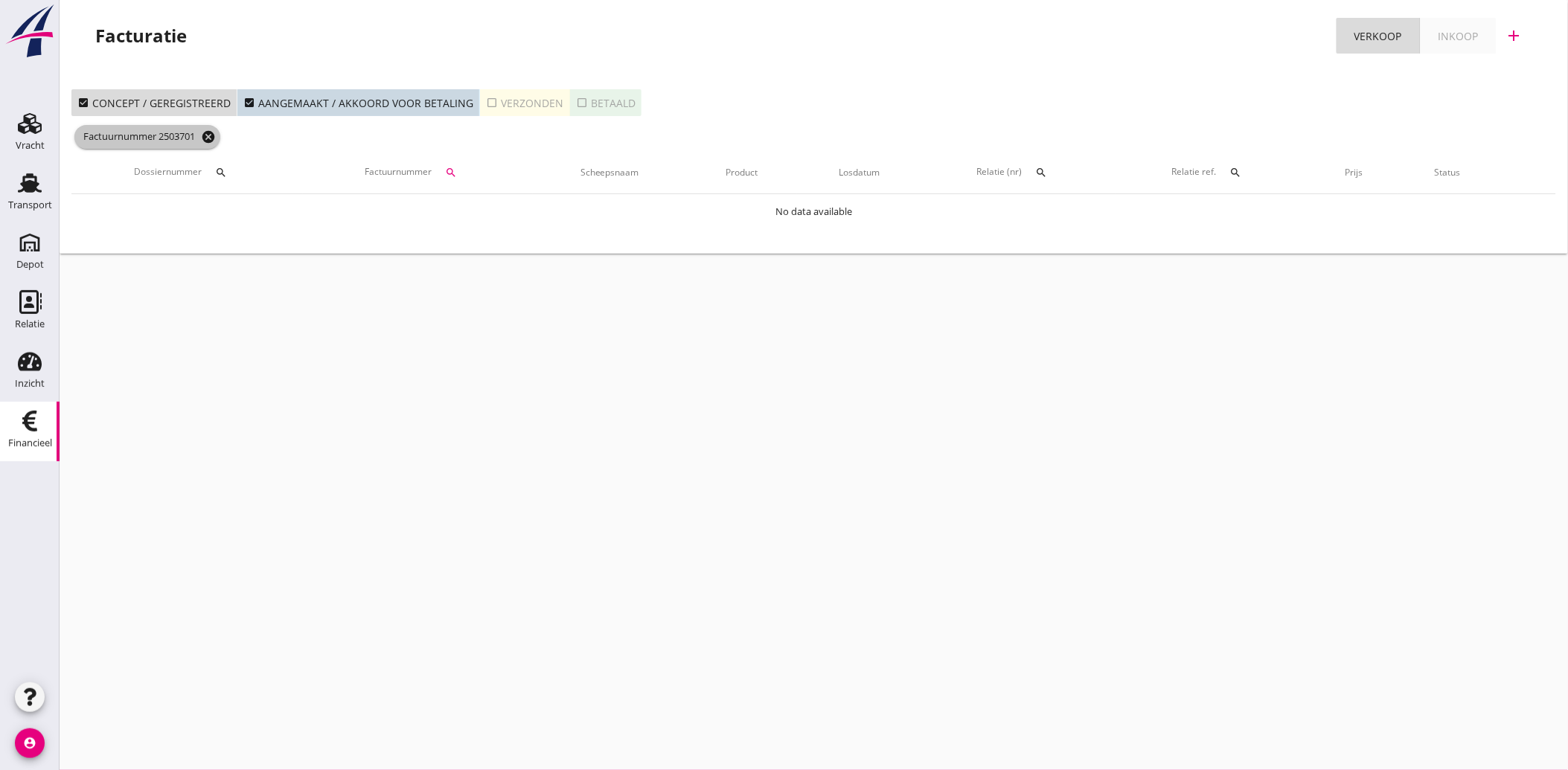
click at [213, 138] on icon "cancel" at bounding box center [208, 136] width 15 height 15
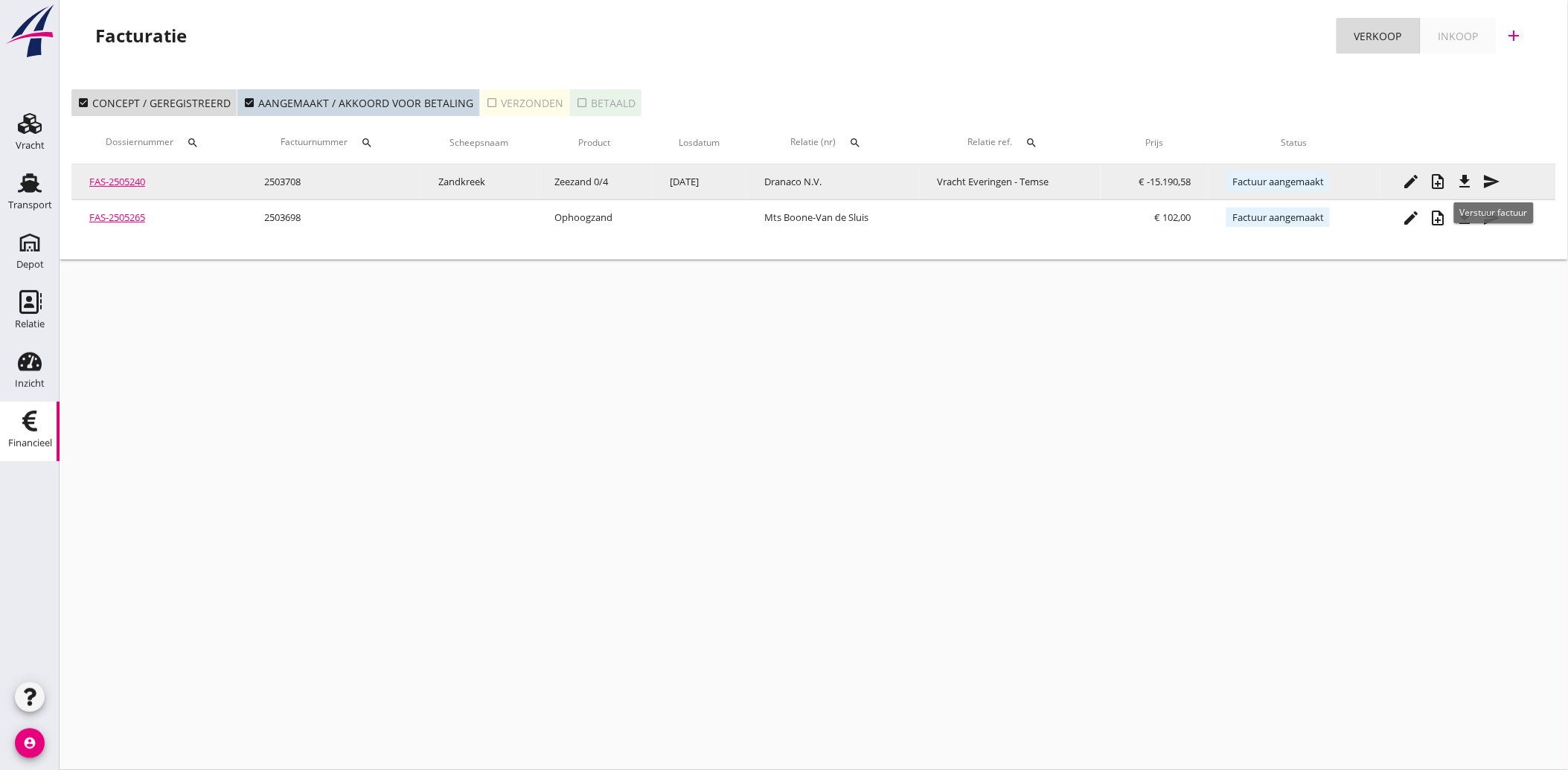
click at [1467, 174] on icon "file_download" at bounding box center [1464, 181] width 18 height 18
click at [1494, 180] on icon "send" at bounding box center [1491, 181] width 18 height 18
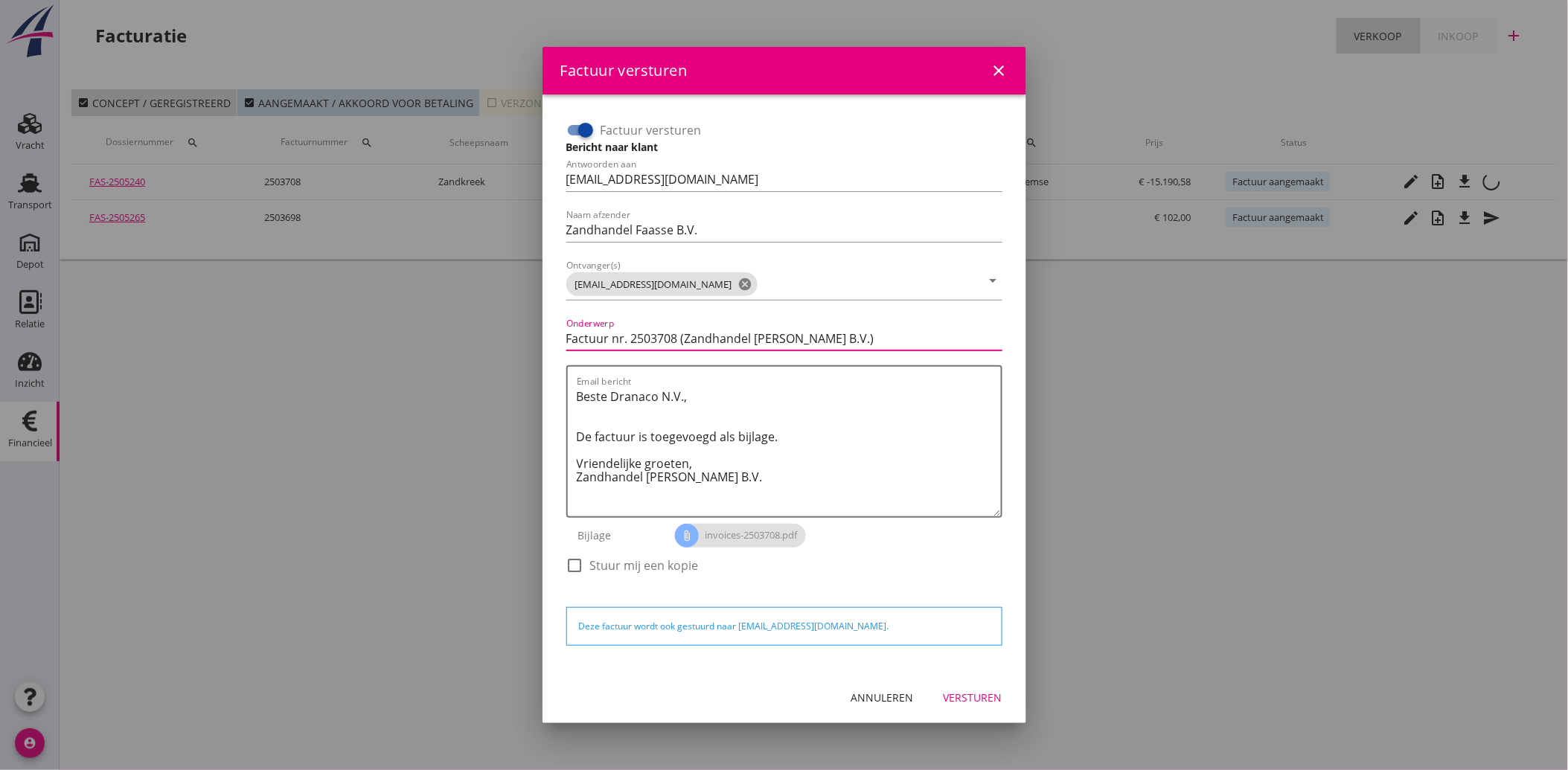
drag, startPoint x: 573, startPoint y: 337, endPoint x: 521, endPoint y: 346, distance: 52.8
click at [521, 346] on div "Factuur versturen close Factuur versturen Bericht naar klant Antwoorden aan [EM…" at bounding box center [784, 385] width 1568 height 770
type input "Creditfactuur nr. 2503708 (Zandhandel [PERSON_NAME] B.V.)"
drag, startPoint x: 719, startPoint y: 482, endPoint x: 554, endPoint y: 397, distance: 185.6
click at [555, 397] on div "Factuur versturen Bericht naar klant Antwoorden aan [EMAIL_ADDRESS][DOMAIN_NAME…" at bounding box center [785, 384] width 460 height 554
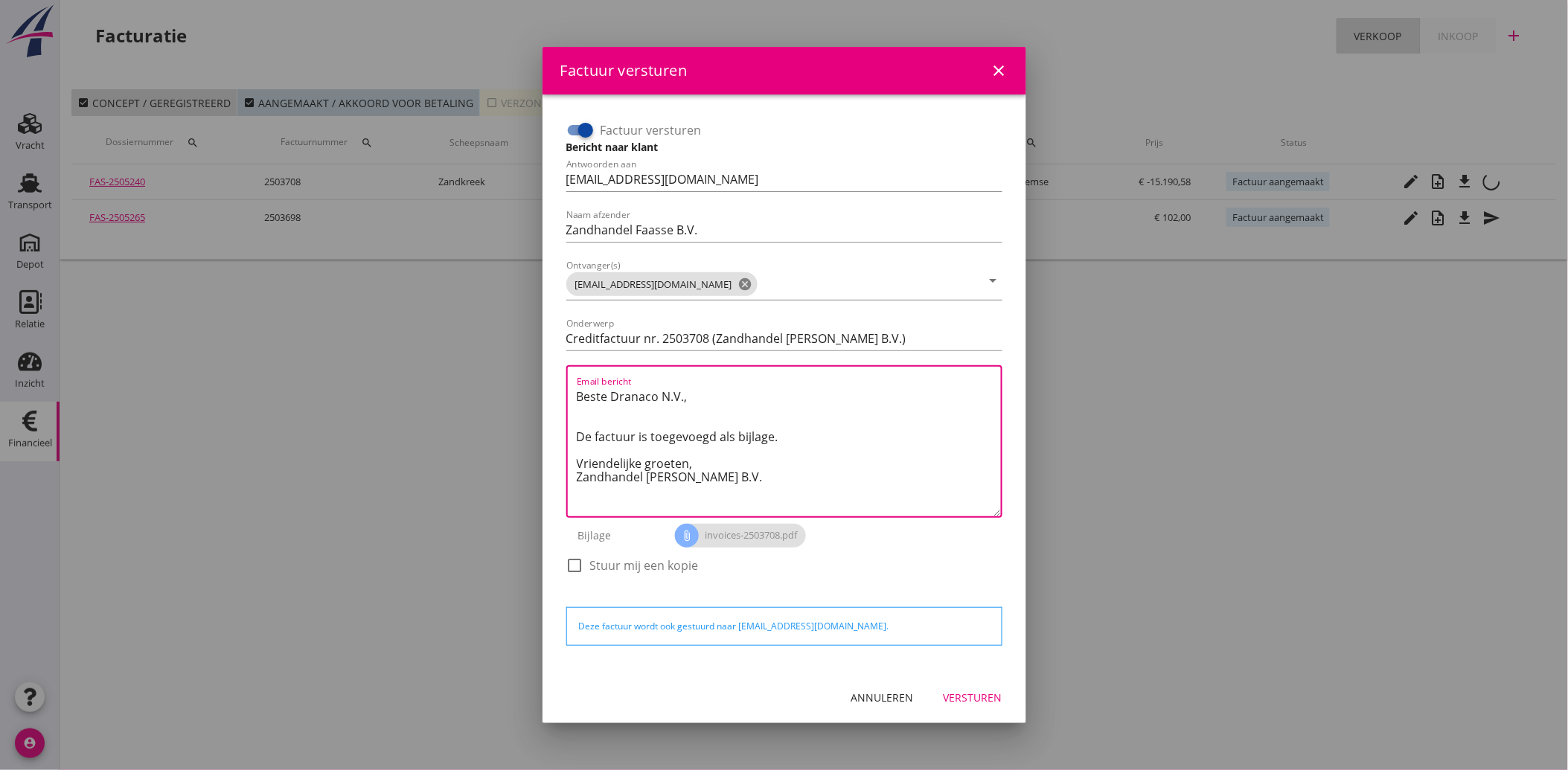
paste textarea "Geachte heer/mevrouw, Hierbij zenden wij u onze factuur i.v.m. de door ons aan …"
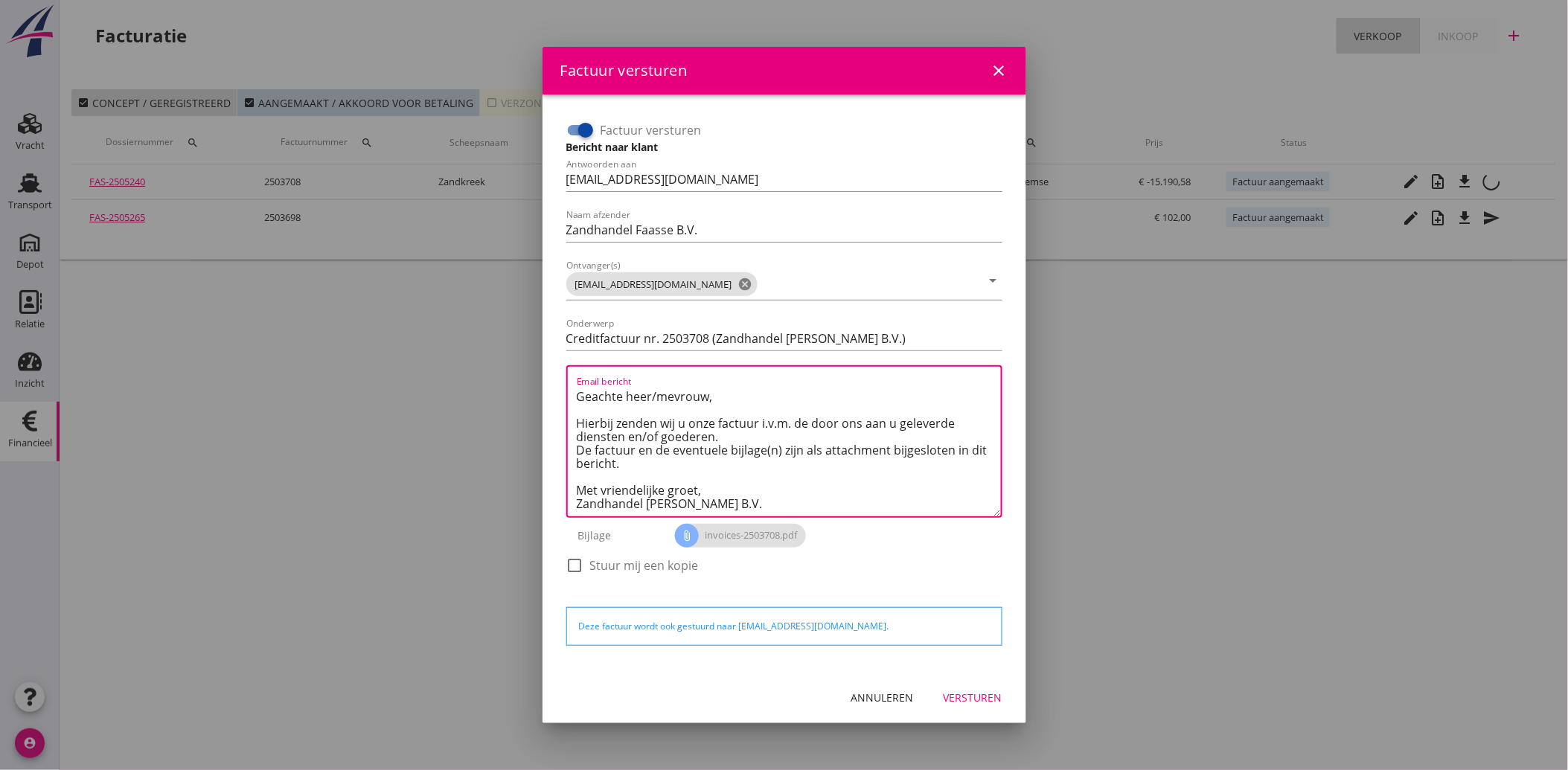
type textarea "Geachte heer/mevrouw, Hierbij zenden wij u onze factuur i.v.m. de door ons aan …"
click at [985, 702] on div "Versturen" at bounding box center [973, 698] width 59 height 16
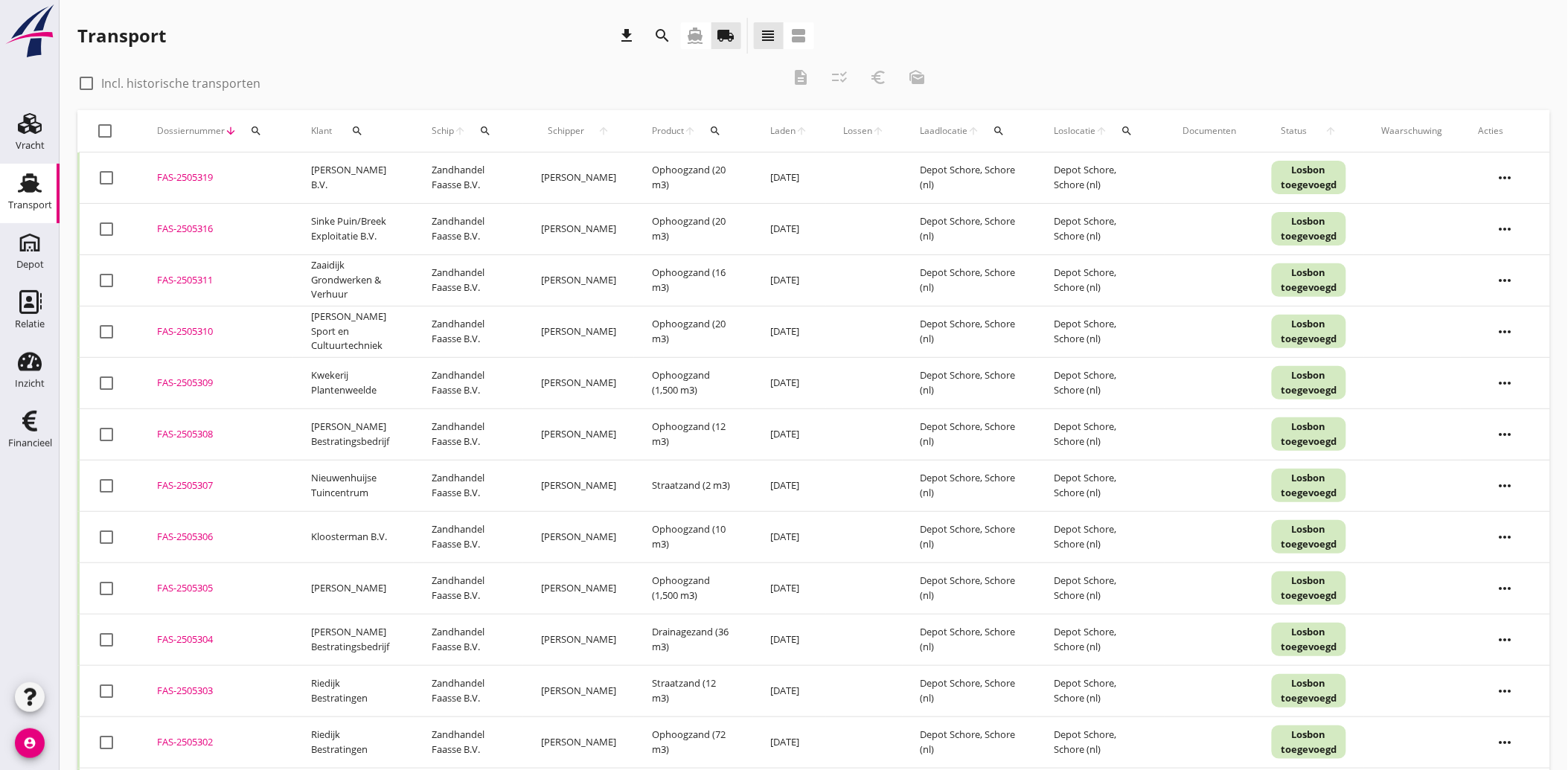
click at [97, 76] on div "check_box_outline_blank Incl. historische transporten" at bounding box center [168, 83] width 183 height 18
click at [95, 76] on div at bounding box center [86, 82] width 25 height 25
checkbox input "true"
click at [357, 128] on icon "search" at bounding box center [358, 131] width 12 height 12
click at [366, 174] on input "Zoeken op opdrachtgever..." at bounding box center [421, 174] width 155 height 23
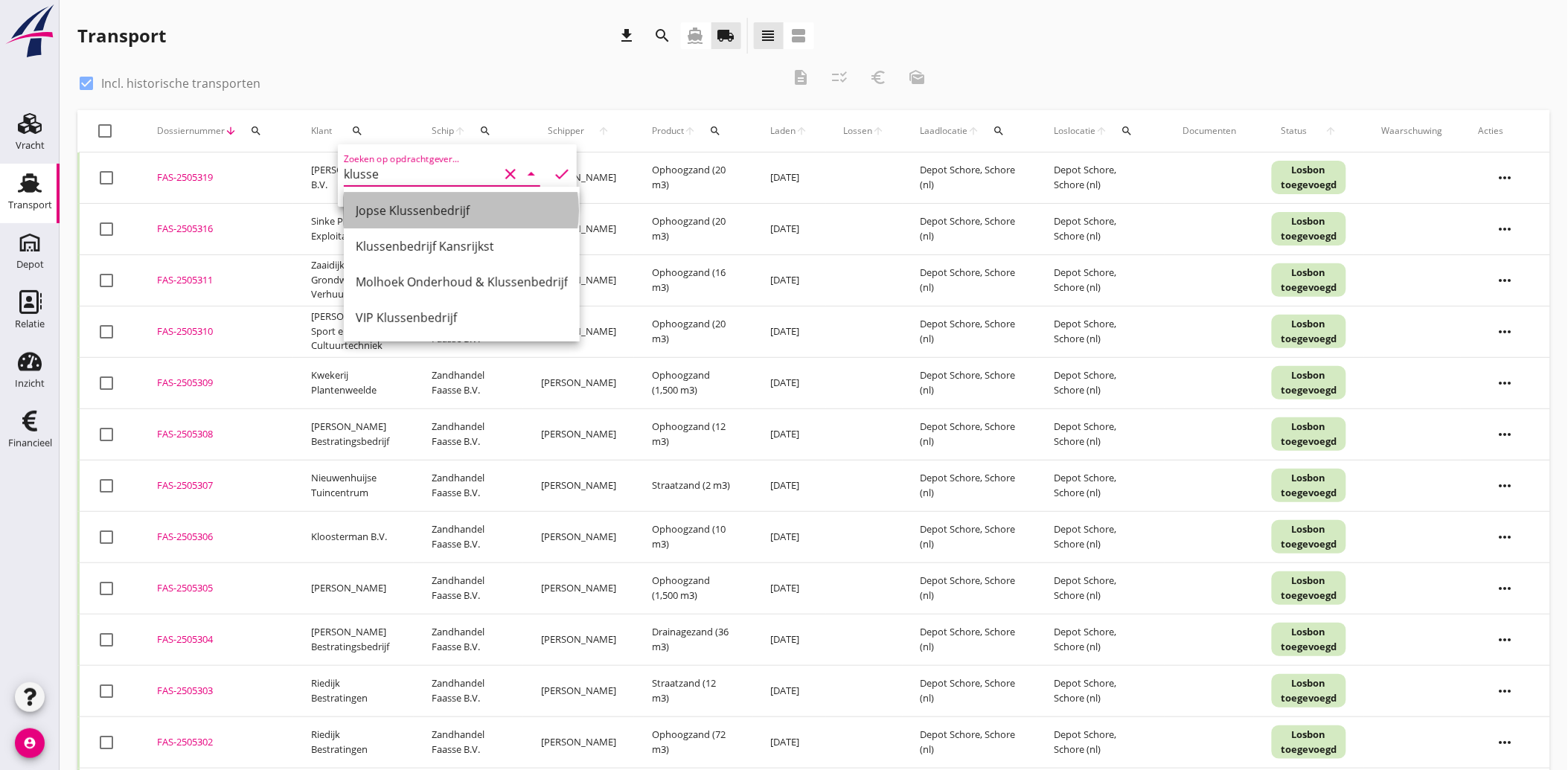
click at [377, 202] on div "Jopse Klussenbedrijf" at bounding box center [462, 210] width 212 height 18
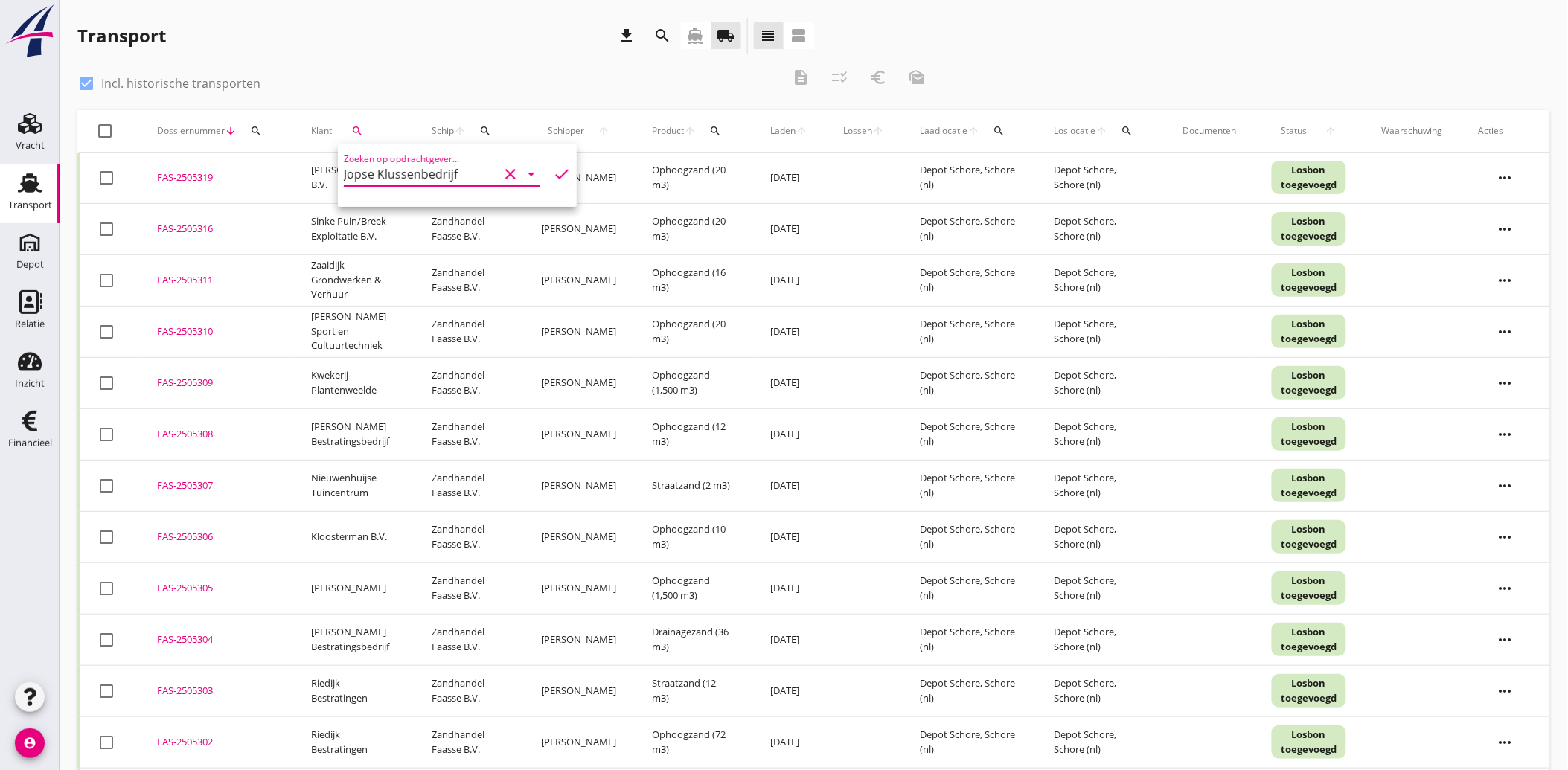
type input "Jopse Klussenbedrijf"
click at [553, 174] on icon "check" at bounding box center [562, 174] width 18 height 18
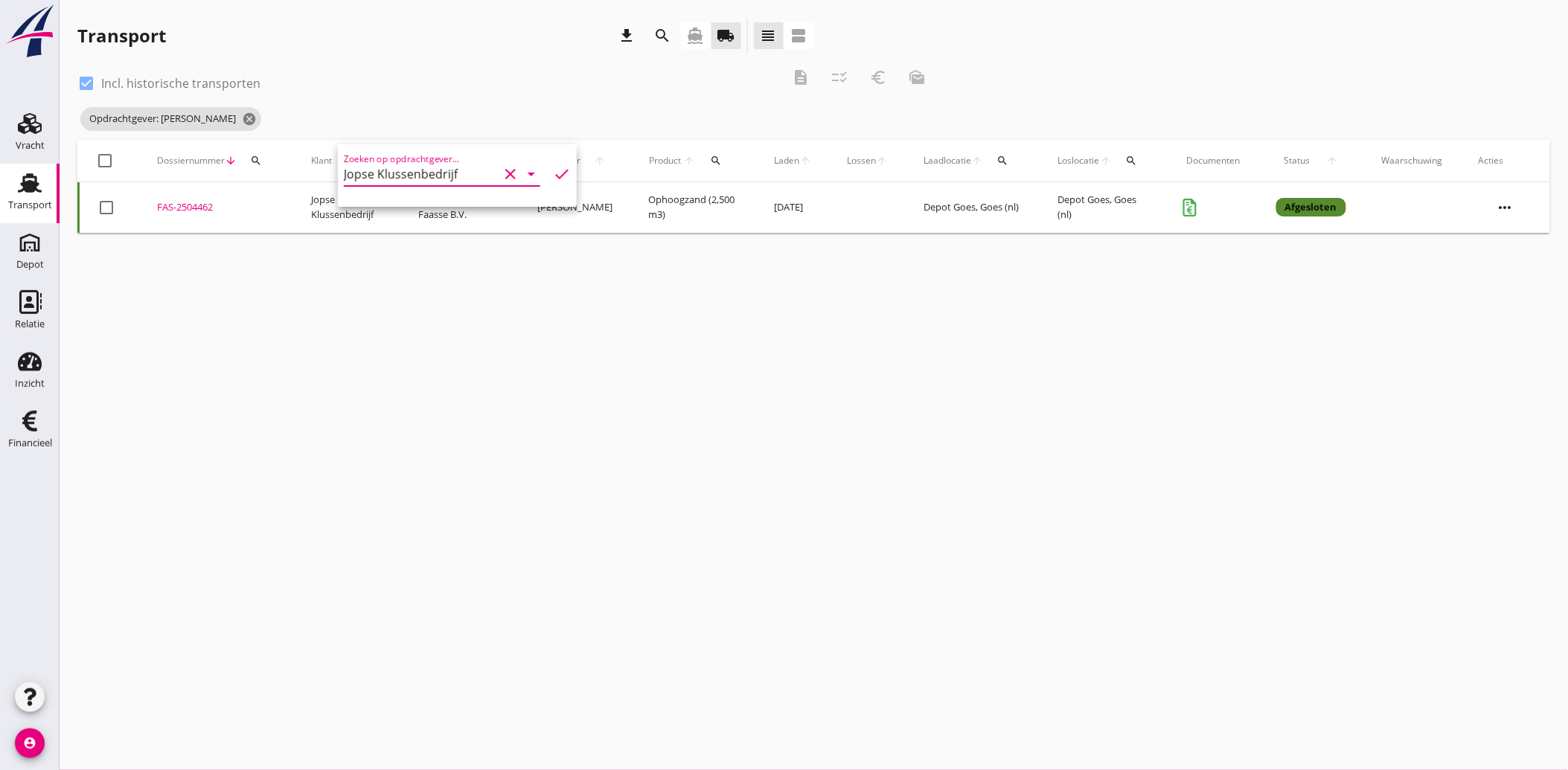
drag, startPoint x: 198, startPoint y: 206, endPoint x: 174, endPoint y: 209, distance: 24.2
click at [174, 209] on div "FAS-2504462" at bounding box center [216, 207] width 118 height 15
drag, startPoint x: 23, startPoint y: 421, endPoint x: 180, endPoint y: 378, distance: 162.8
click at [23, 421] on icon "Financieel" at bounding box center [30, 420] width 23 height 23
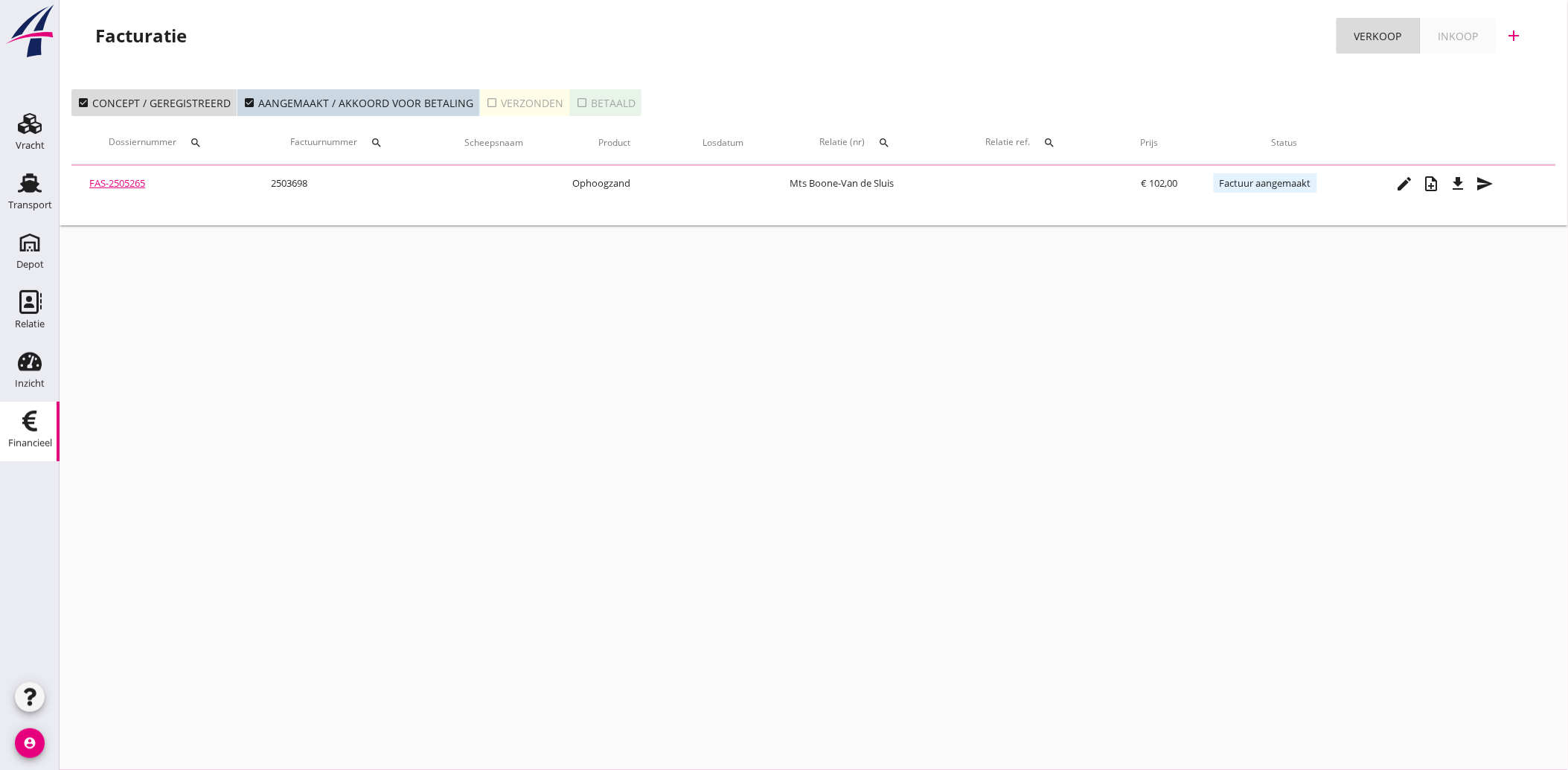
click at [383, 143] on icon "search" at bounding box center [378, 143] width 12 height 12
click at [381, 187] on input "Zoeken op factuurnummer..." at bounding box center [450, 186] width 155 height 23
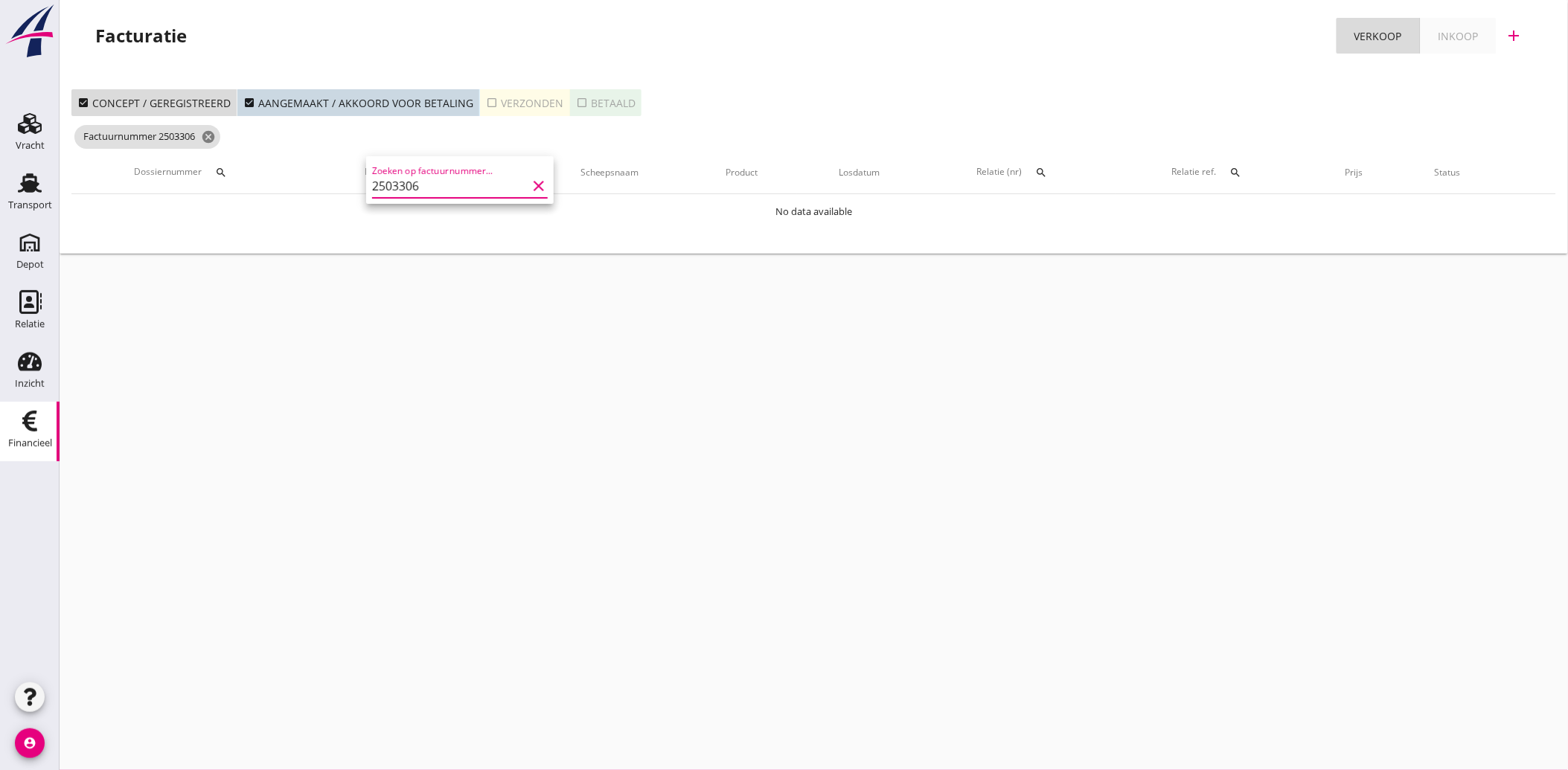
type input "2503306"
click at [486, 102] on icon "check_box_outline_blank" at bounding box center [492, 102] width 12 height 12
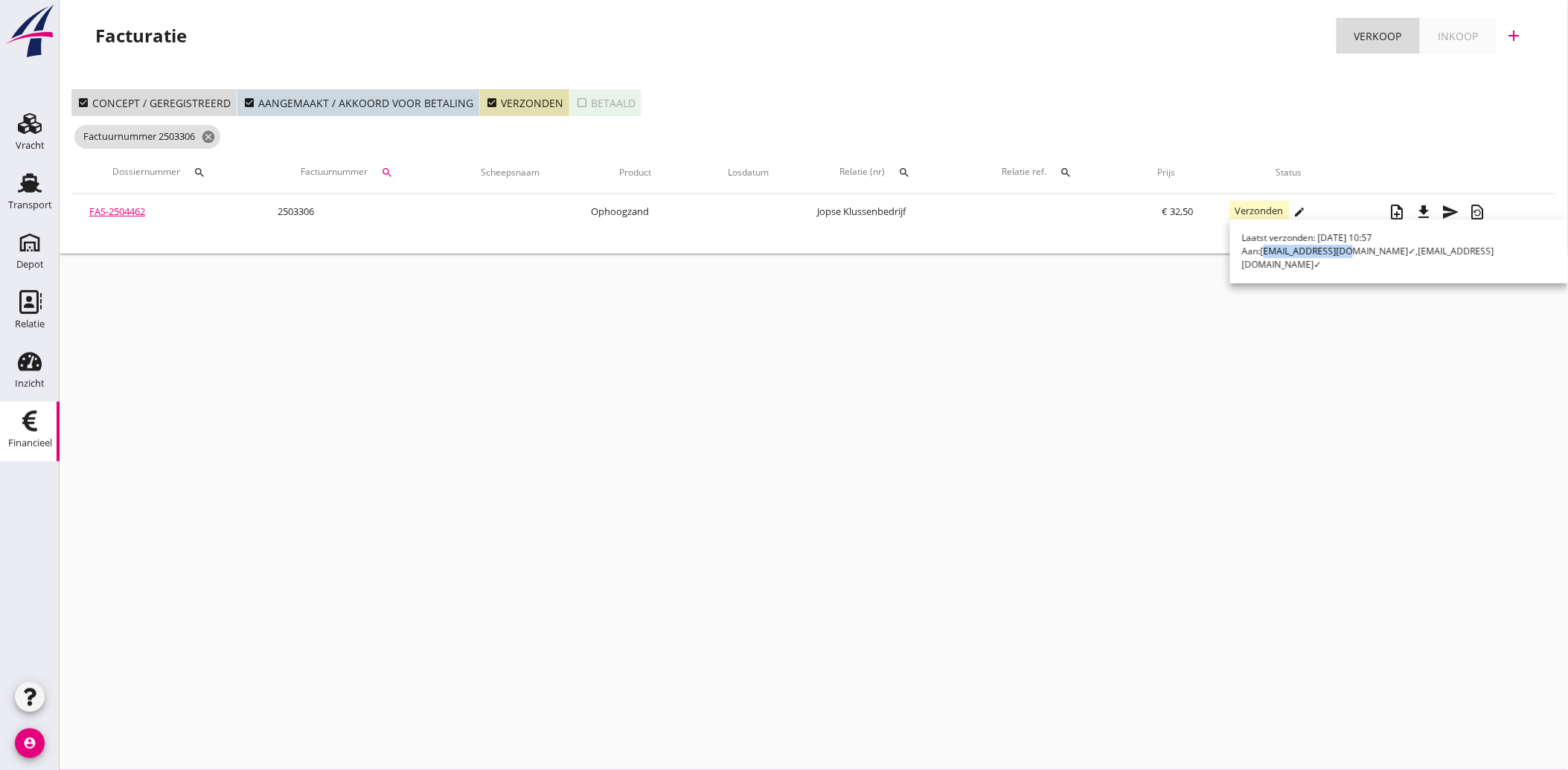
drag, startPoint x: 1263, startPoint y: 248, endPoint x: 1340, endPoint y: 258, distance: 77.6
click at [1340, 258] on div "Laatst verzonden: 14 juli 2025 10:57 Aan: pcjopse@hetnet.nl ✓ , zandhandelfaass…" at bounding box center [1399, 252] width 338 height 64
copy span "pcjopse@hetnet.nl"
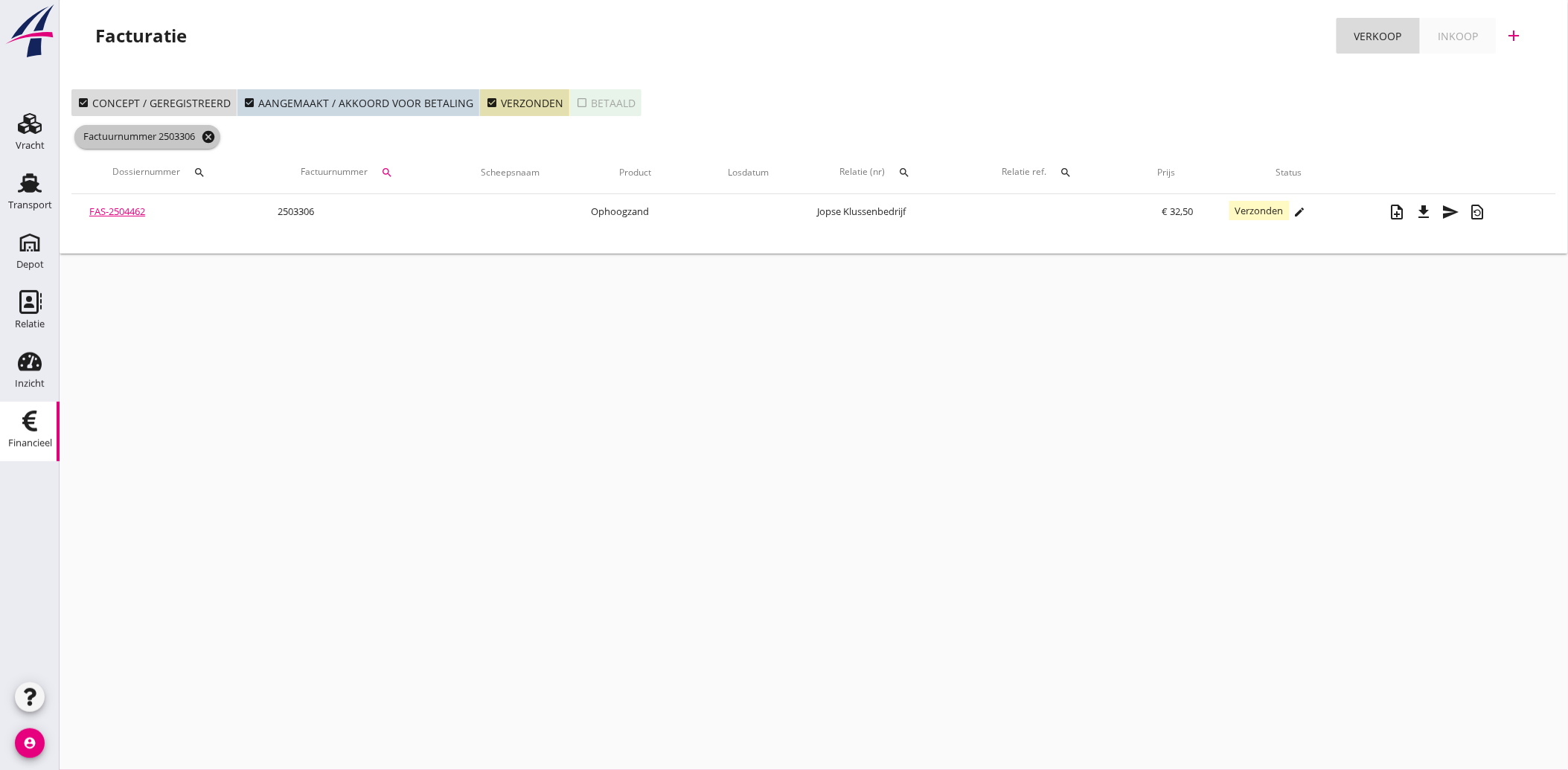
click at [212, 138] on icon "cancel" at bounding box center [208, 136] width 15 height 15
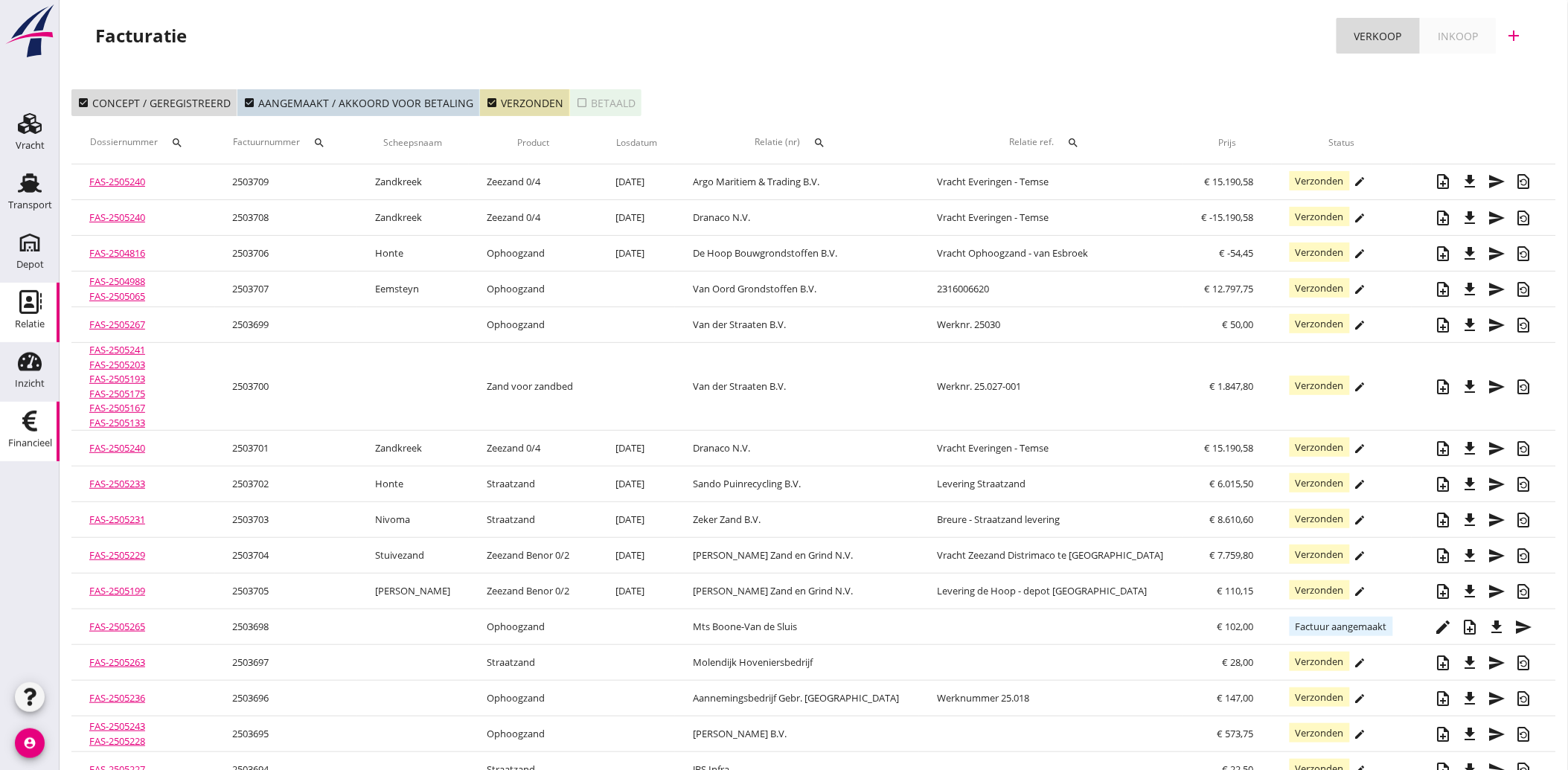
click at [30, 306] on use at bounding box center [30, 301] width 23 height 23
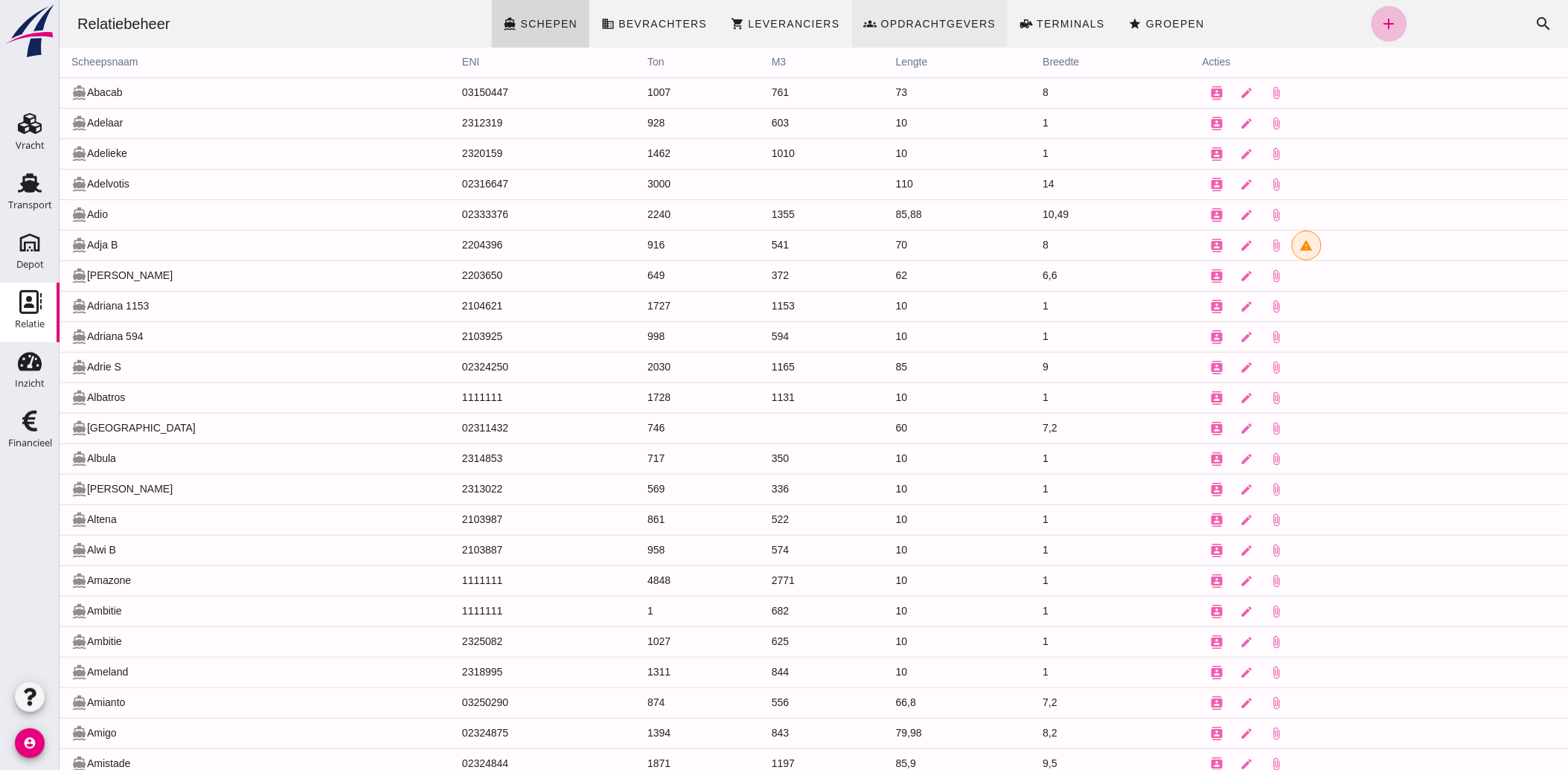
click span "Opdrachtgevers"
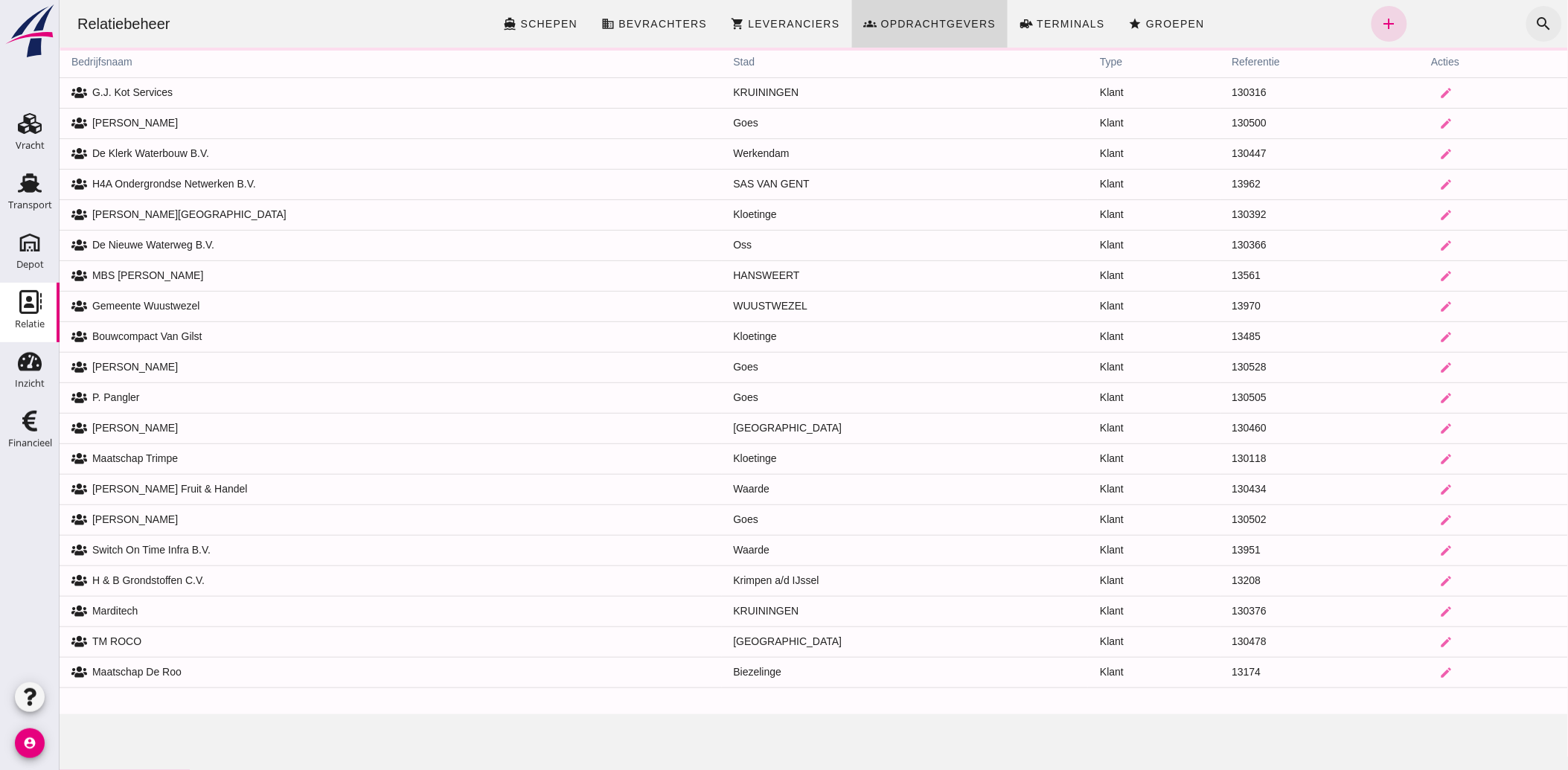
click at [1534, 23] on icon "search" at bounding box center [1543, 23] width 18 height 18
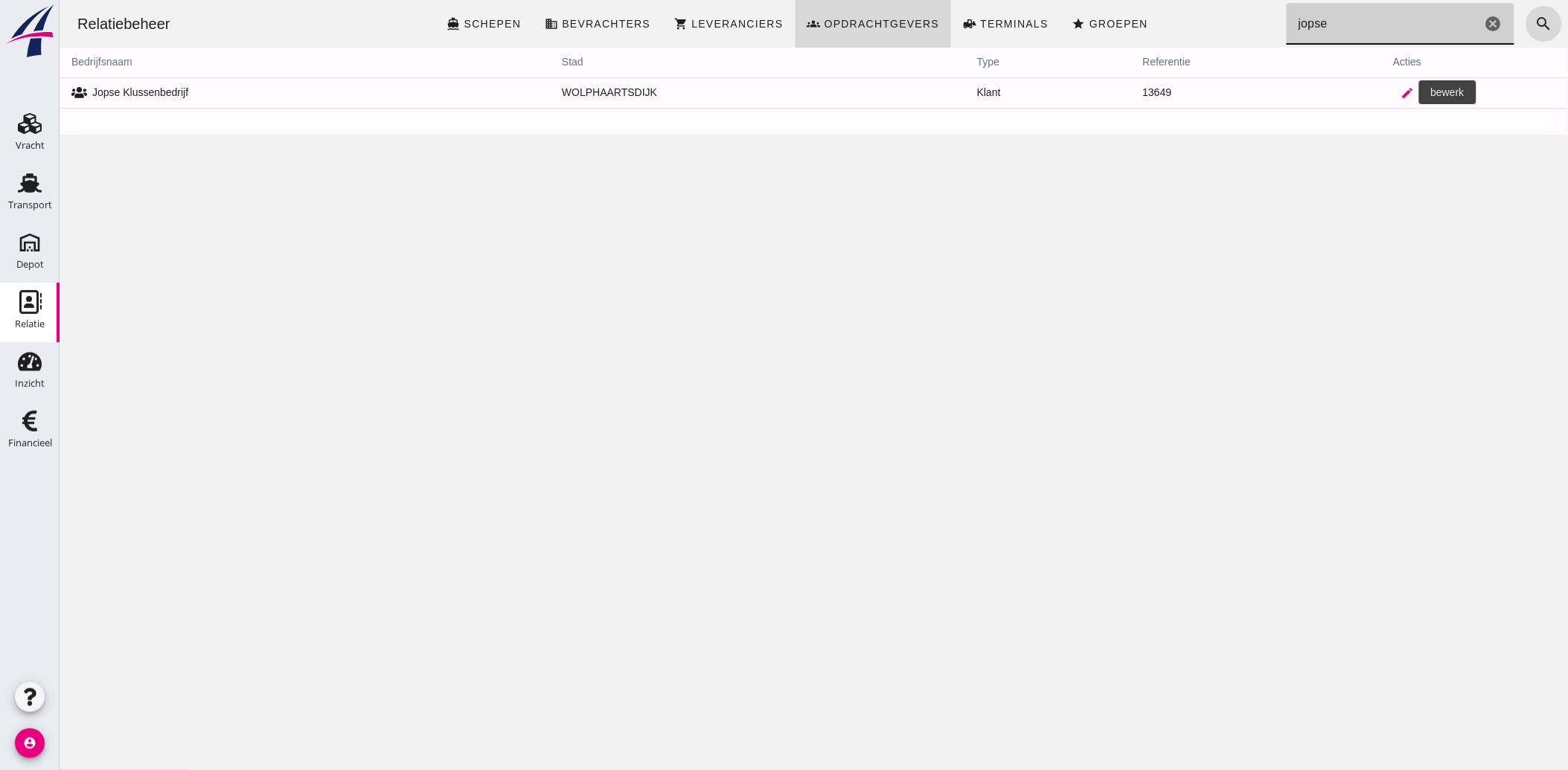
type input "jopse"
click at [1400, 94] on icon "edit" at bounding box center [1407, 92] width 13 height 13
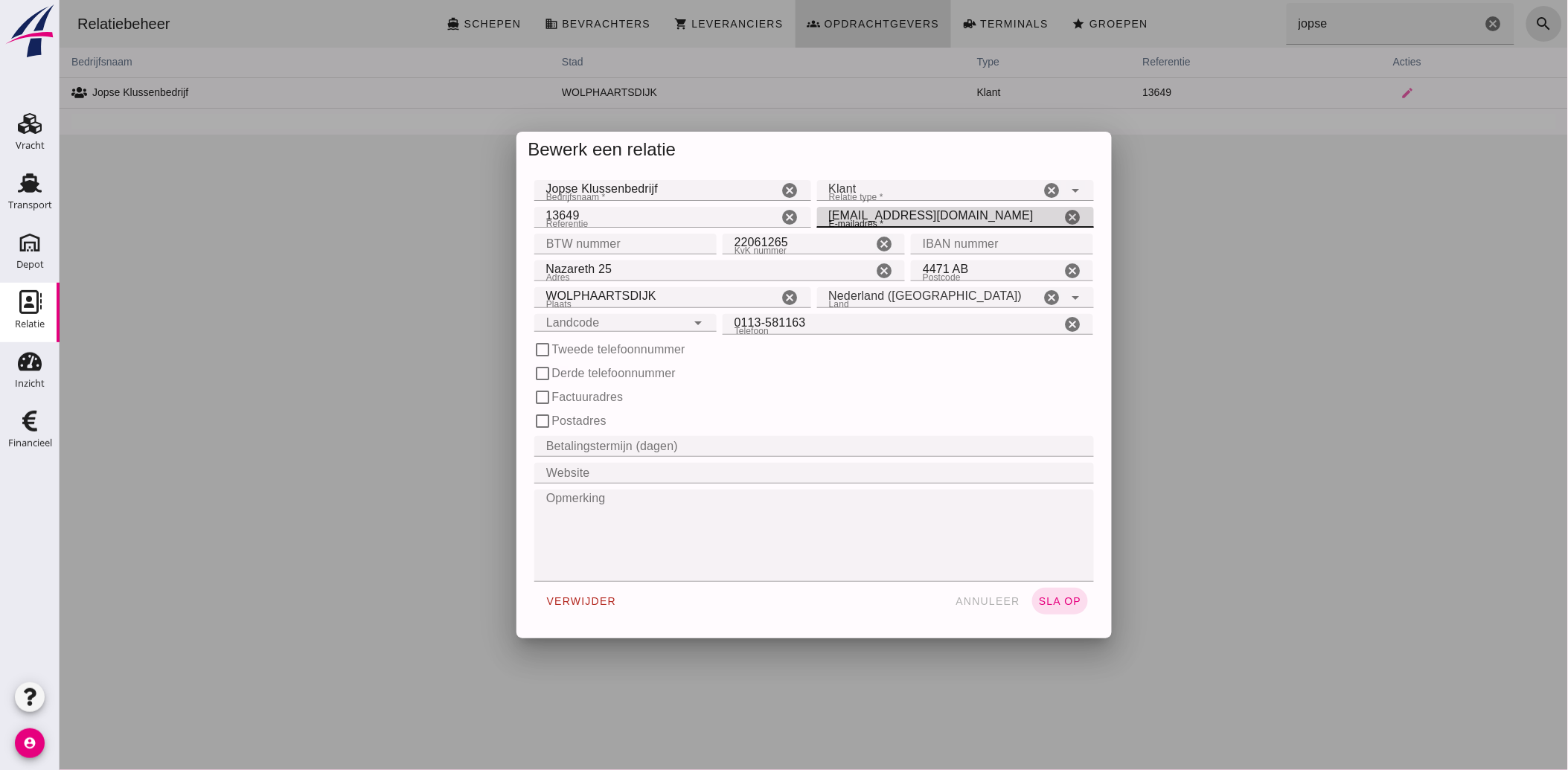
drag, startPoint x: 833, startPoint y: 216, endPoint x: 859, endPoint y: 283, distance: 71.9
click input "pcjopse@hetnet.nl"
type input "pc.jopse@hetnet.nl"
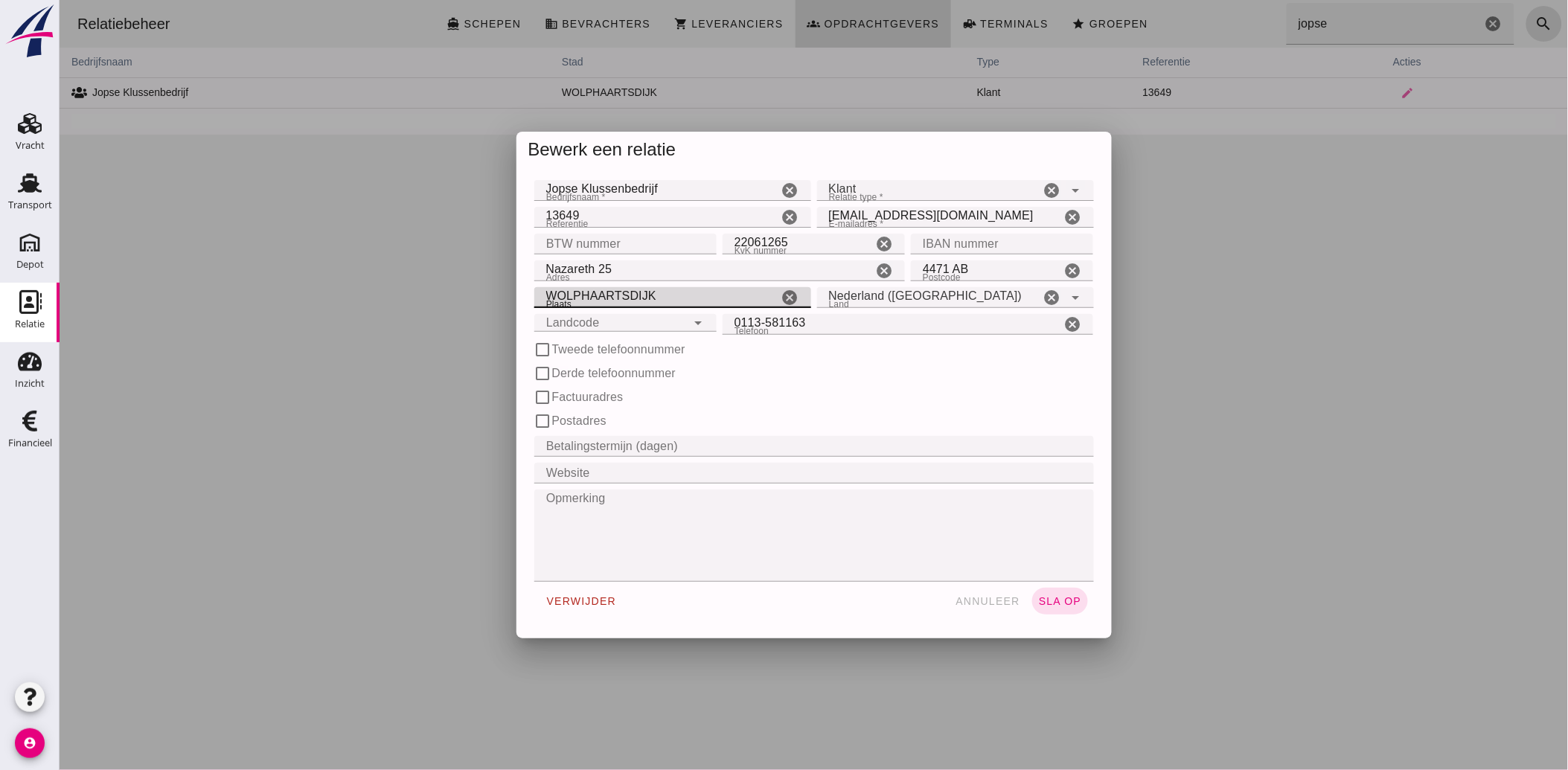
drag, startPoint x: 553, startPoint y: 295, endPoint x: 723, endPoint y: 295, distance: 170.0
click input "WOLPHAARTSDIJK"
type input "Wolphaartsdijk"
click span "sla op"
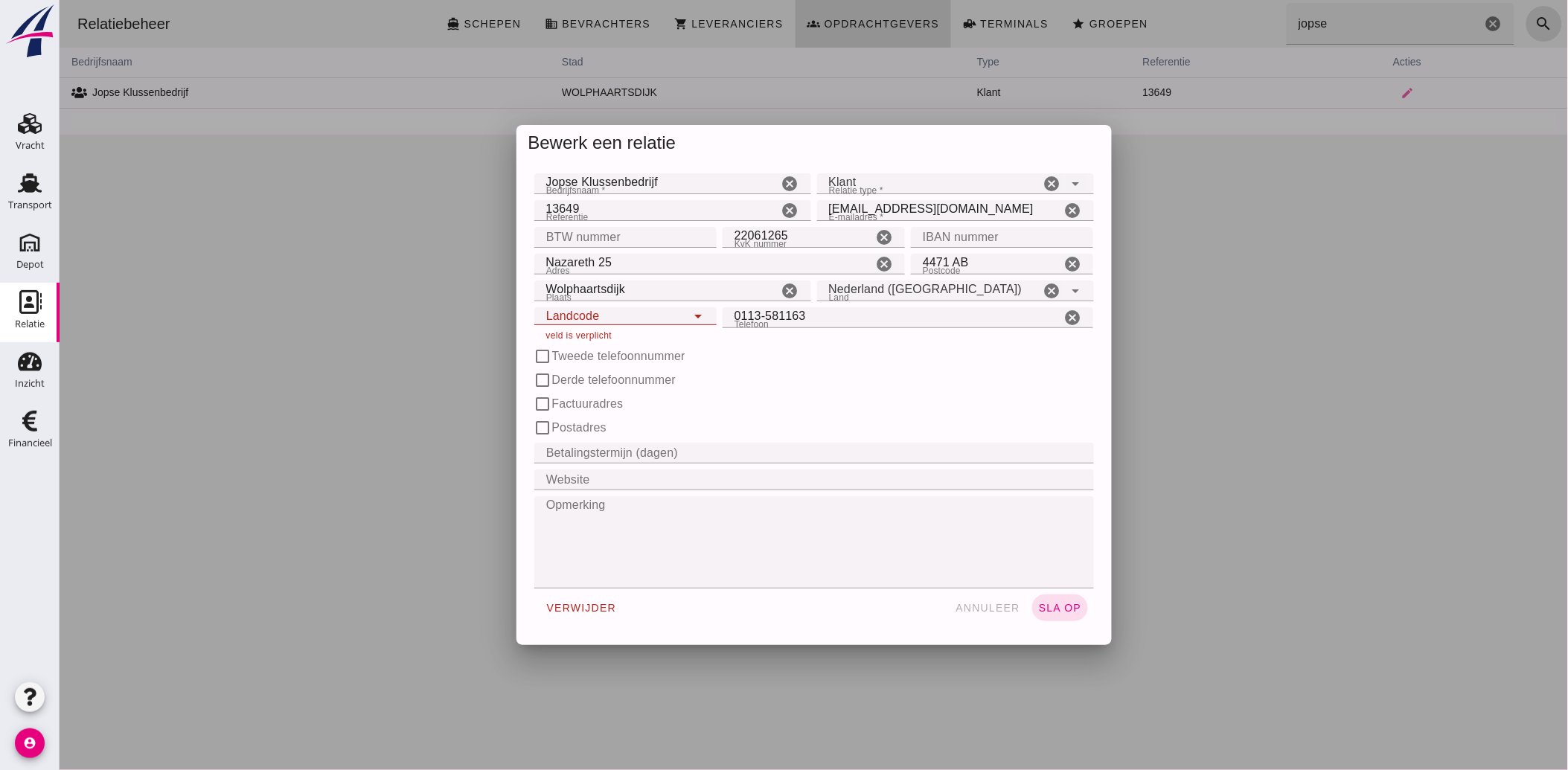
click icon "arrow_drop_down"
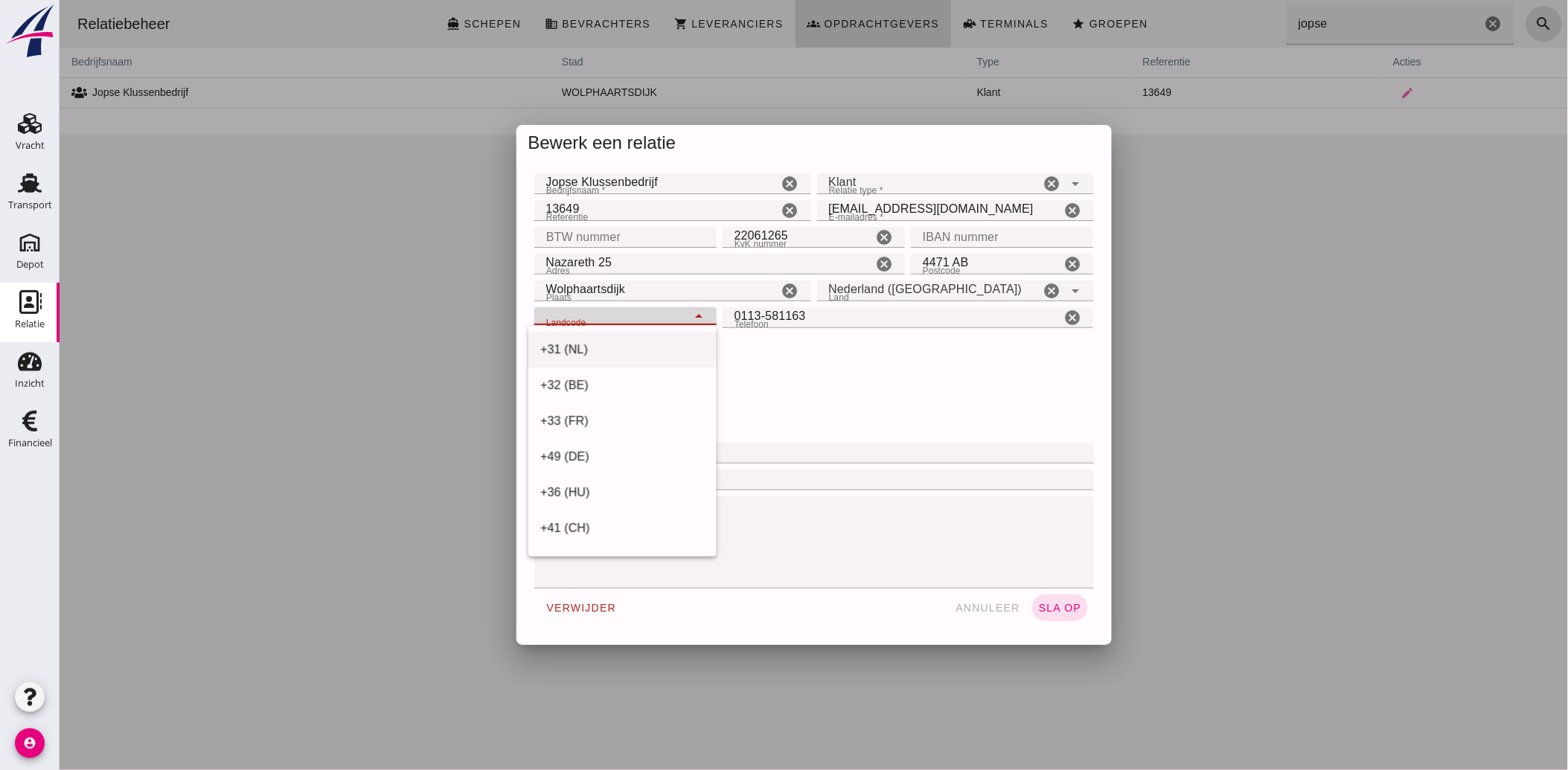
click at [635, 346] on div "+31 (NL)" at bounding box center [621, 350] width 164 height 18
type input "+31 (NL)"
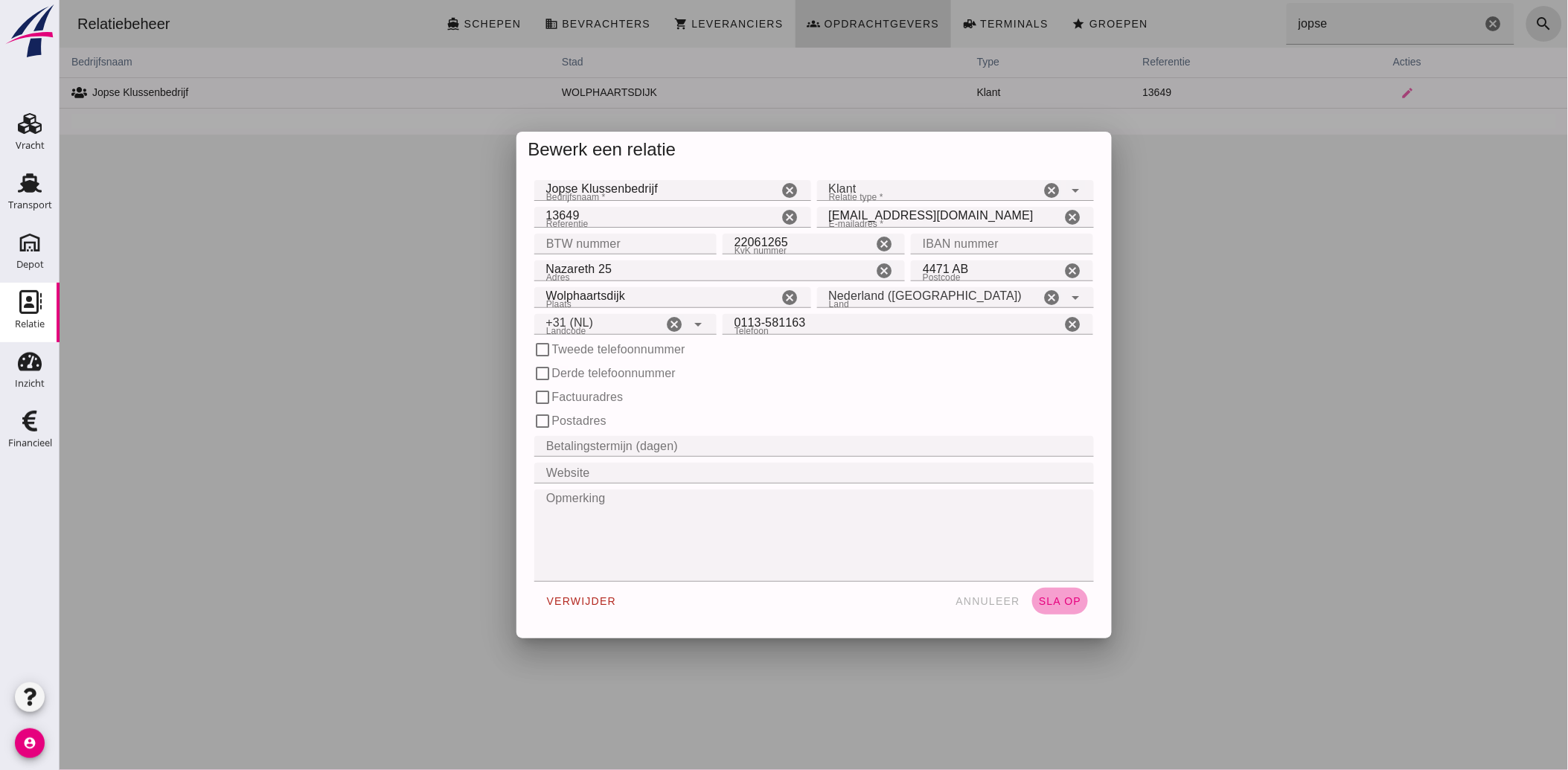
click button "sla op"
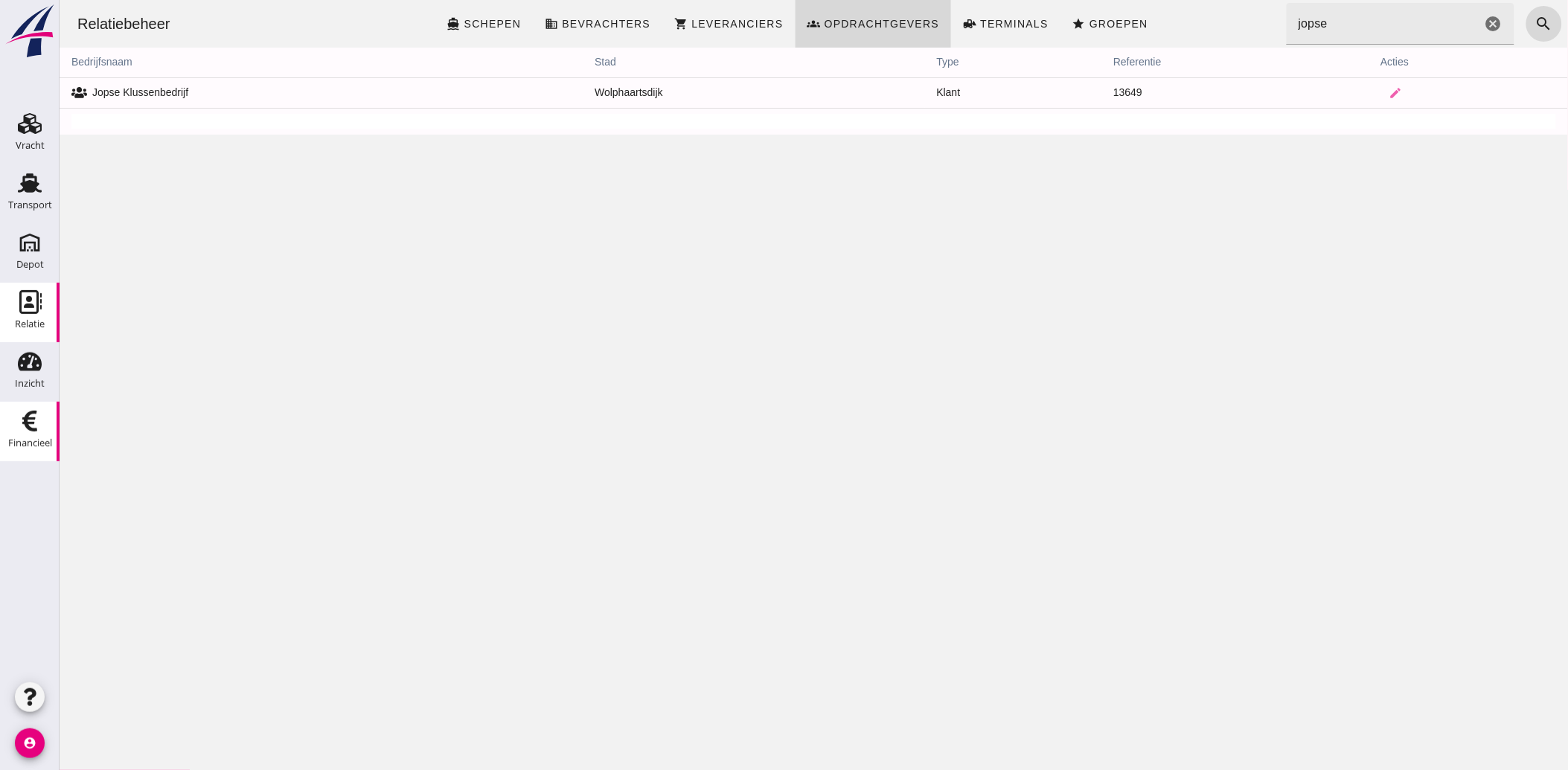
drag, startPoint x: 27, startPoint y: 428, endPoint x: 52, endPoint y: 436, distance: 26.2
click at [27, 428] on use at bounding box center [30, 421] width 15 height 21
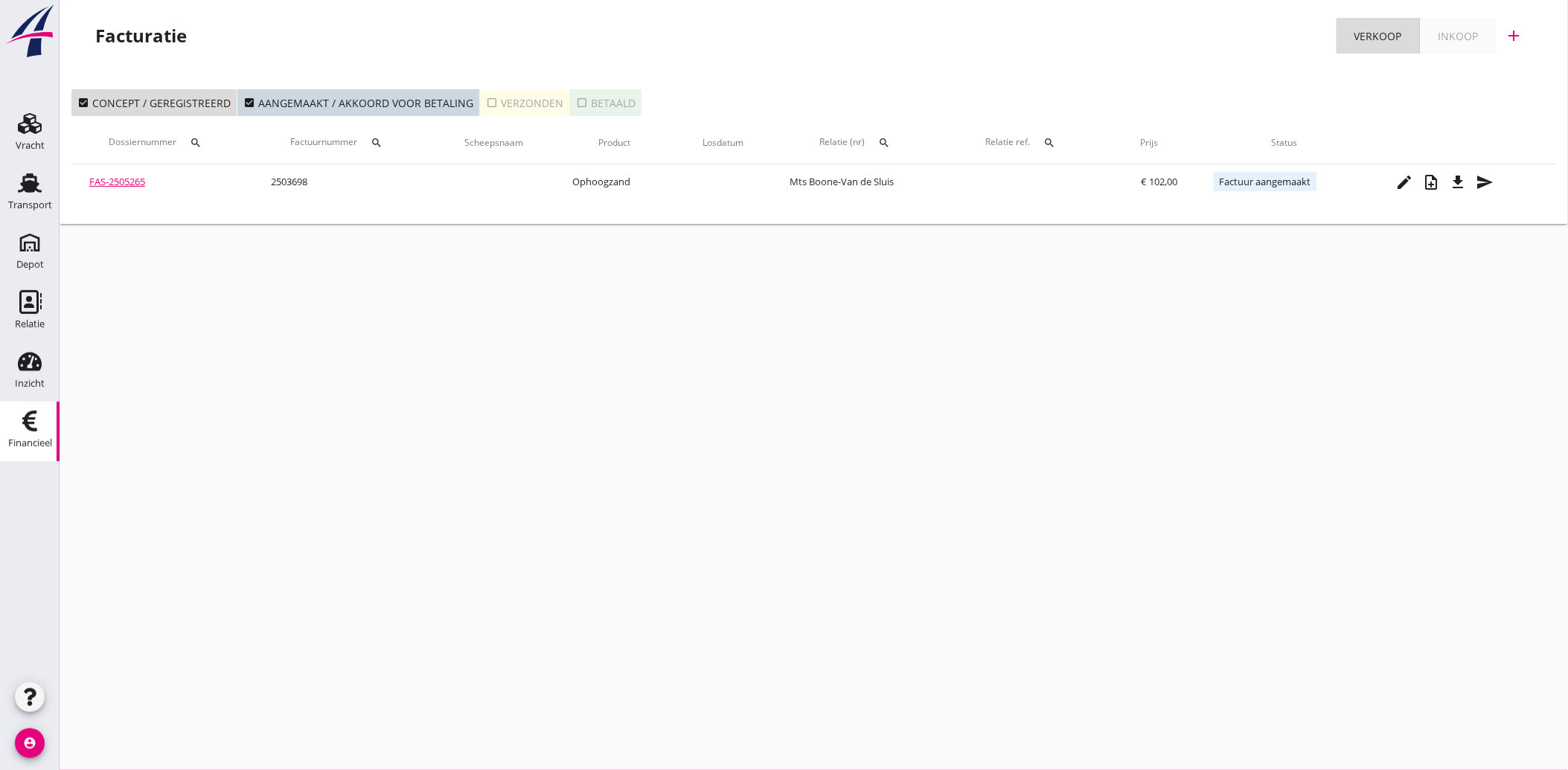
click at [486, 105] on icon "check_box_outline_blank" at bounding box center [492, 102] width 12 height 12
click at [878, 138] on icon "search" at bounding box center [884, 143] width 12 height 12
click at [898, 181] on input "text" at bounding box center [954, 186] width 155 height 23
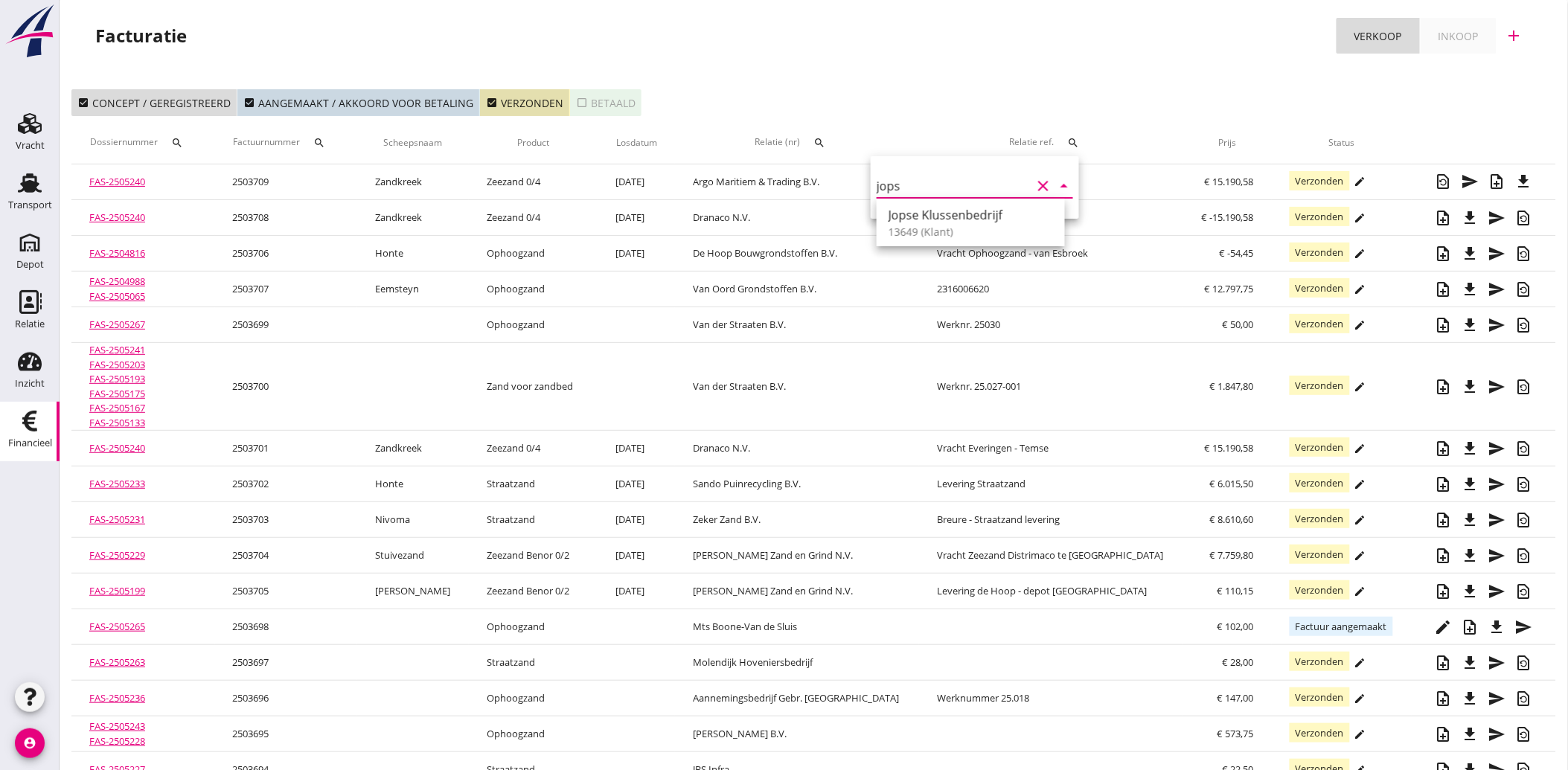
click at [915, 201] on div "Jopse Klussenbedrijf 13649 (Klant)" at bounding box center [971, 222] width 188 height 48
click at [919, 211] on div "Jopse Klussenbedrijf" at bounding box center [970, 214] width 164 height 18
type input "Jopse Klussenbedrijf (13649)"
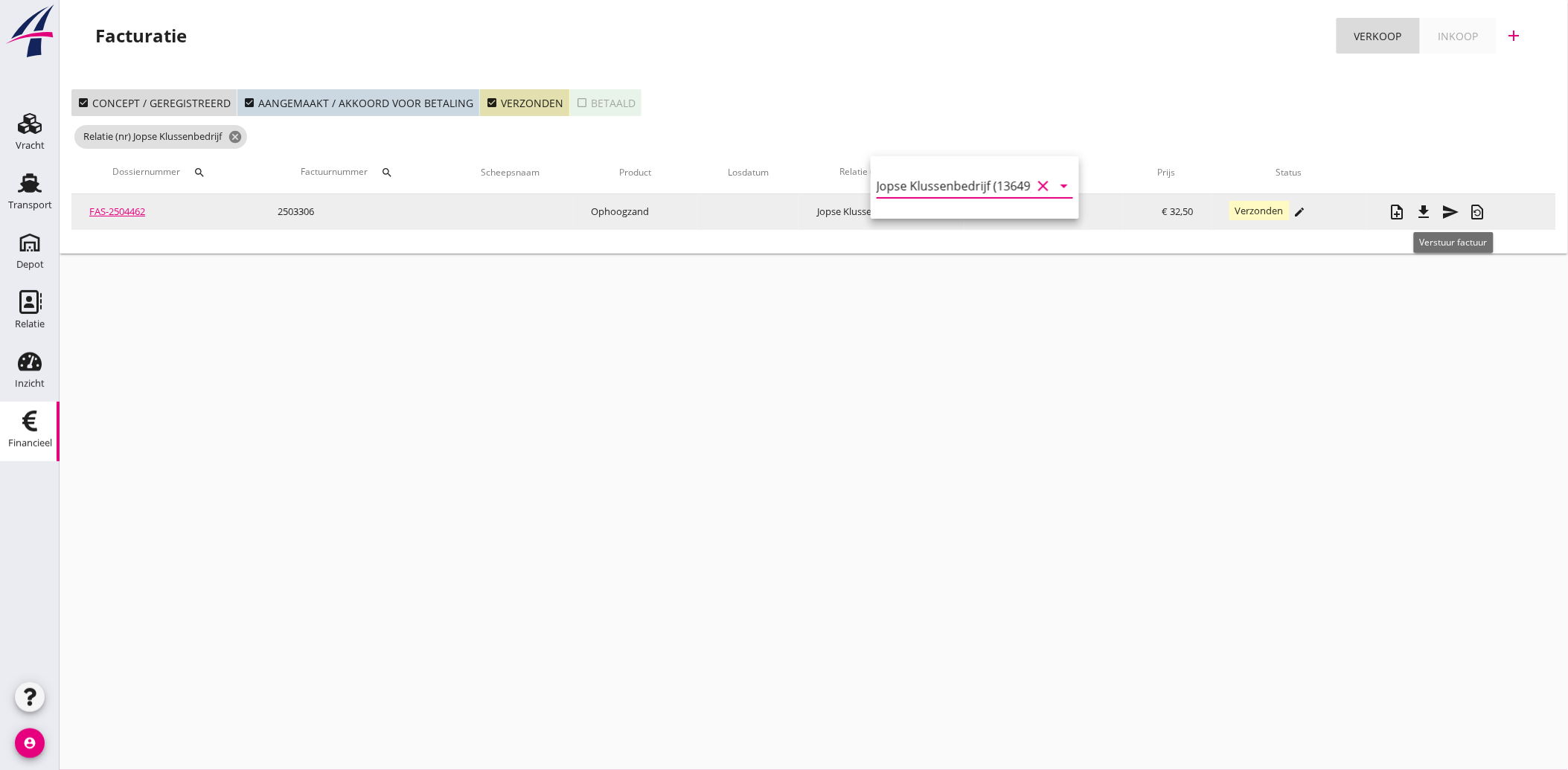
click at [1455, 206] on icon "send" at bounding box center [1451, 212] width 18 height 18
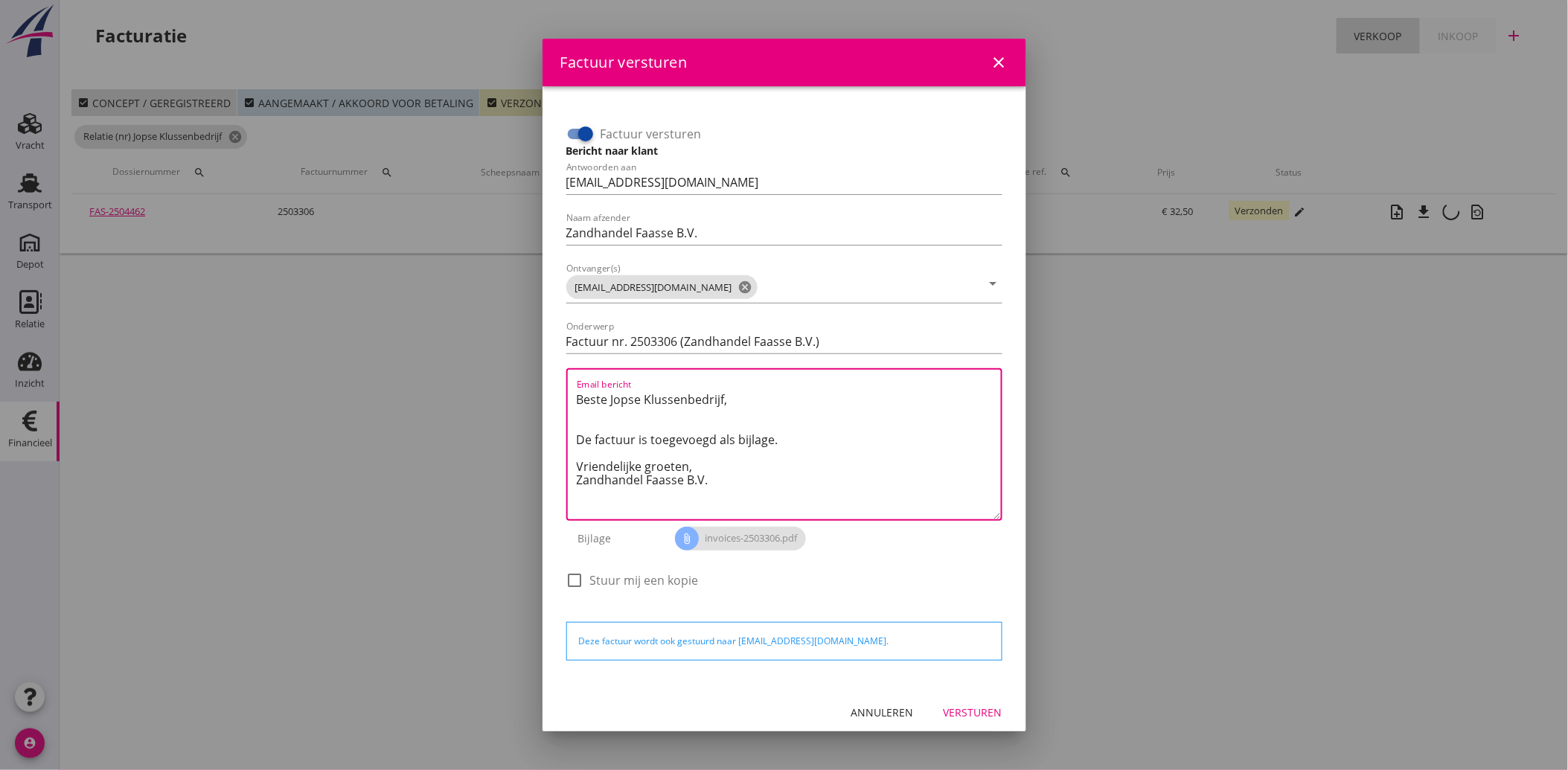
drag, startPoint x: 731, startPoint y: 482, endPoint x: 553, endPoint y: 343, distance: 225.8
click at [549, 336] on div "Factuur versturen Bericht naar klant Antwoorden aan administratie@faassegroep.n…" at bounding box center [784, 386] width 484 height 602
paste textarea "Geachte heer/mevrouw, Hierbij zenden wij u onze factuur i.v.m. de door ons aan …"
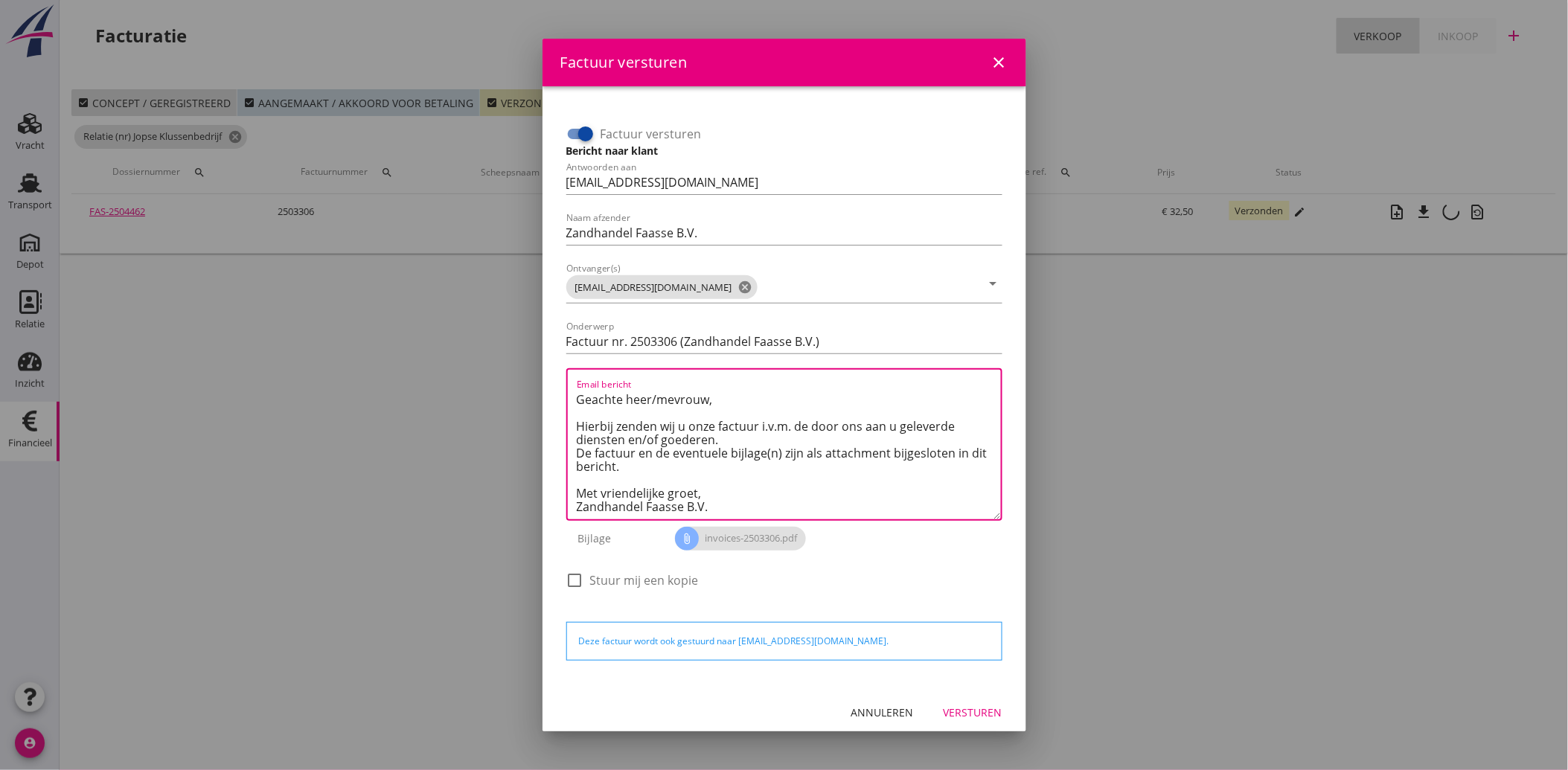
scroll to position [3, 0]
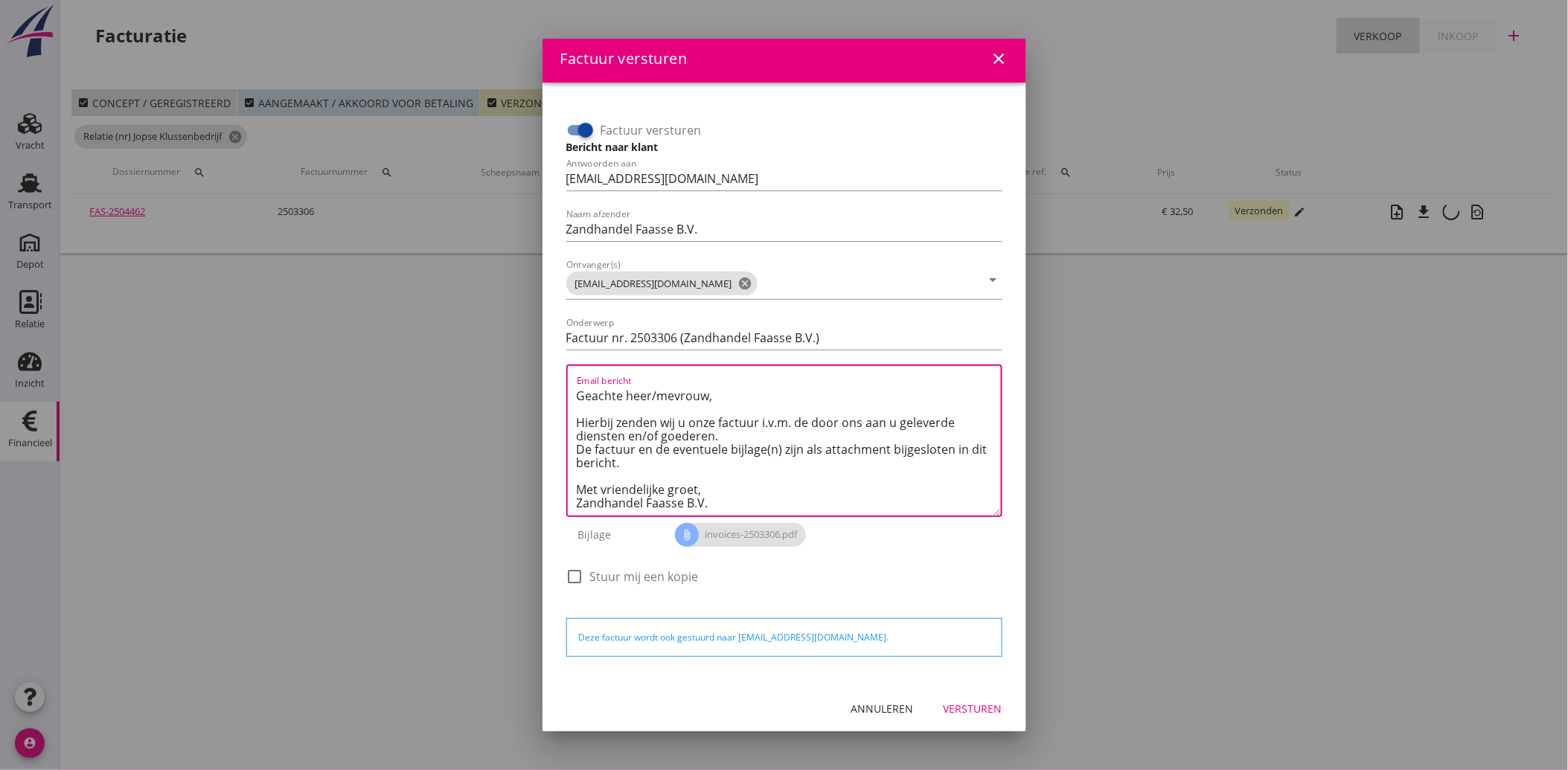
type textarea "Geachte heer/mevrouw, Hierbij zenden wij u onze factuur i.v.m. de door ons aan …"
click at [953, 696] on button "Versturen" at bounding box center [972, 708] width 82 height 27
